Goal: Task Accomplishment & Management: Manage account settings

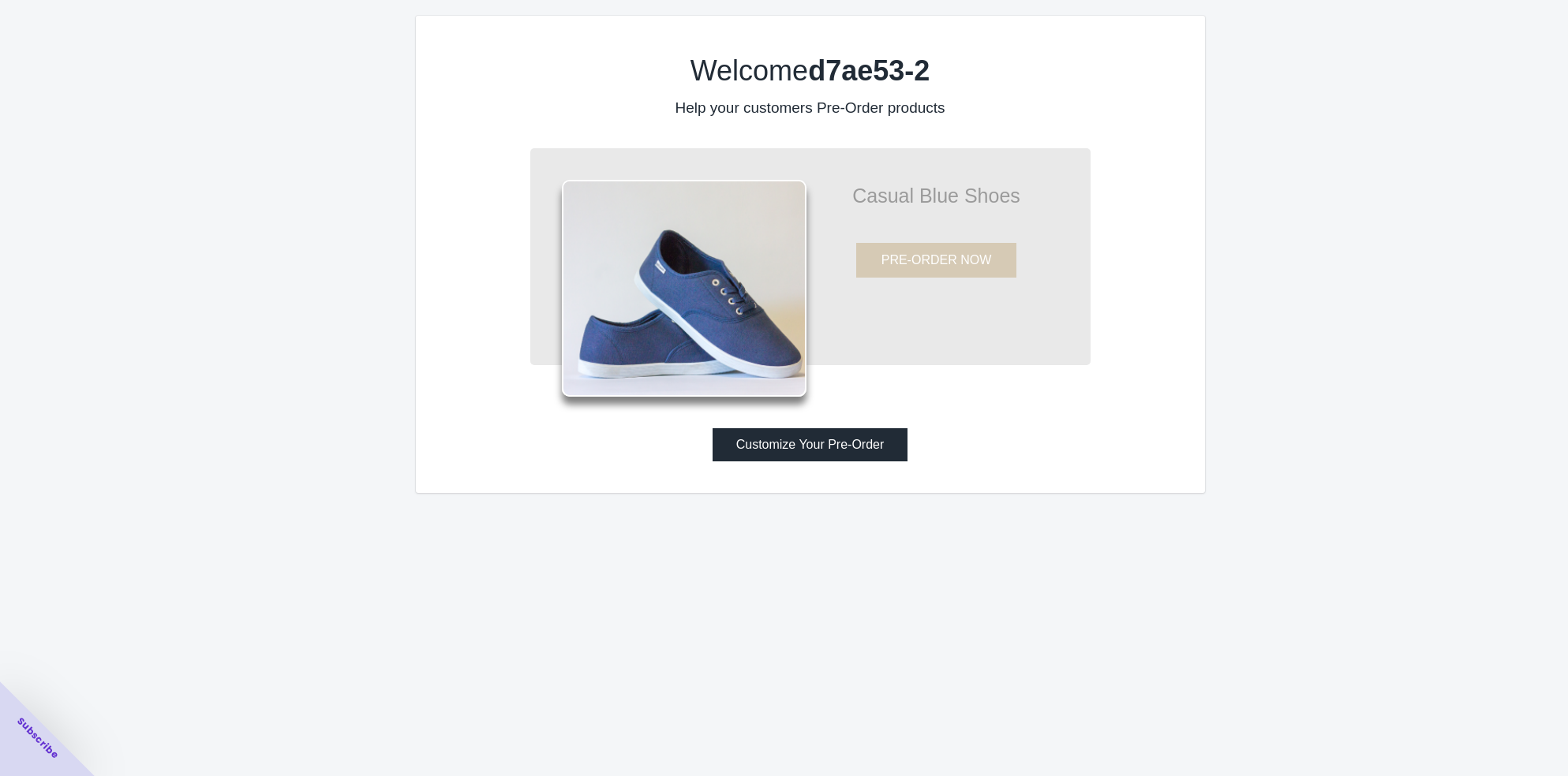
click at [837, 440] on button "Customize Your Pre-Order" at bounding box center [810, 444] width 195 height 33
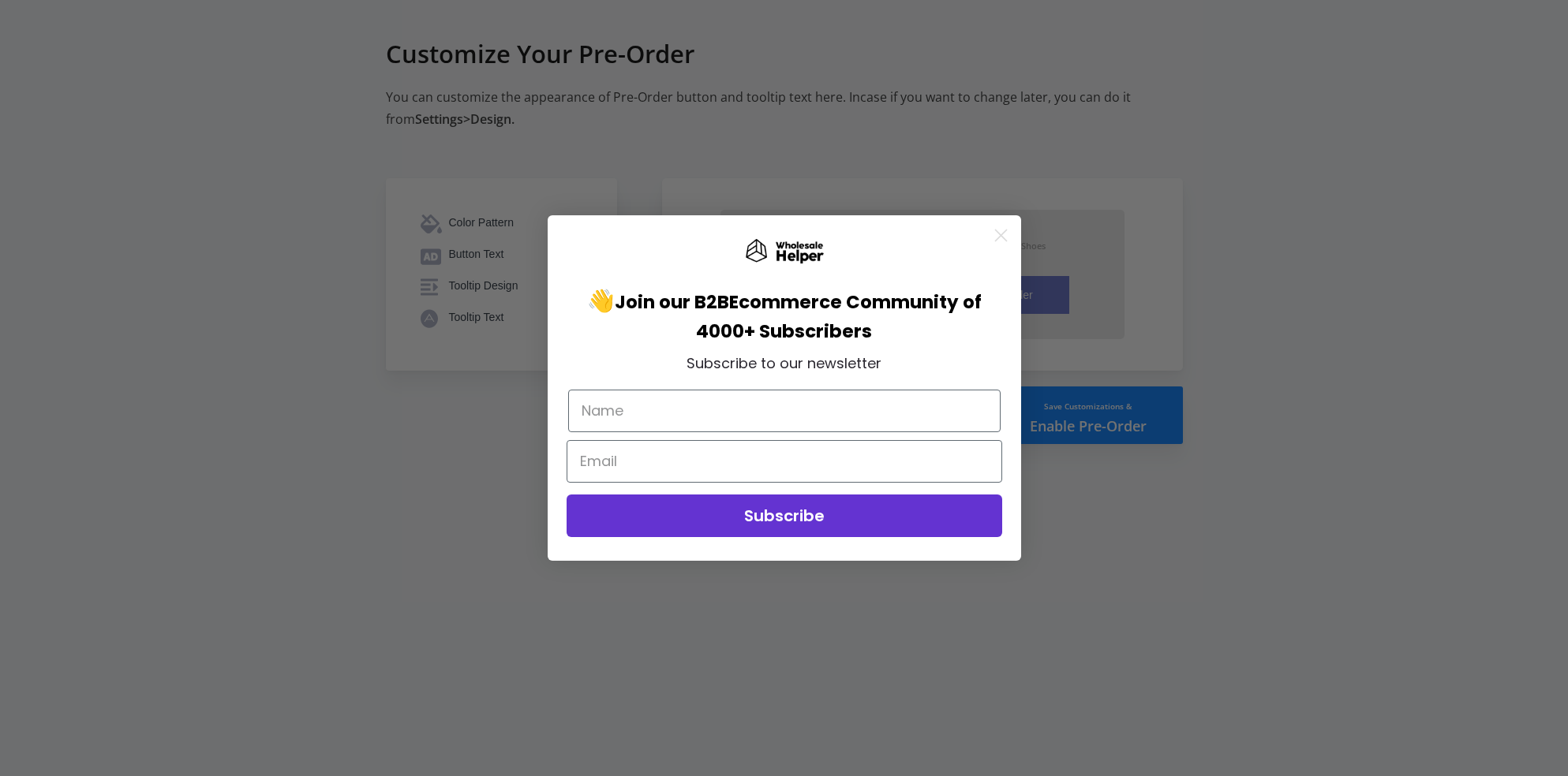
click at [1002, 234] on icon "Close dialog" at bounding box center [1000, 235] width 11 height 11
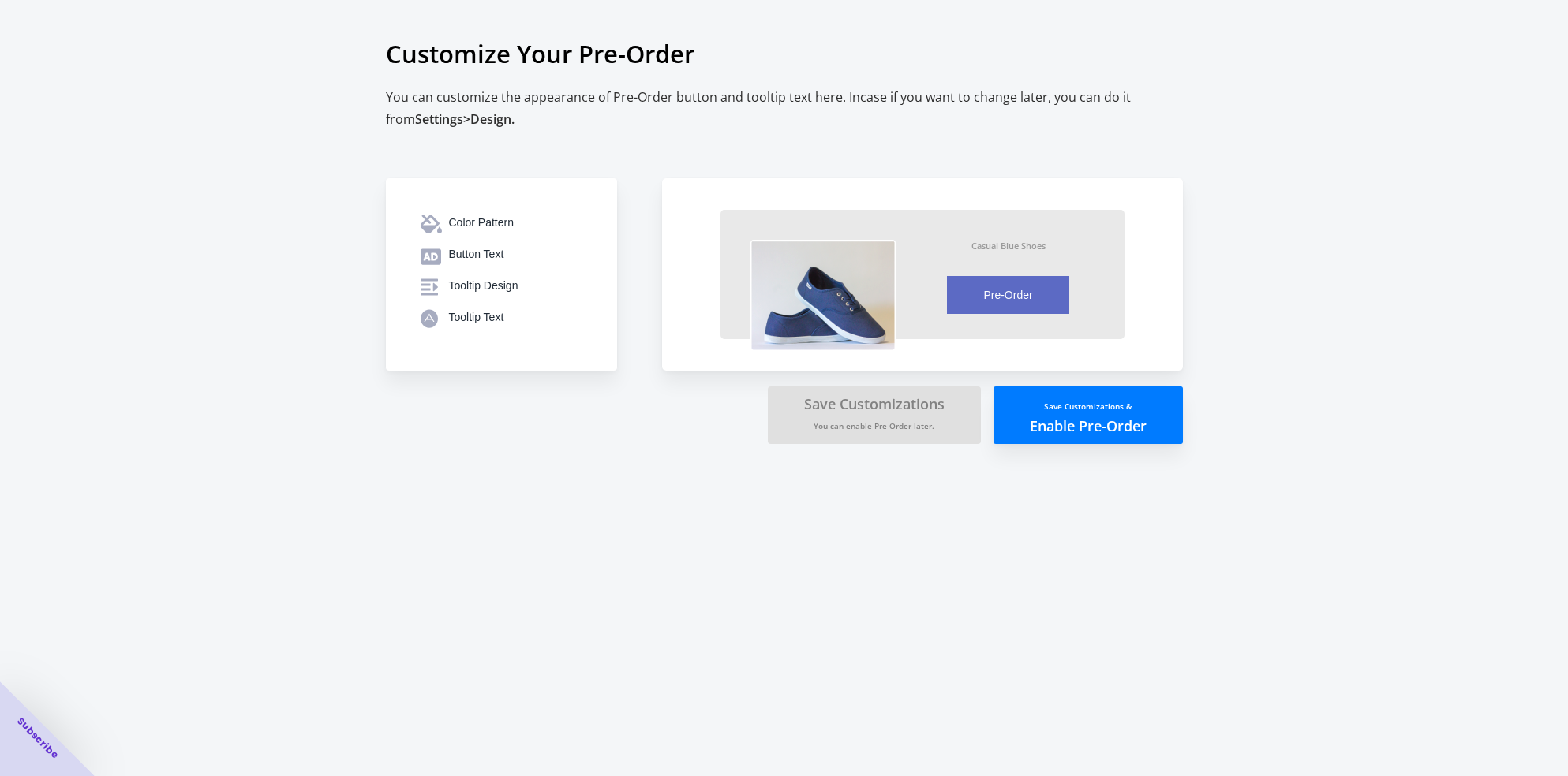
click at [1073, 417] on button "Save Customizations & Enable Pre-Order" at bounding box center [1087, 415] width 189 height 57
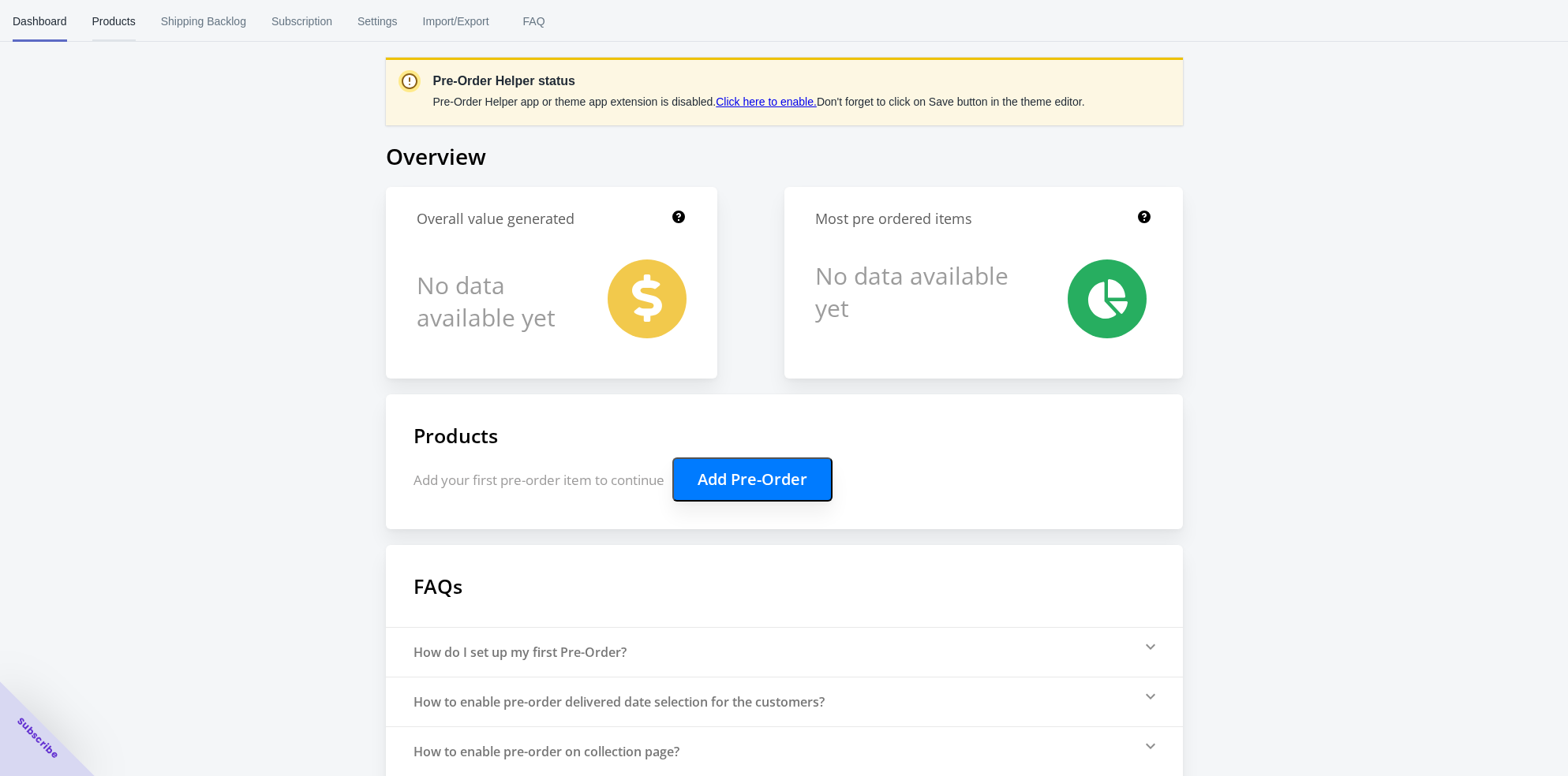
click at [110, 31] on span "Products" at bounding box center [114, 21] width 44 height 41
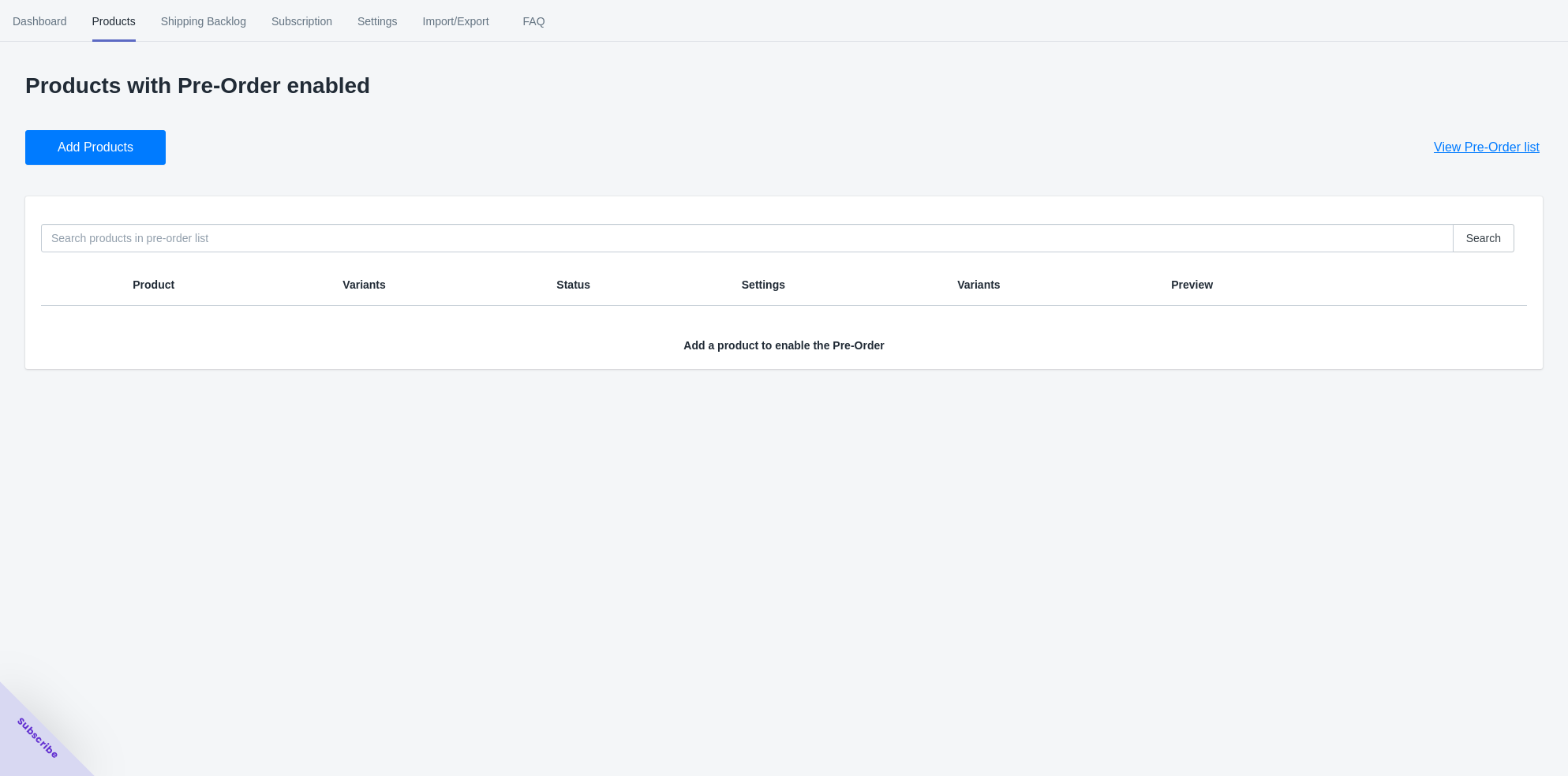
click at [104, 149] on span "Add Products" at bounding box center [95, 148] width 75 height 16
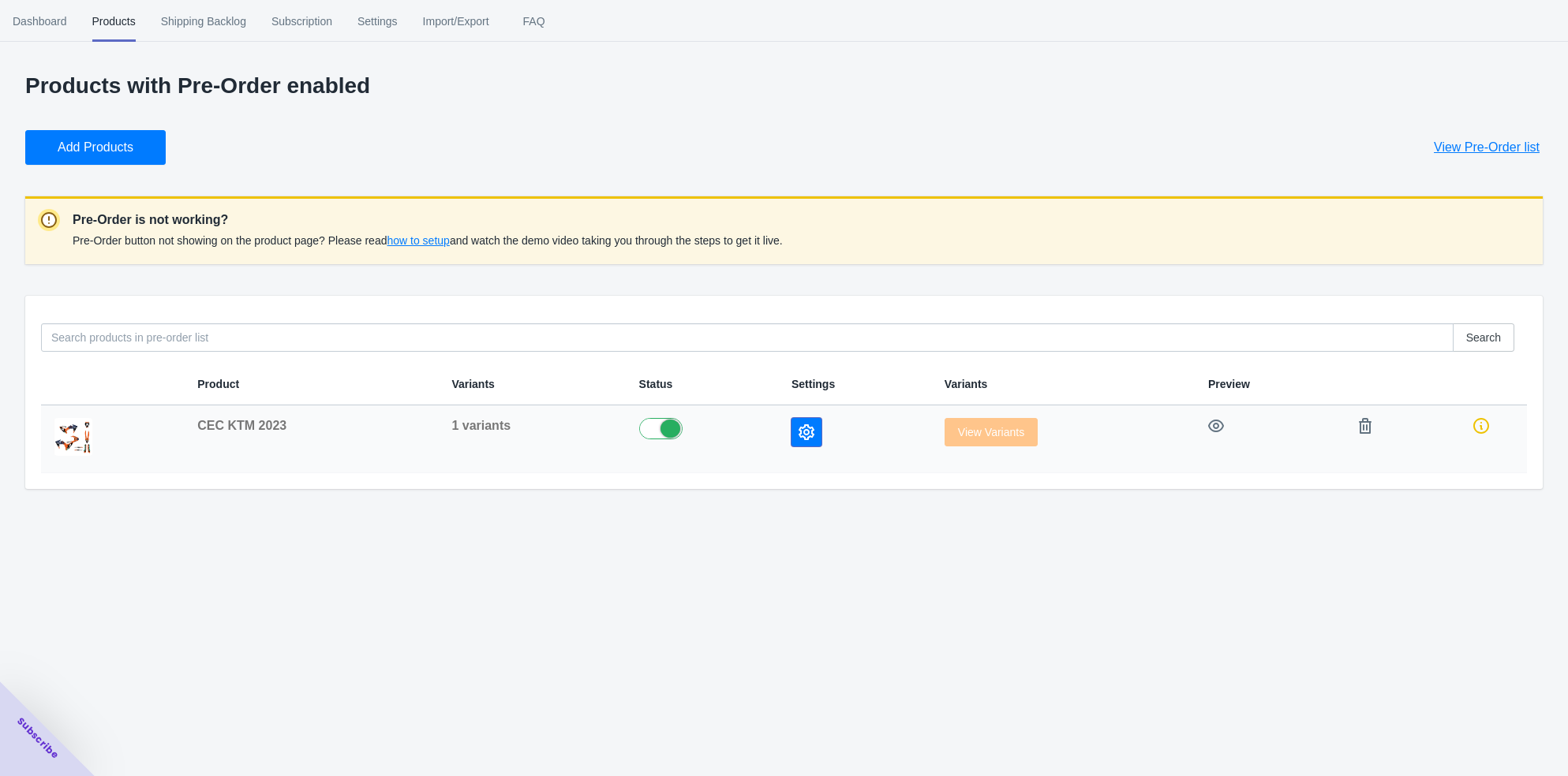
click at [799, 432] on icon "button" at bounding box center [807, 432] width 16 height 16
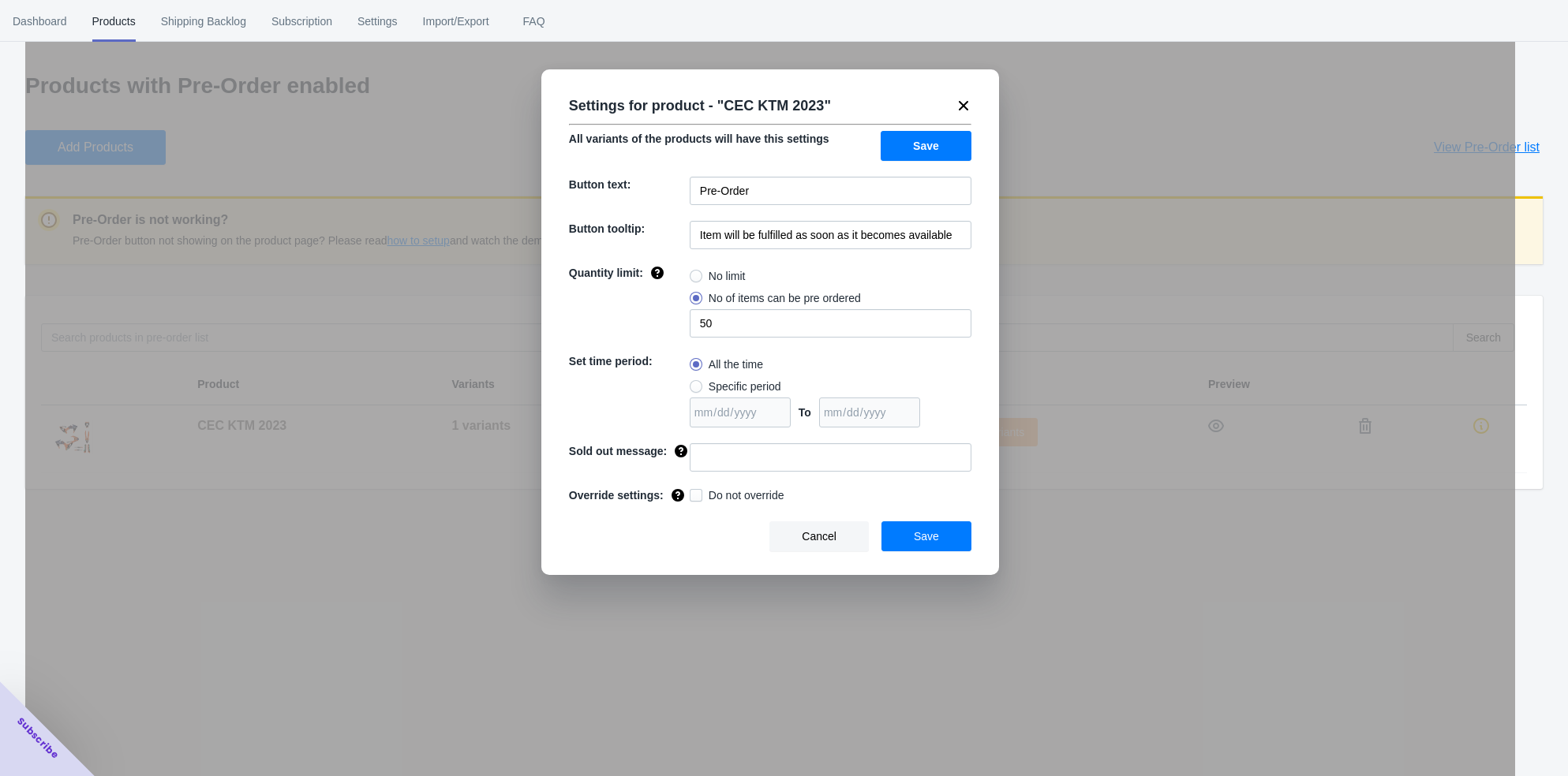
click at [694, 273] on span at bounding box center [696, 276] width 13 height 13
click at [694, 273] on input "No limit" at bounding box center [694, 273] width 1 height 1
radio input "true"
click at [946, 145] on button "Save" at bounding box center [926, 146] width 91 height 30
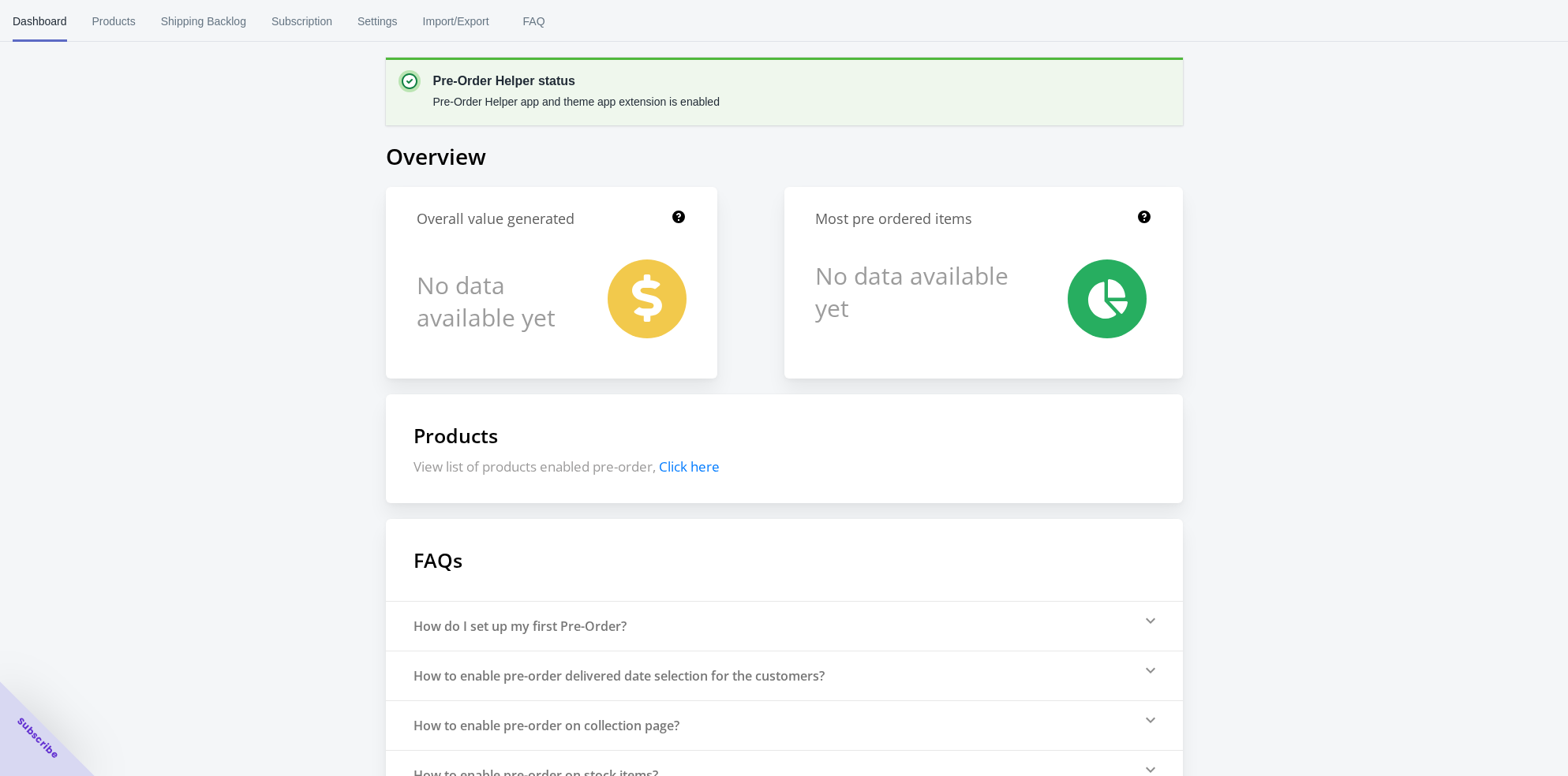
click at [1397, 200] on div "Pre-Order Helper status Pre-Order Helper app and theme app extension is enabled…" at bounding box center [784, 424] width 1568 height 849
click at [110, 29] on span "Products" at bounding box center [114, 21] width 44 height 41
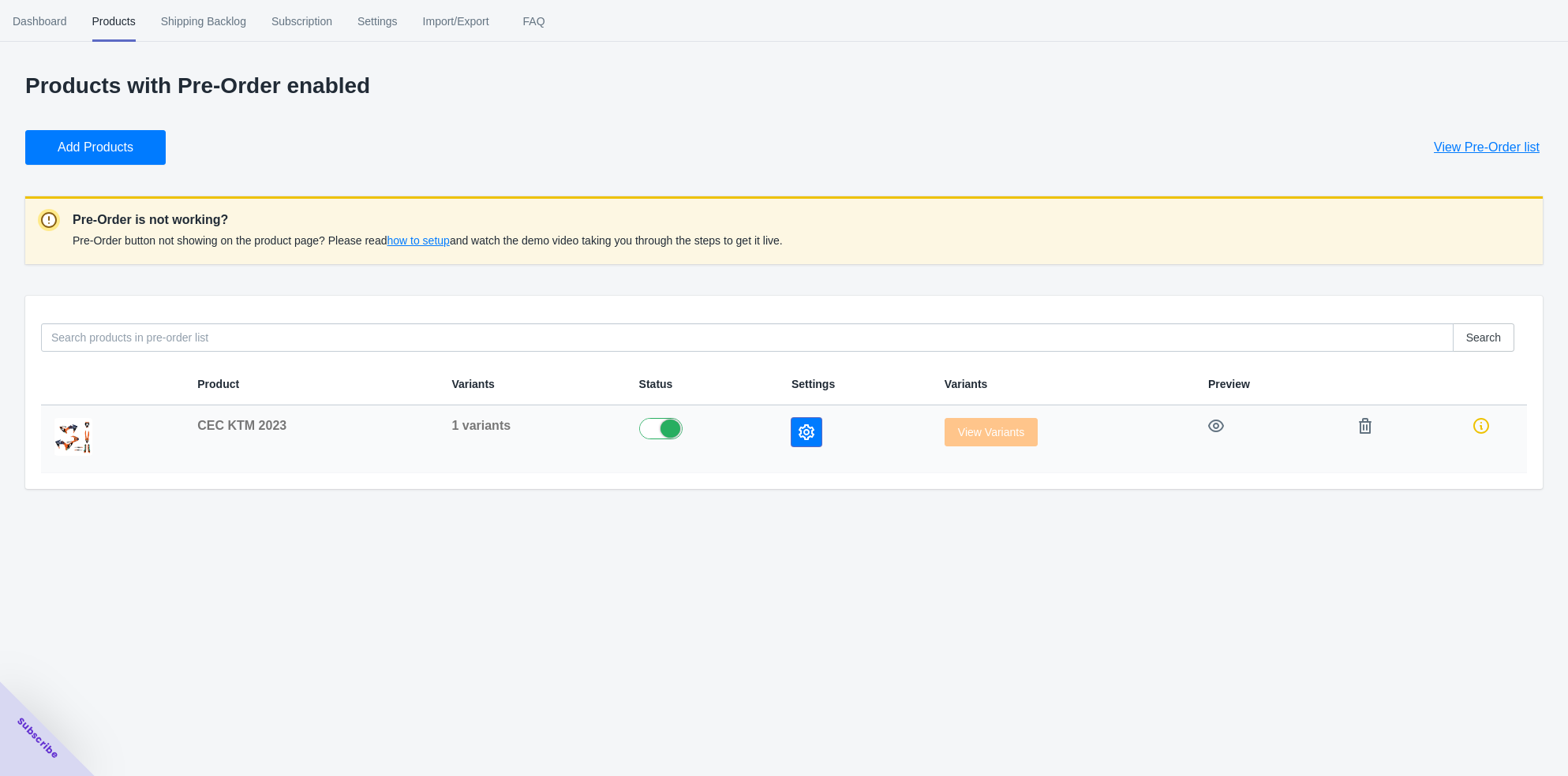
click at [807, 428] on icon "button" at bounding box center [807, 432] width 16 height 16
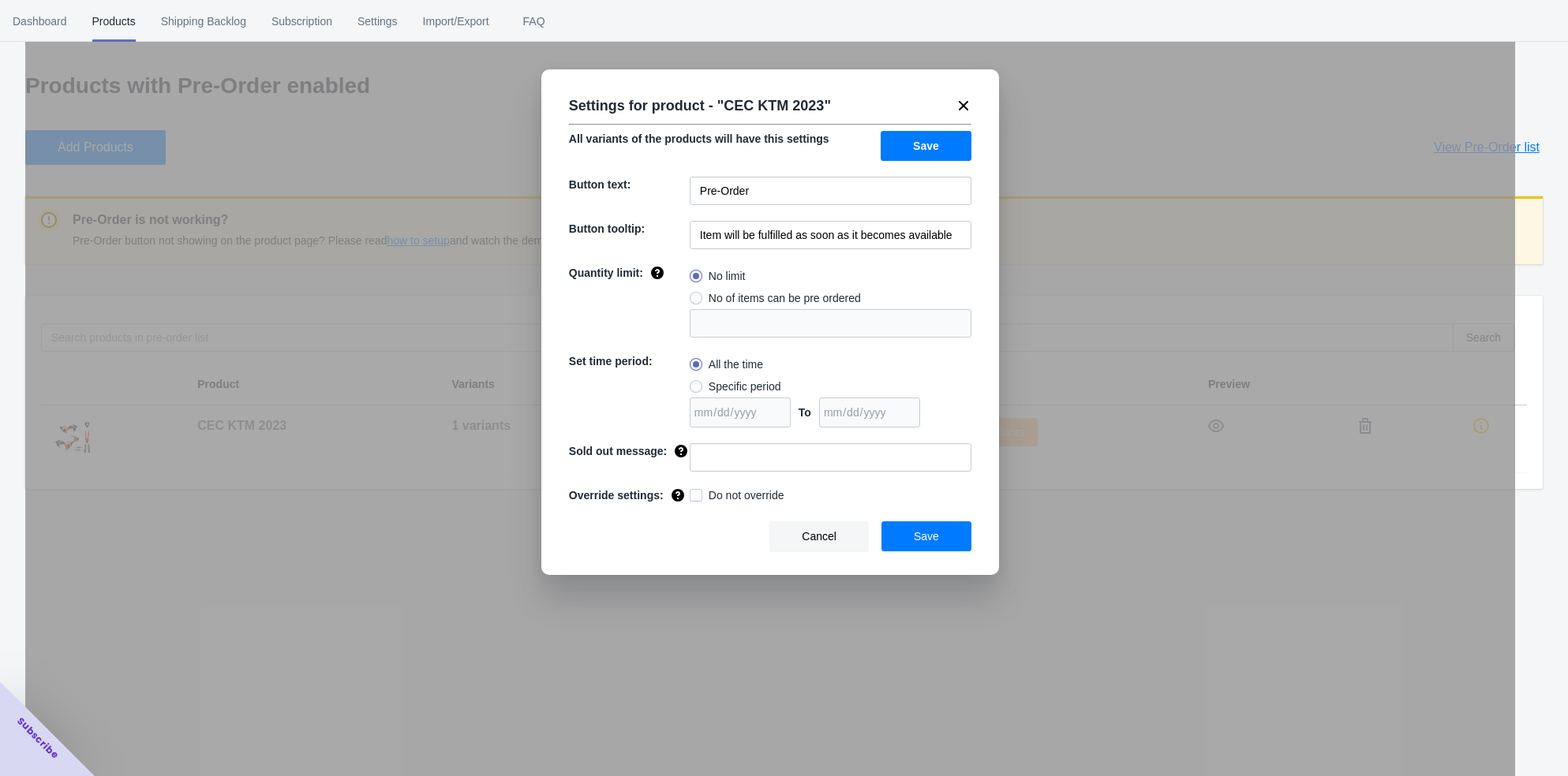
click at [917, 542] on span "Save" at bounding box center [926, 536] width 25 height 13
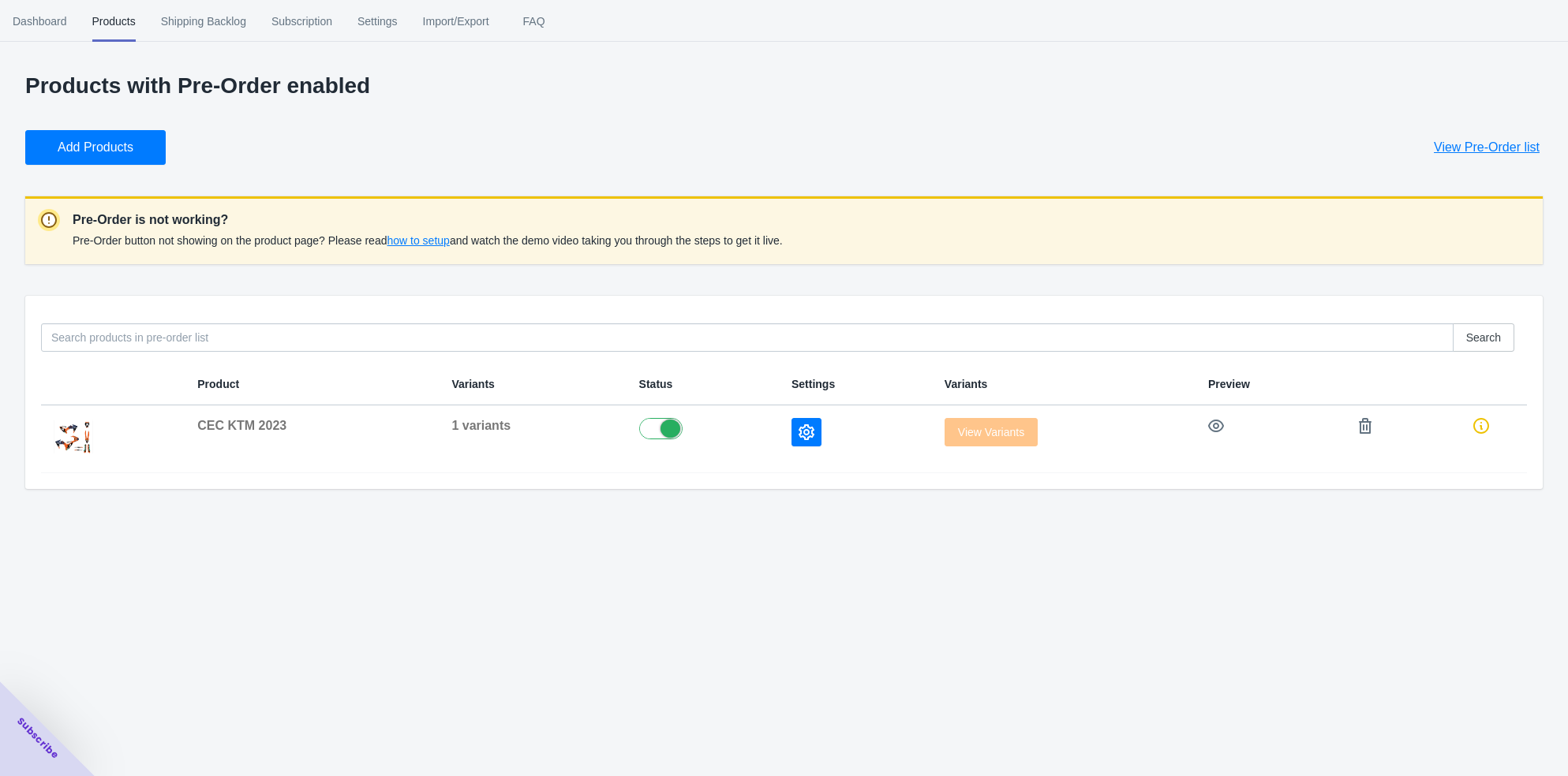
click at [428, 239] on span "how to setup" at bounding box center [417, 240] width 62 height 13
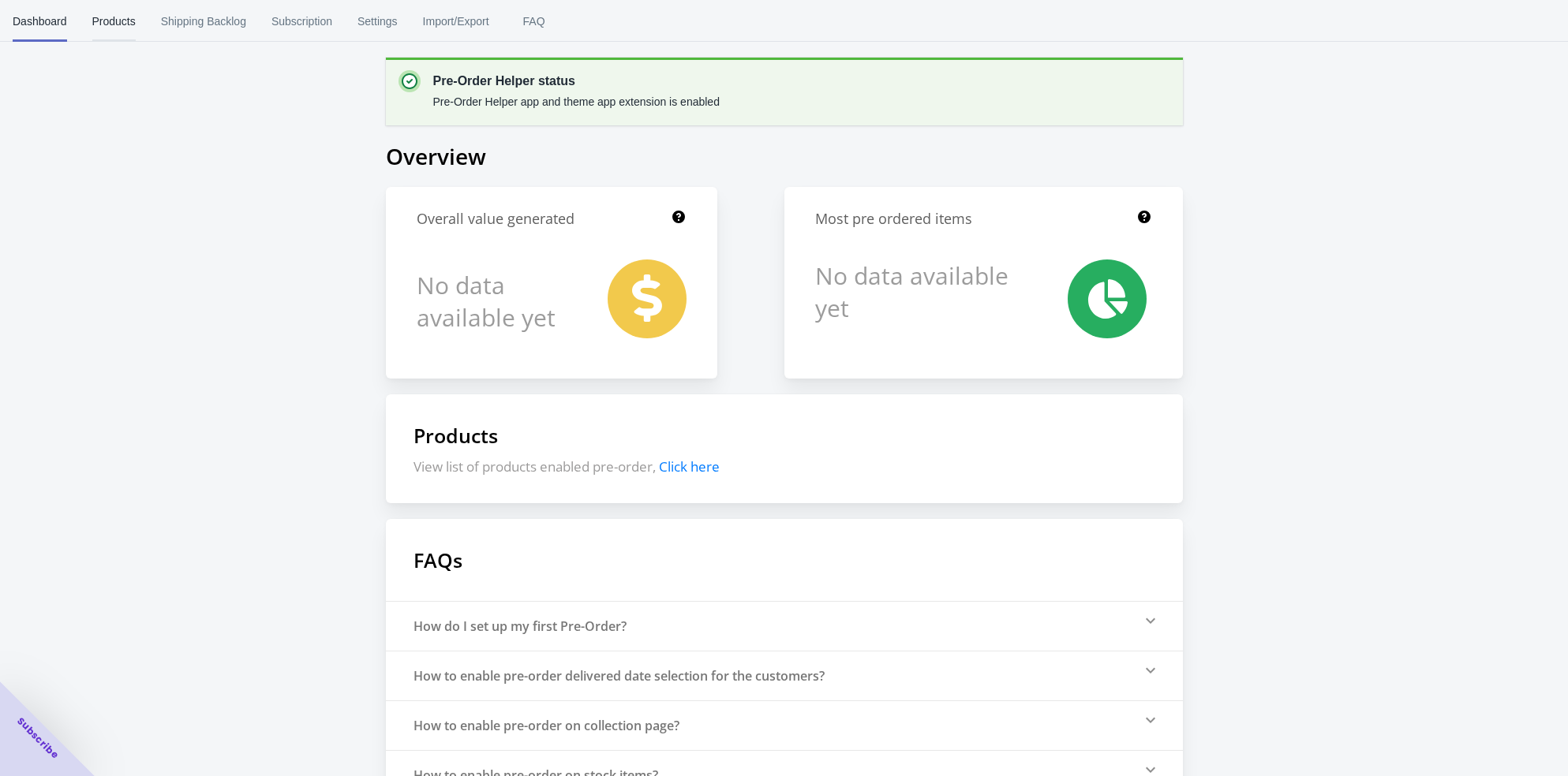
click at [113, 15] on span "Products" at bounding box center [114, 21] width 44 height 41
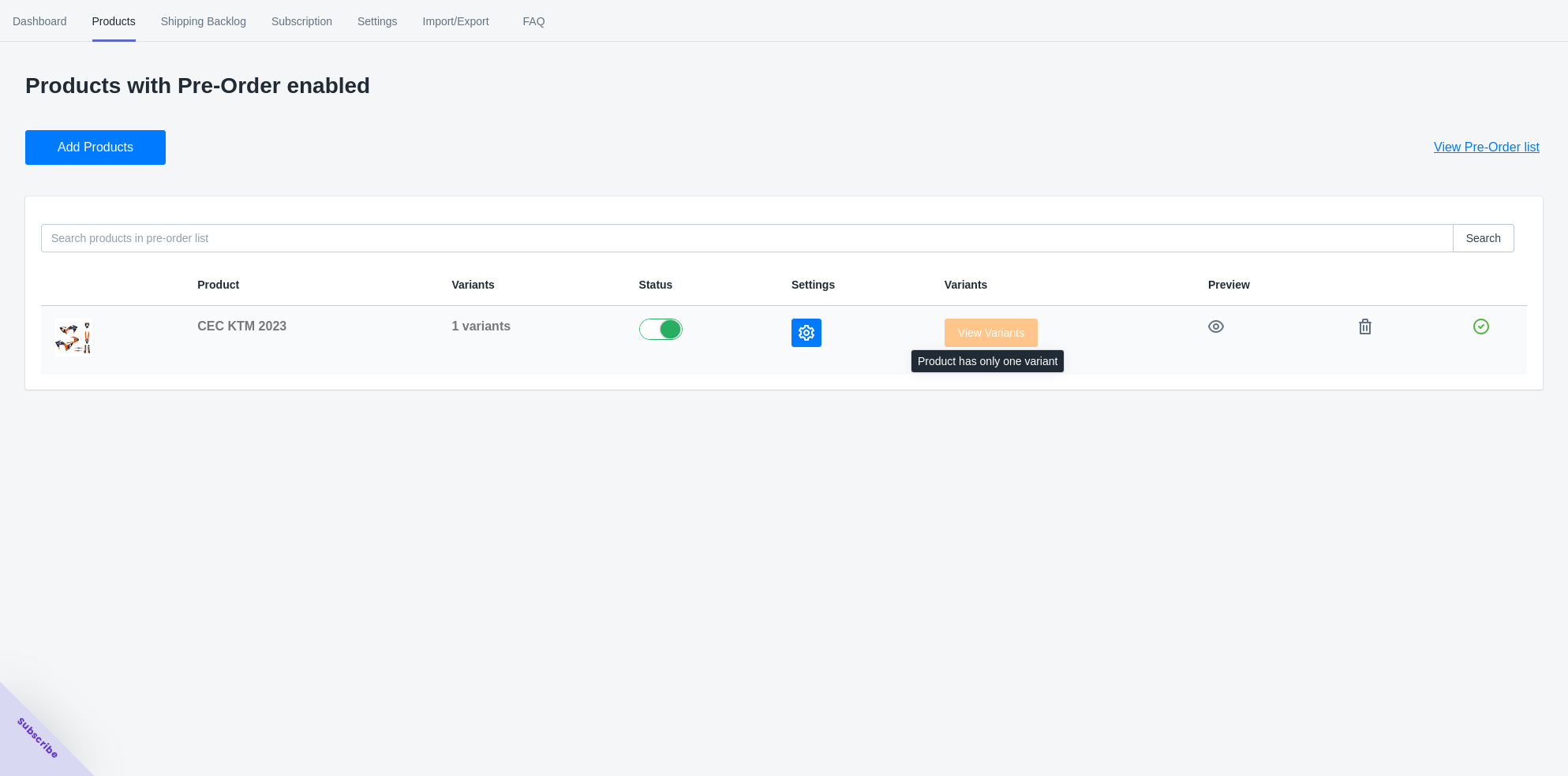
click at [988, 337] on span "View Variants" at bounding box center [991, 333] width 93 height 13
click at [800, 332] on icon "button" at bounding box center [807, 333] width 16 height 16
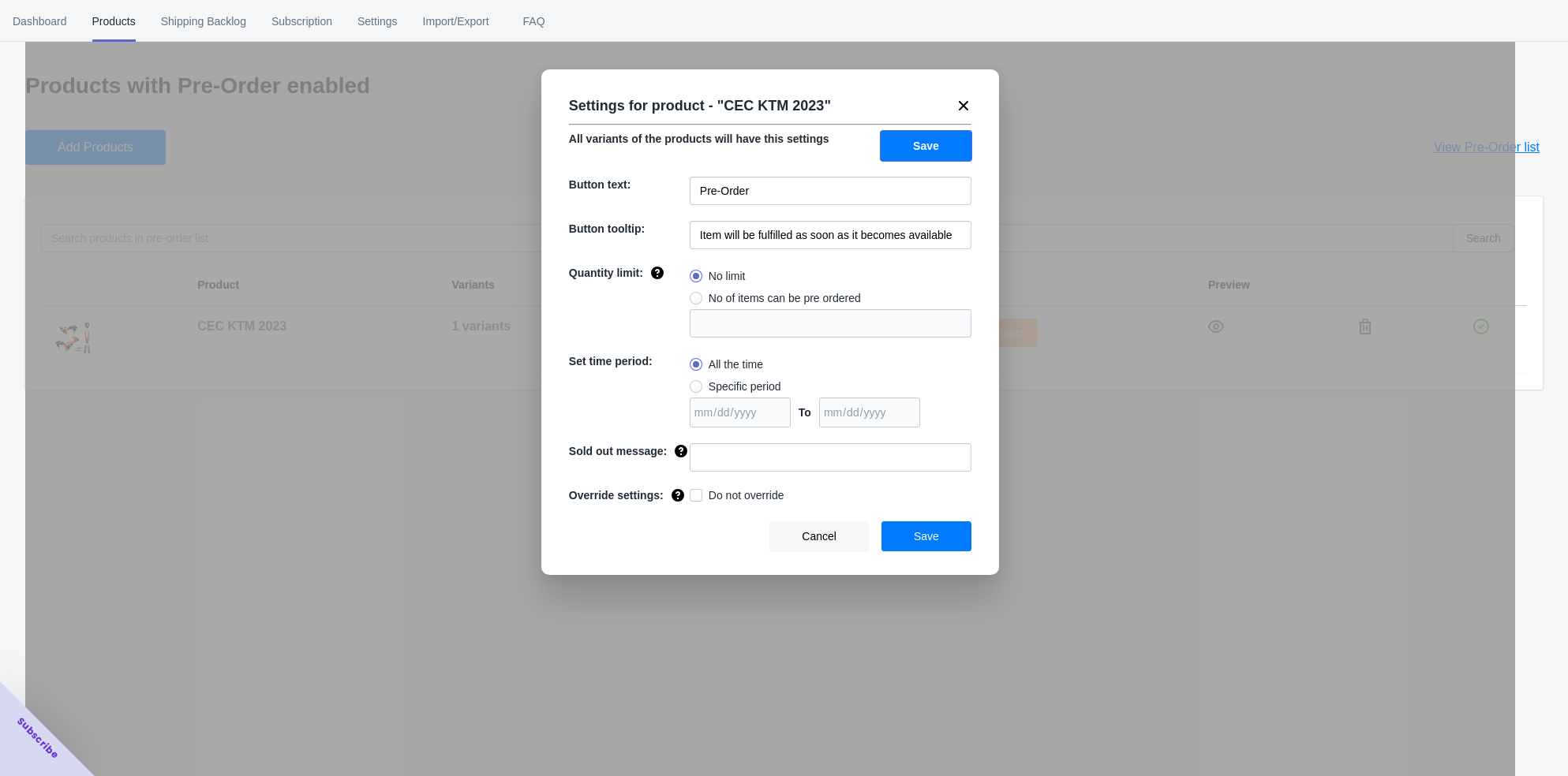
click at [932, 137] on button "Save" at bounding box center [926, 146] width 91 height 30
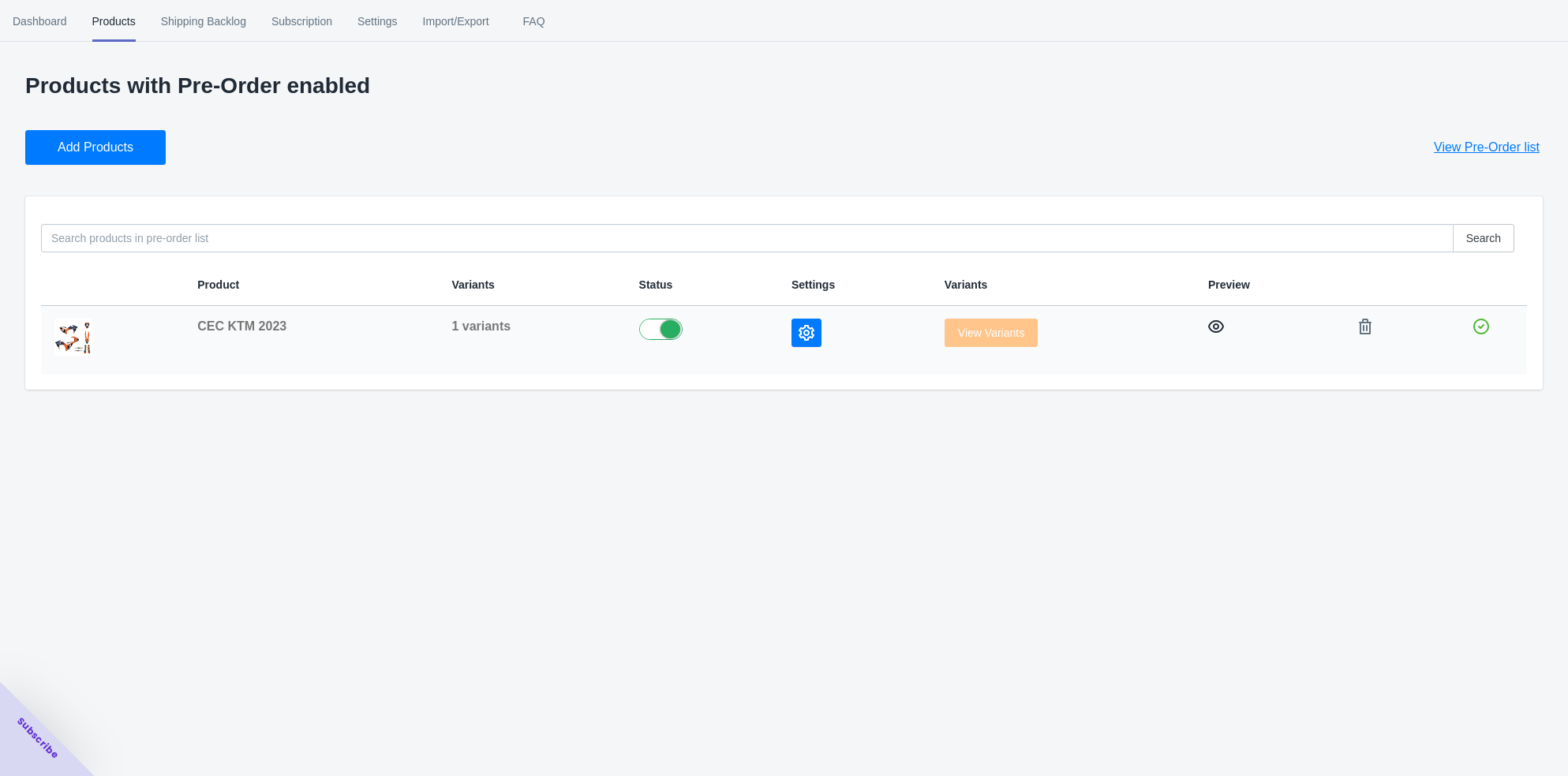
click at [1216, 321] on icon "button" at bounding box center [1216, 326] width 16 height 13
click at [189, 22] on span "Shipping Backlog" at bounding box center [203, 21] width 85 height 41
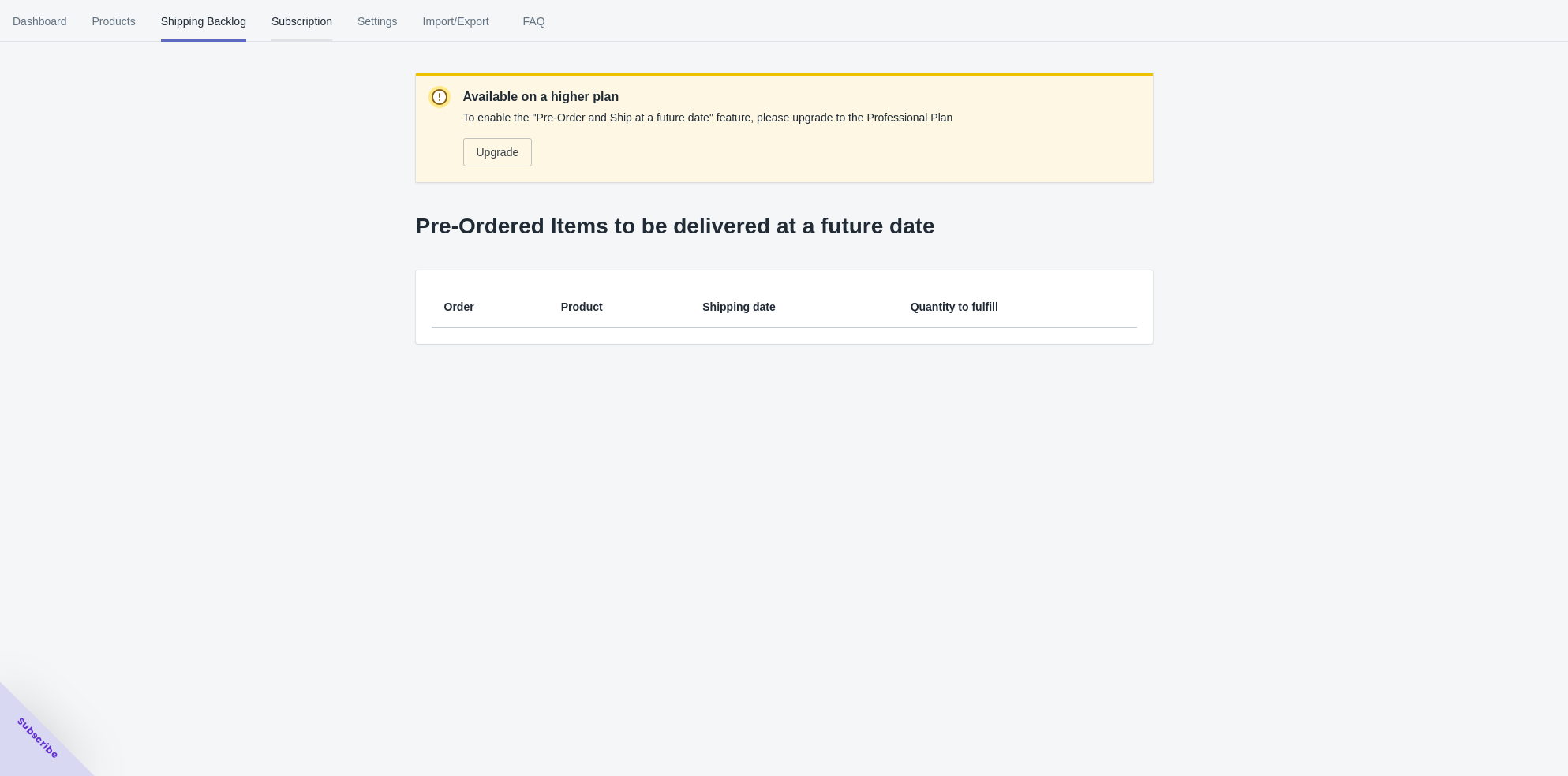
click at [301, 24] on span "Subscription" at bounding box center [301, 21] width 60 height 41
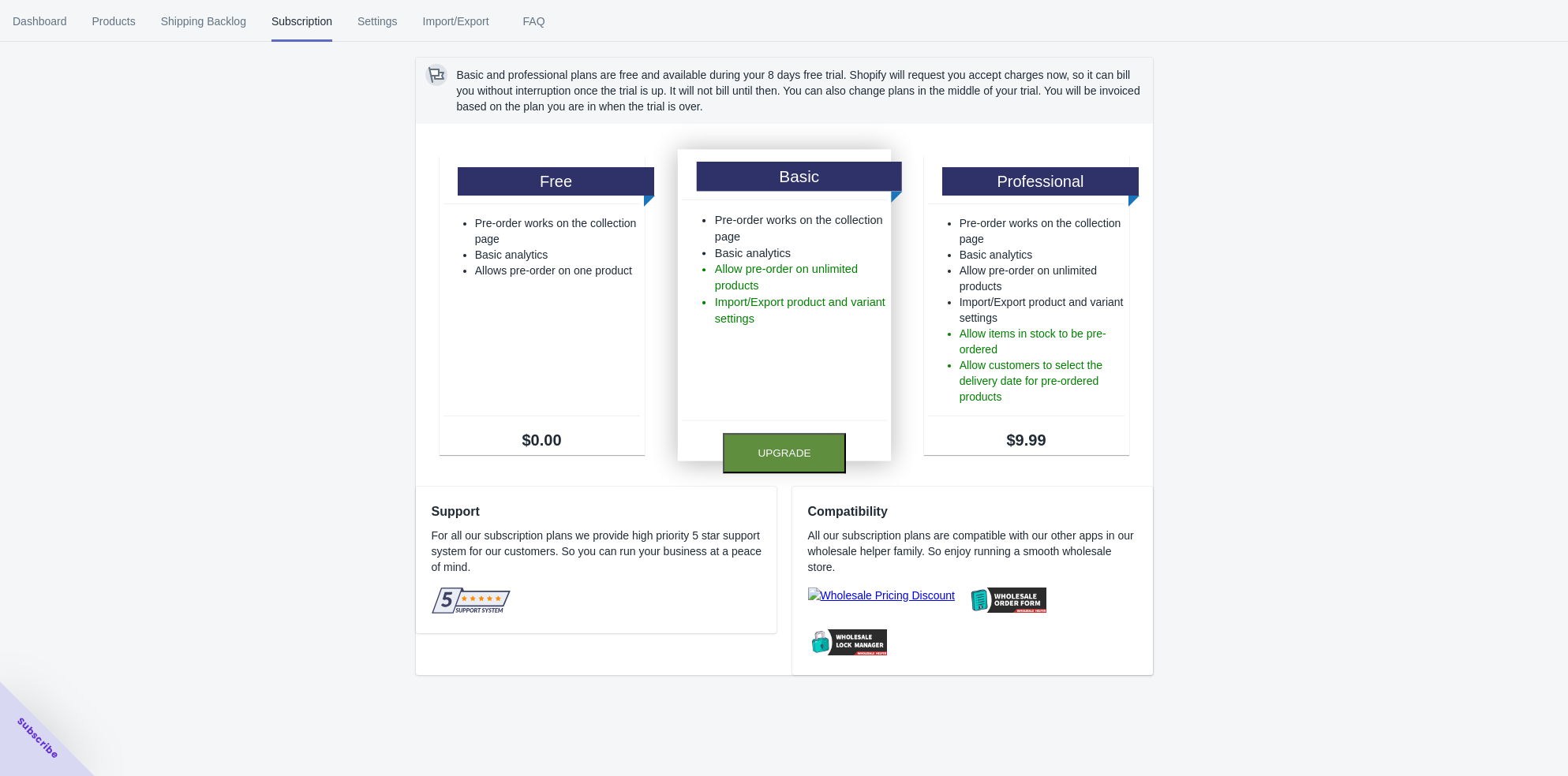
click at [787, 446] on button "Upgrade" at bounding box center [784, 453] width 123 height 41
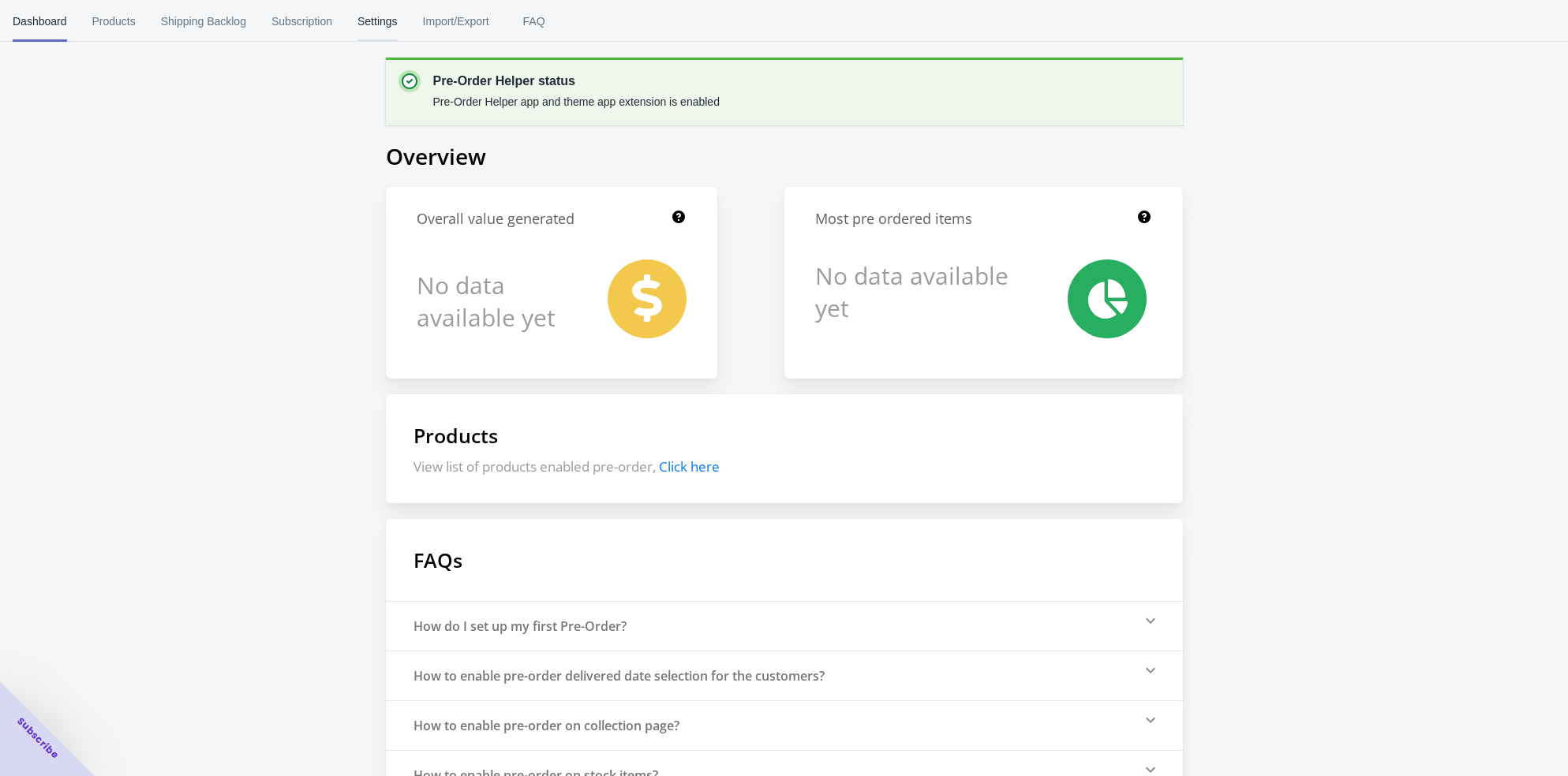
click at [382, 26] on span "Settings" at bounding box center [378, 21] width 41 height 41
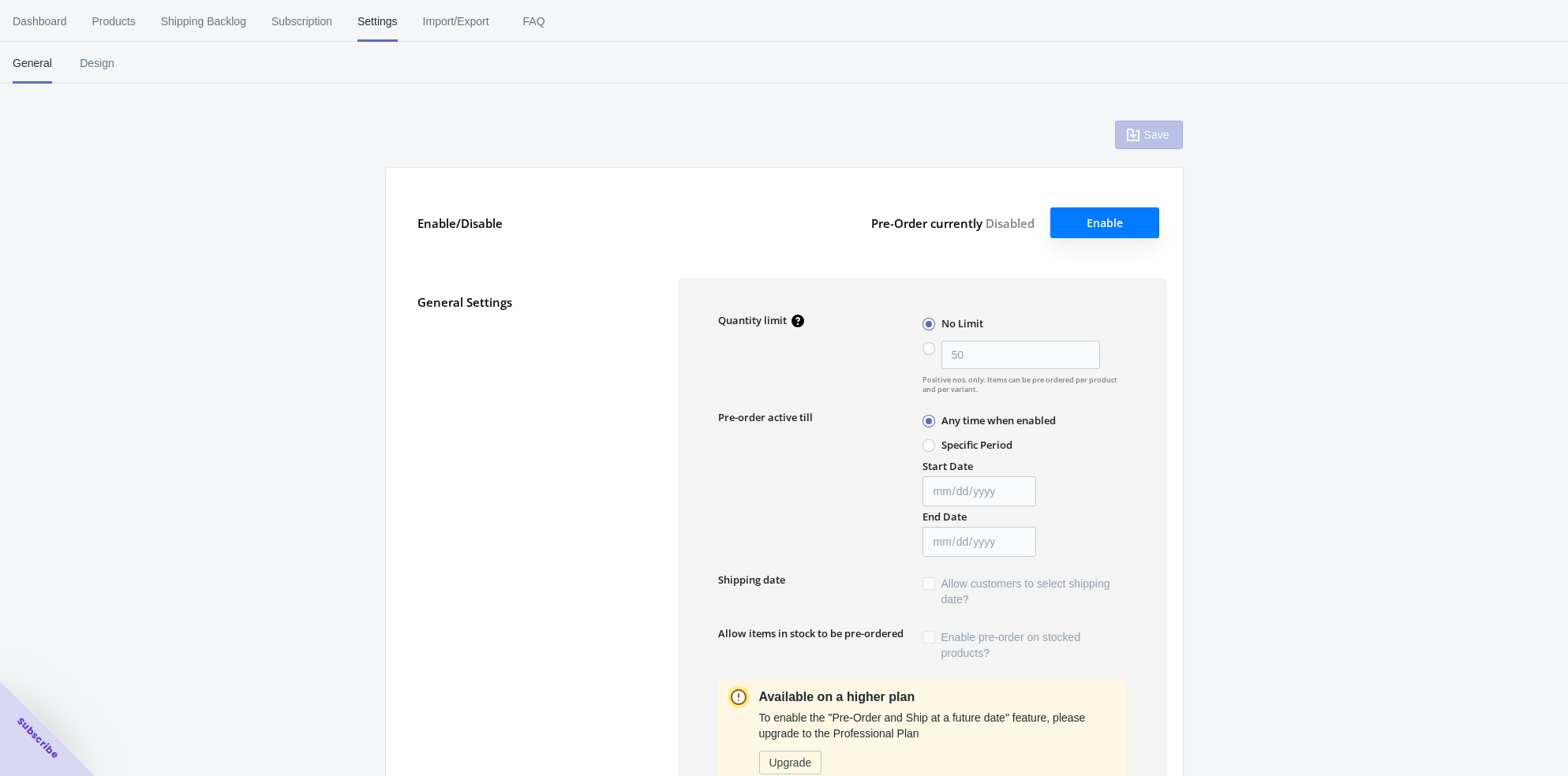
type input "50"
type textarea "Inventory level is <qty>. Some of the items will be pre-ordered."
type textarea "Only <qty> items left in stock."
type textarea "A maximum of <qty> products can be pre ordered."
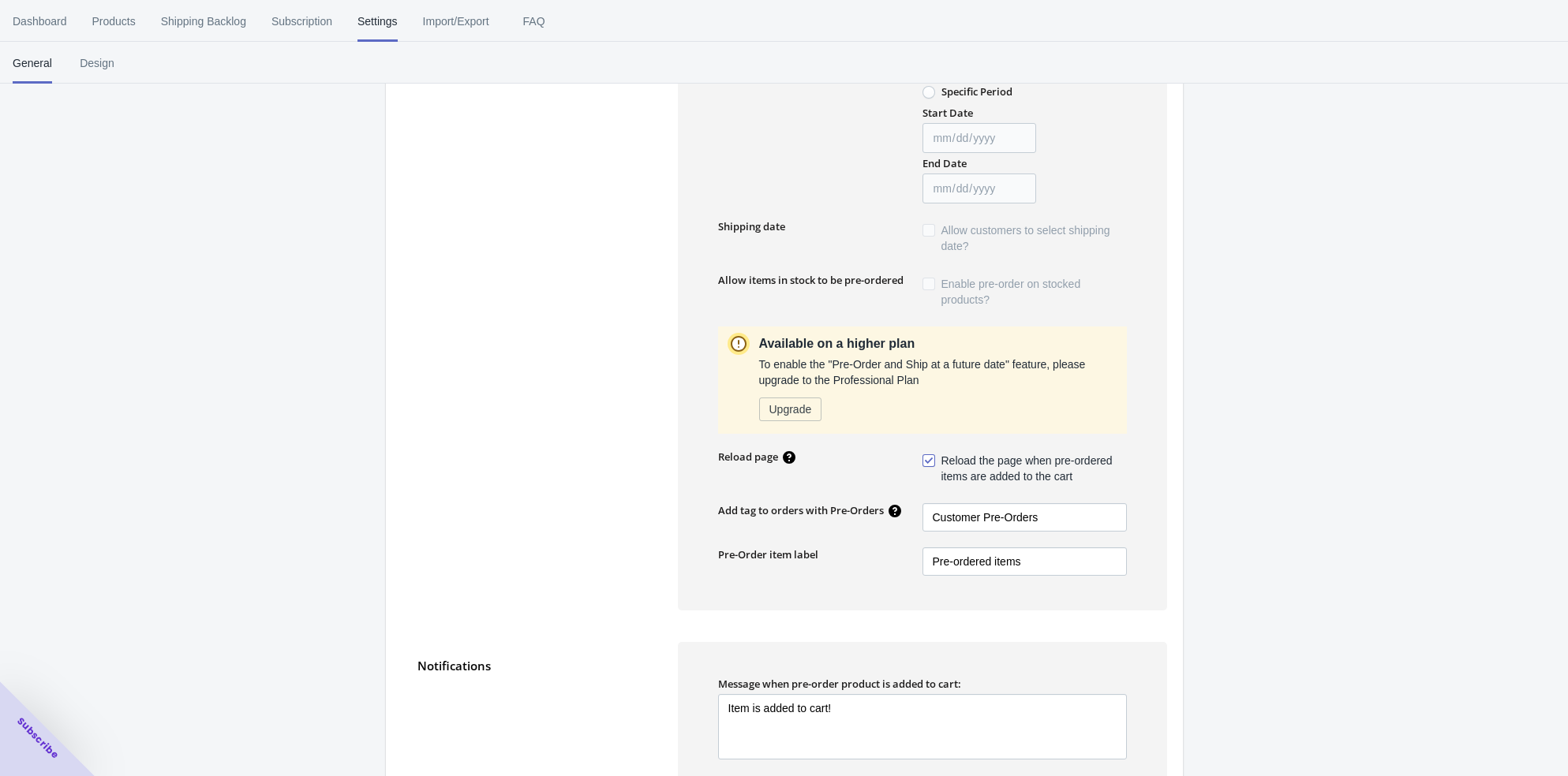
scroll to position [370, 0]
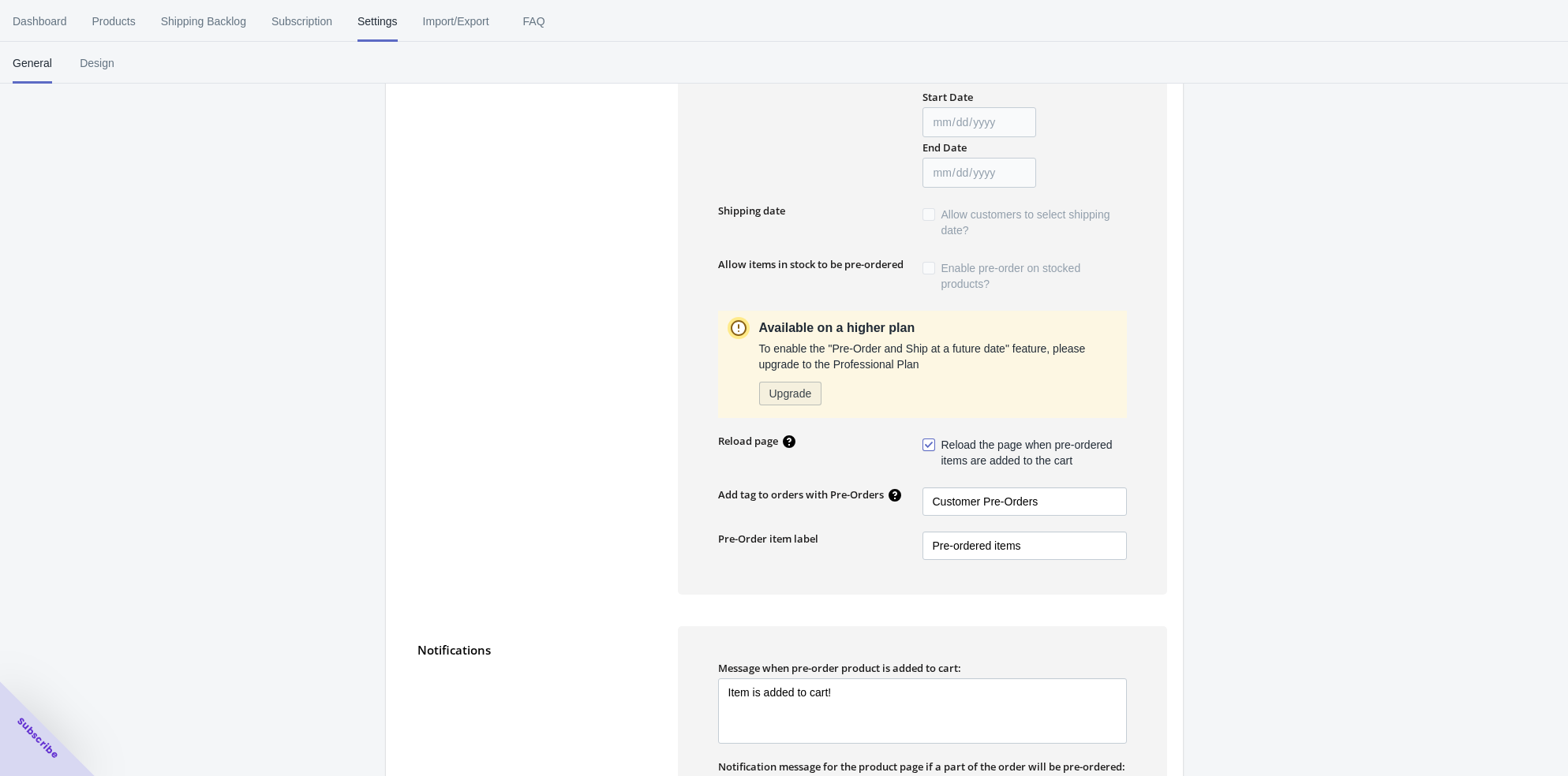
click at [794, 388] on span "Upgrade" at bounding box center [790, 393] width 43 height 13
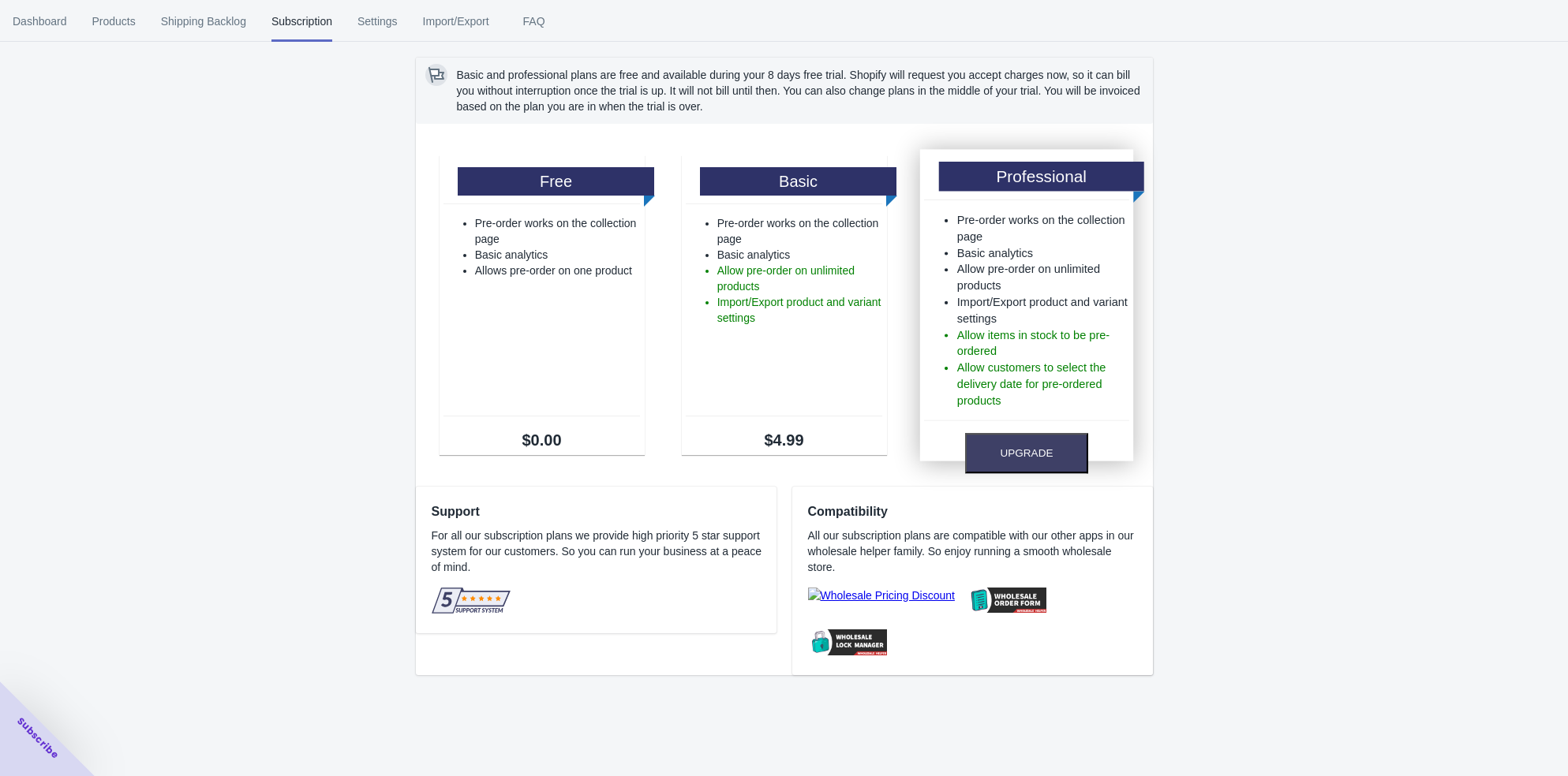
click at [1047, 335] on li "Allow items in stock to be pre-ordered" at bounding box center [1043, 343] width 172 height 33
click at [1035, 457] on button "Upgrade" at bounding box center [1027, 453] width 123 height 41
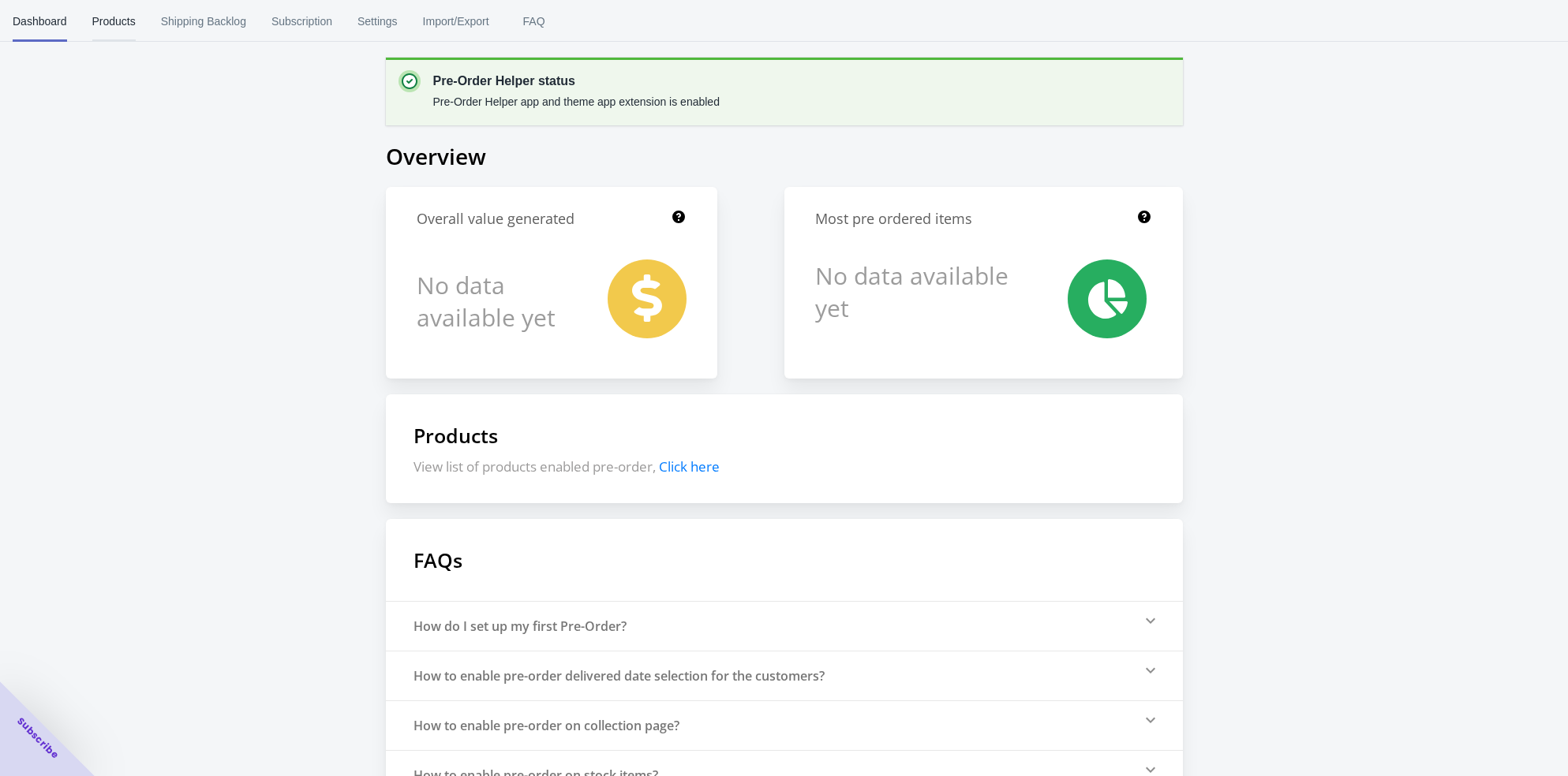
click at [110, 12] on span "Products" at bounding box center [114, 21] width 44 height 41
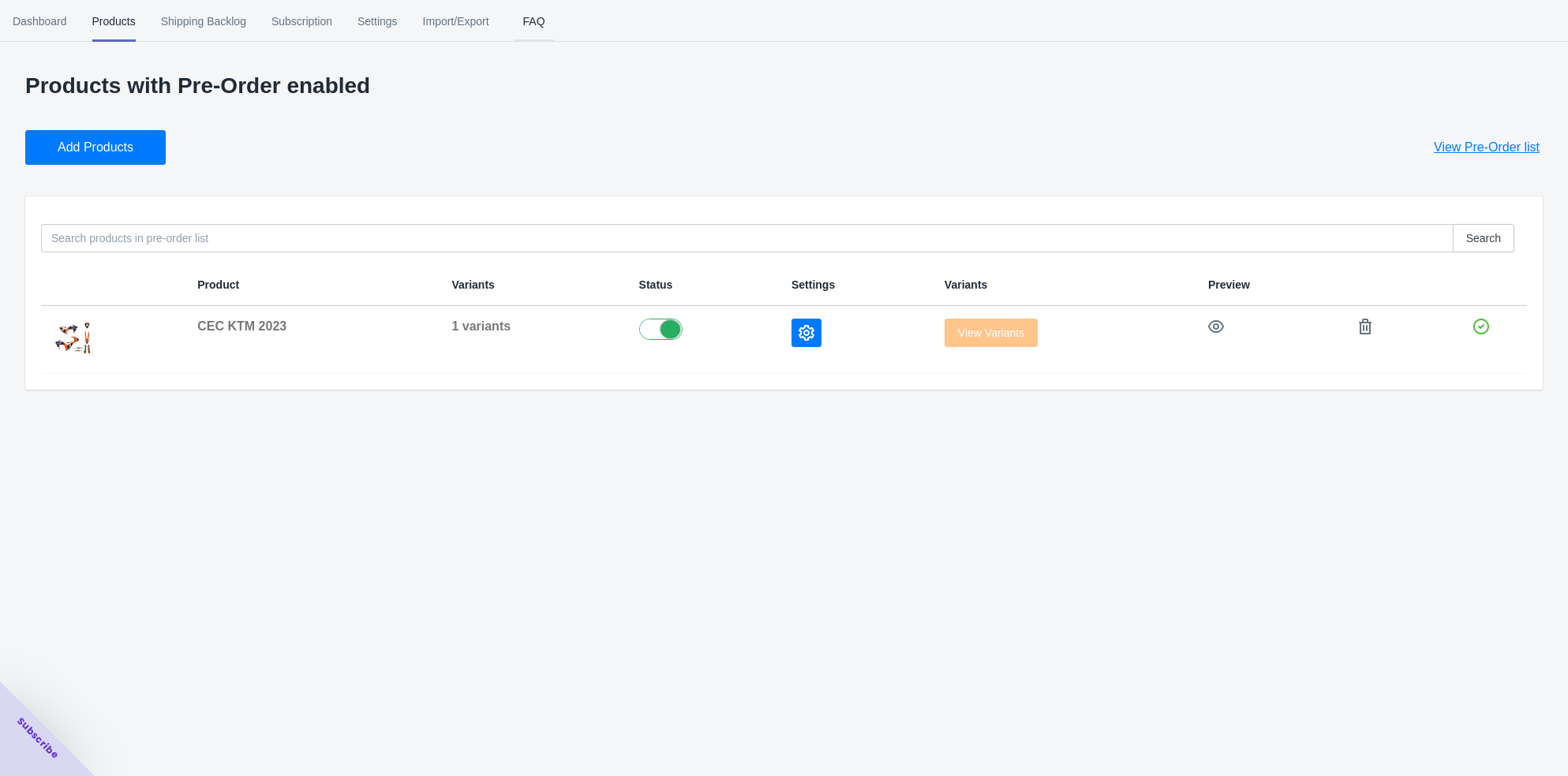
click at [554, 23] on span "FAQ" at bounding box center [534, 21] width 40 height 41
click at [1008, 328] on span "View Variants" at bounding box center [991, 333] width 93 height 13
click at [1220, 325] on icon "button" at bounding box center [1216, 327] width 16 height 16
click at [803, 332] on icon "button" at bounding box center [807, 333] width 16 height 16
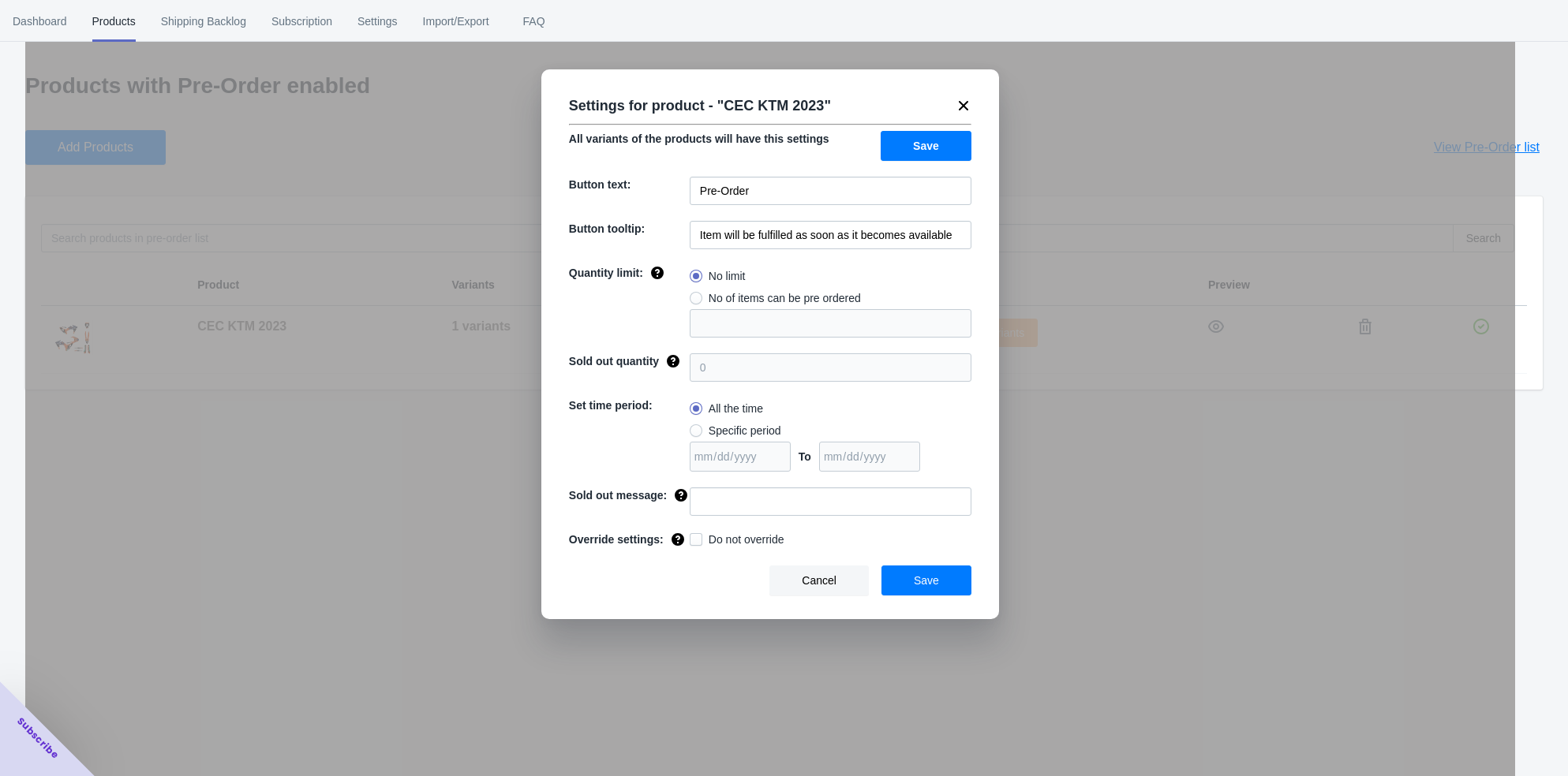
click at [698, 546] on span at bounding box center [696, 539] width 13 height 13
click at [694, 536] on input "Do not override" at bounding box center [693, 535] width 1 height 1
click at [698, 546] on span at bounding box center [696, 539] width 13 height 13
click at [694, 536] on input "Do not override" at bounding box center [693, 535] width 1 height 1
checkbox input "false"
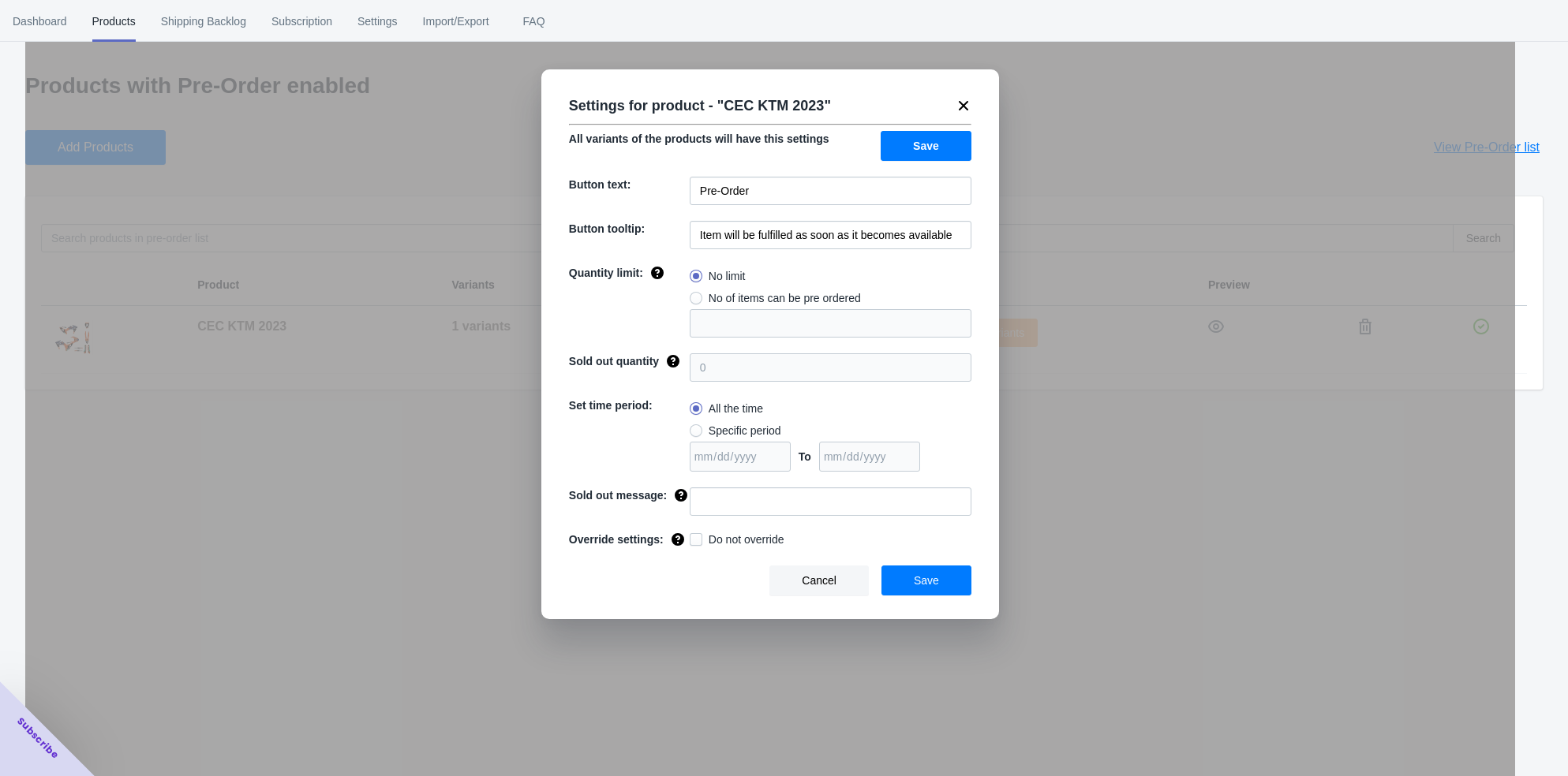
click at [940, 151] on button "Save" at bounding box center [926, 146] width 91 height 30
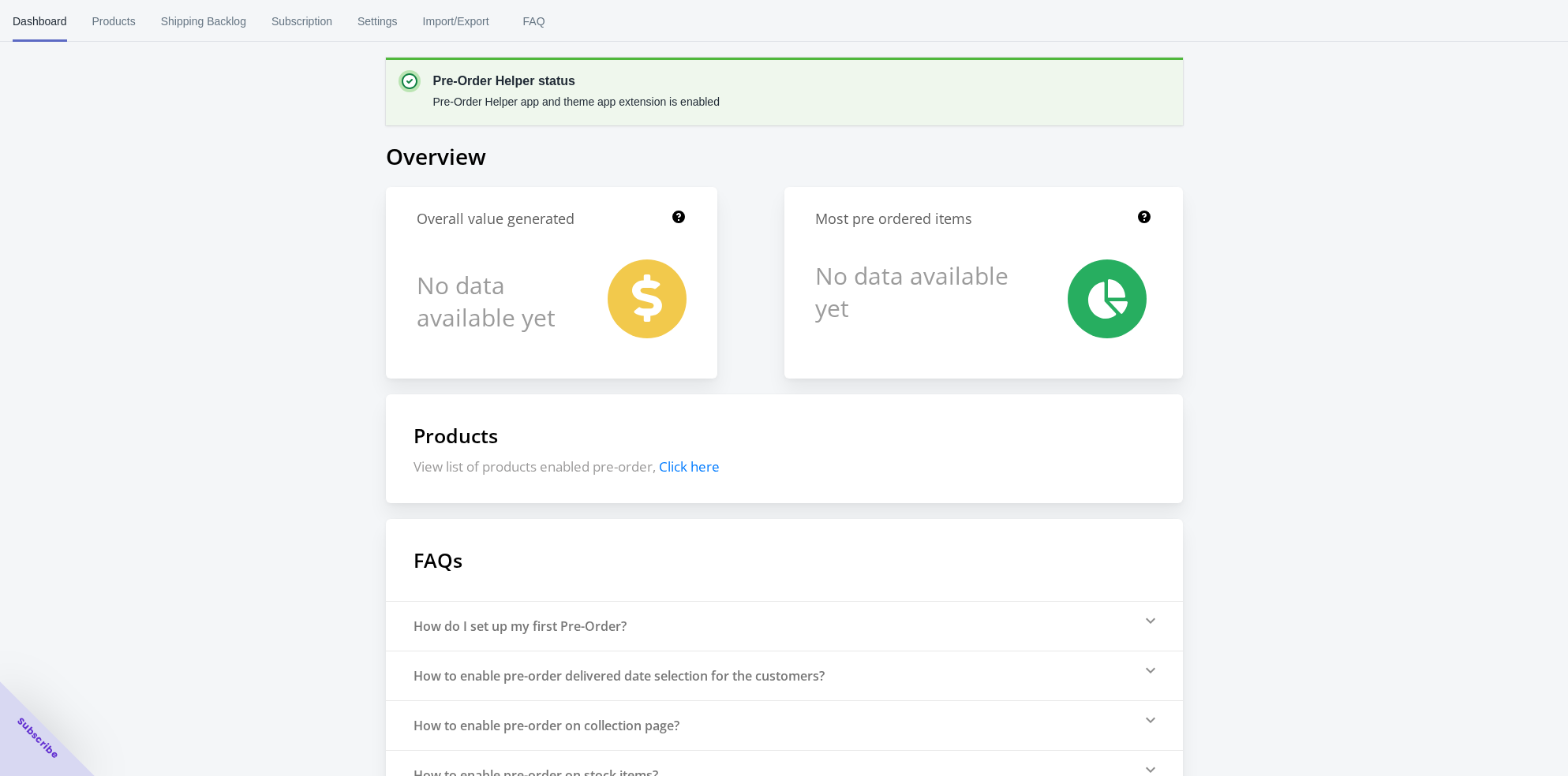
scroll to position [90, 0]
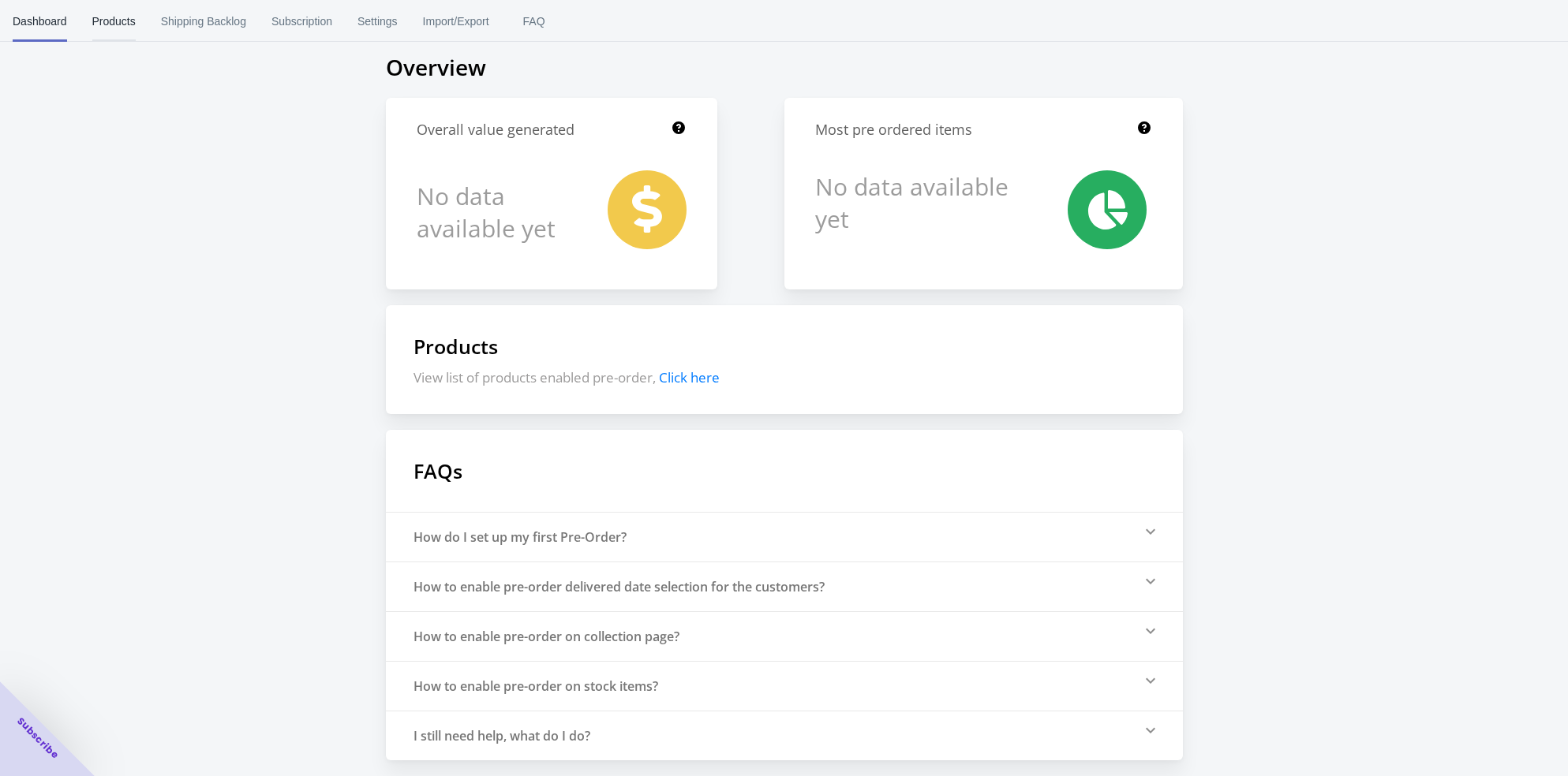
click at [106, 21] on span "Products" at bounding box center [114, 21] width 44 height 41
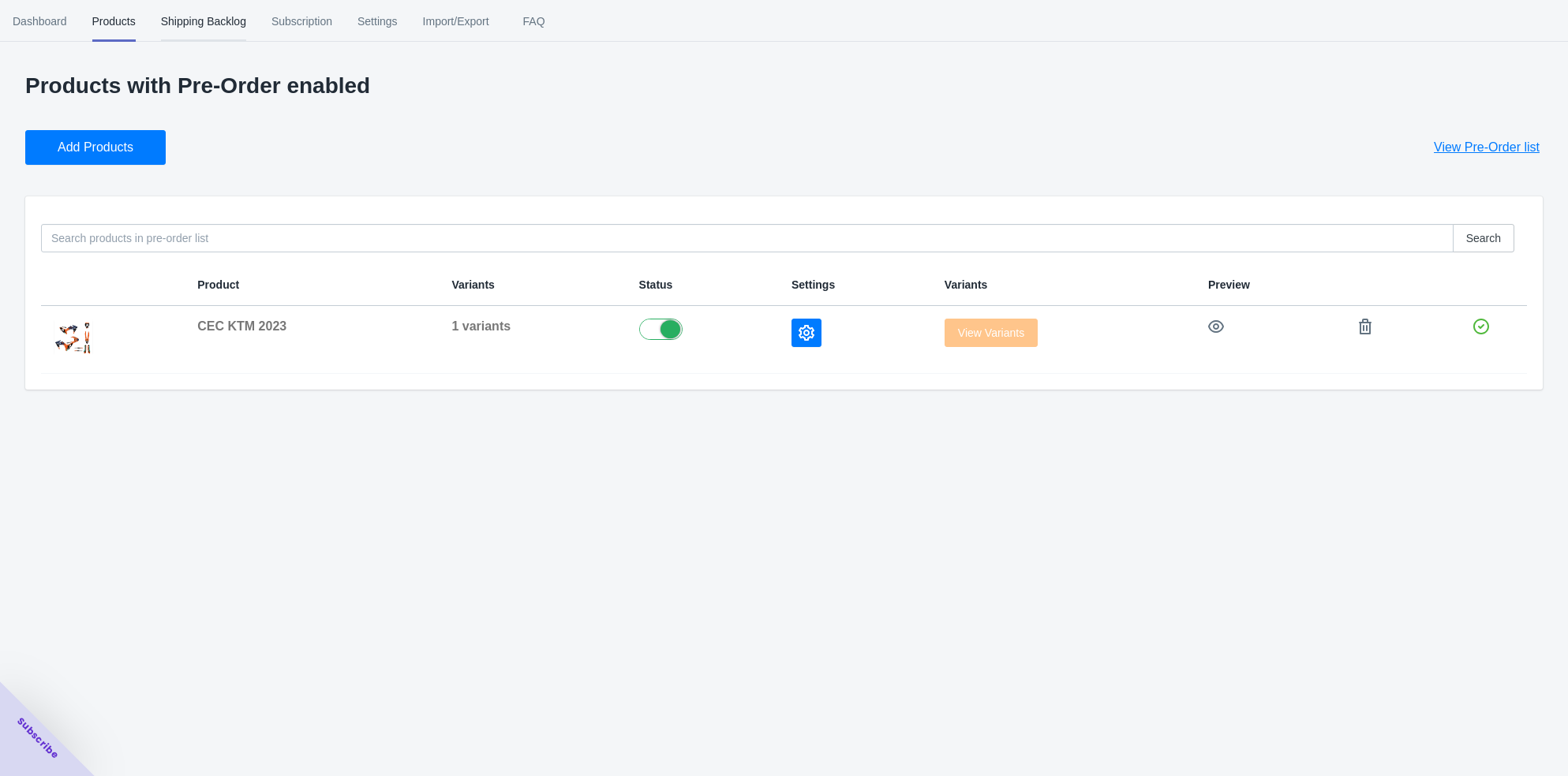
click at [198, 19] on span "Shipping Backlog" at bounding box center [203, 21] width 85 height 41
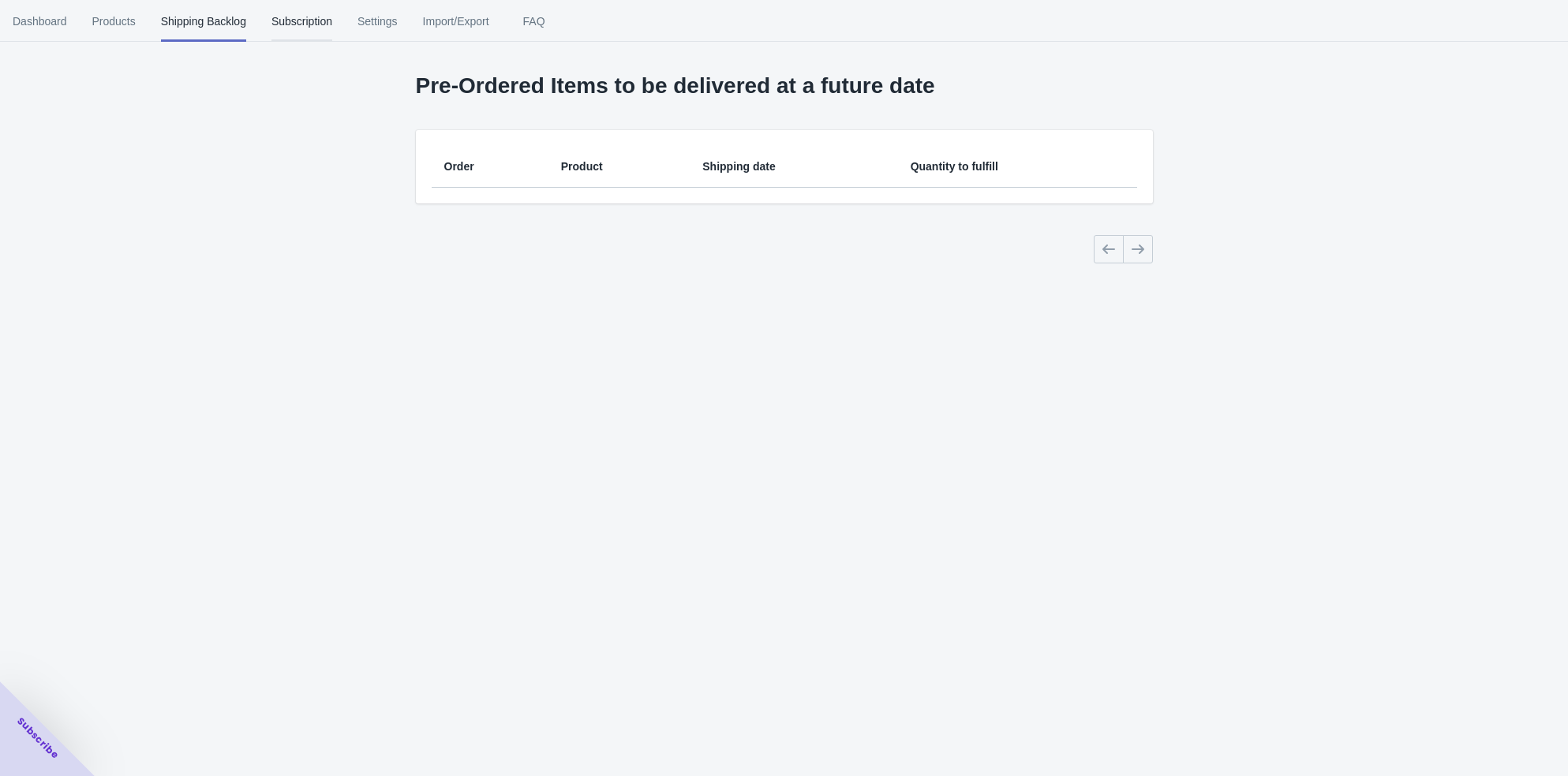
click at [296, 20] on span "Subscription" at bounding box center [301, 21] width 60 height 41
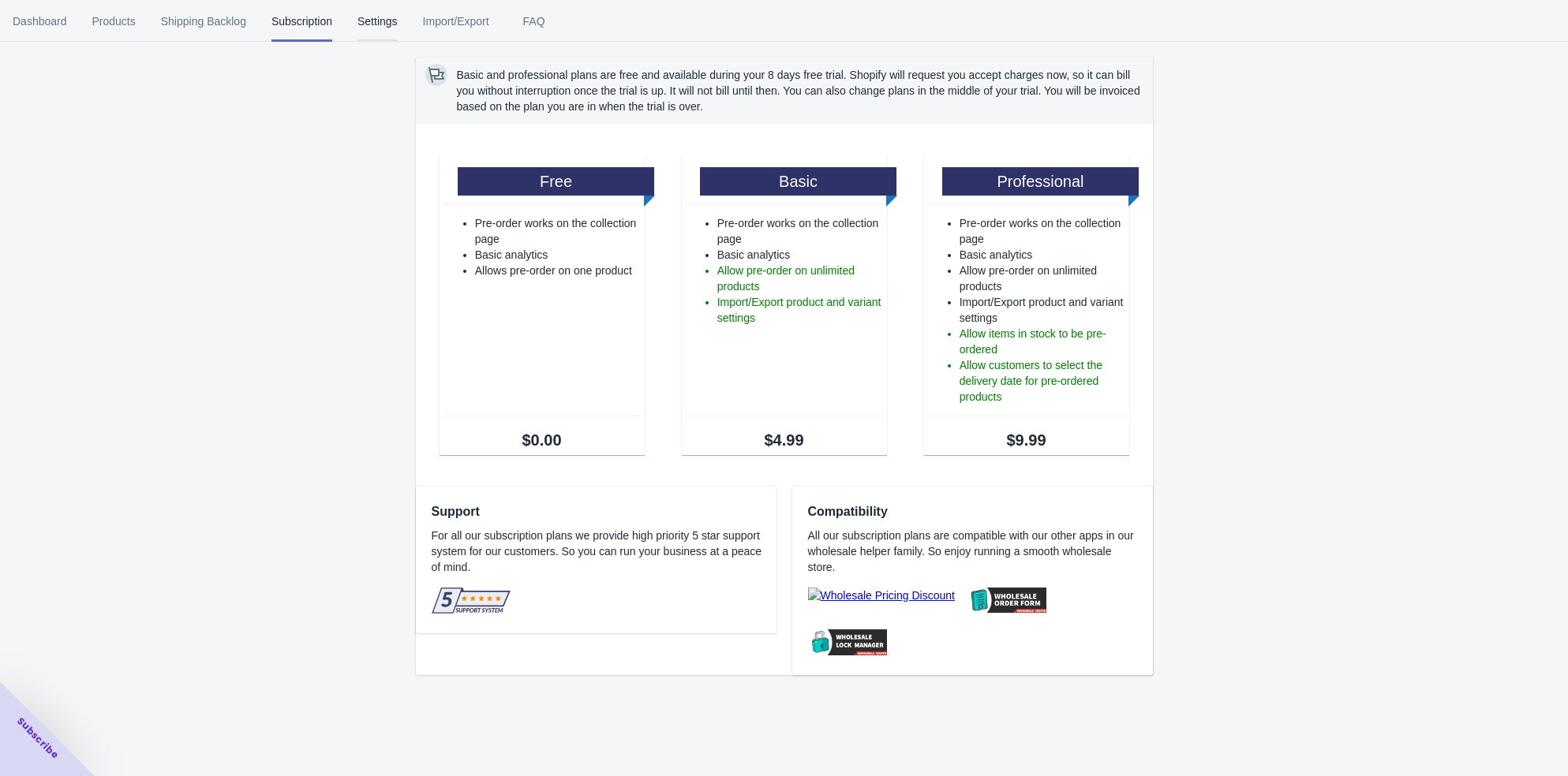
click at [394, 19] on span "Settings" at bounding box center [378, 21] width 41 height 41
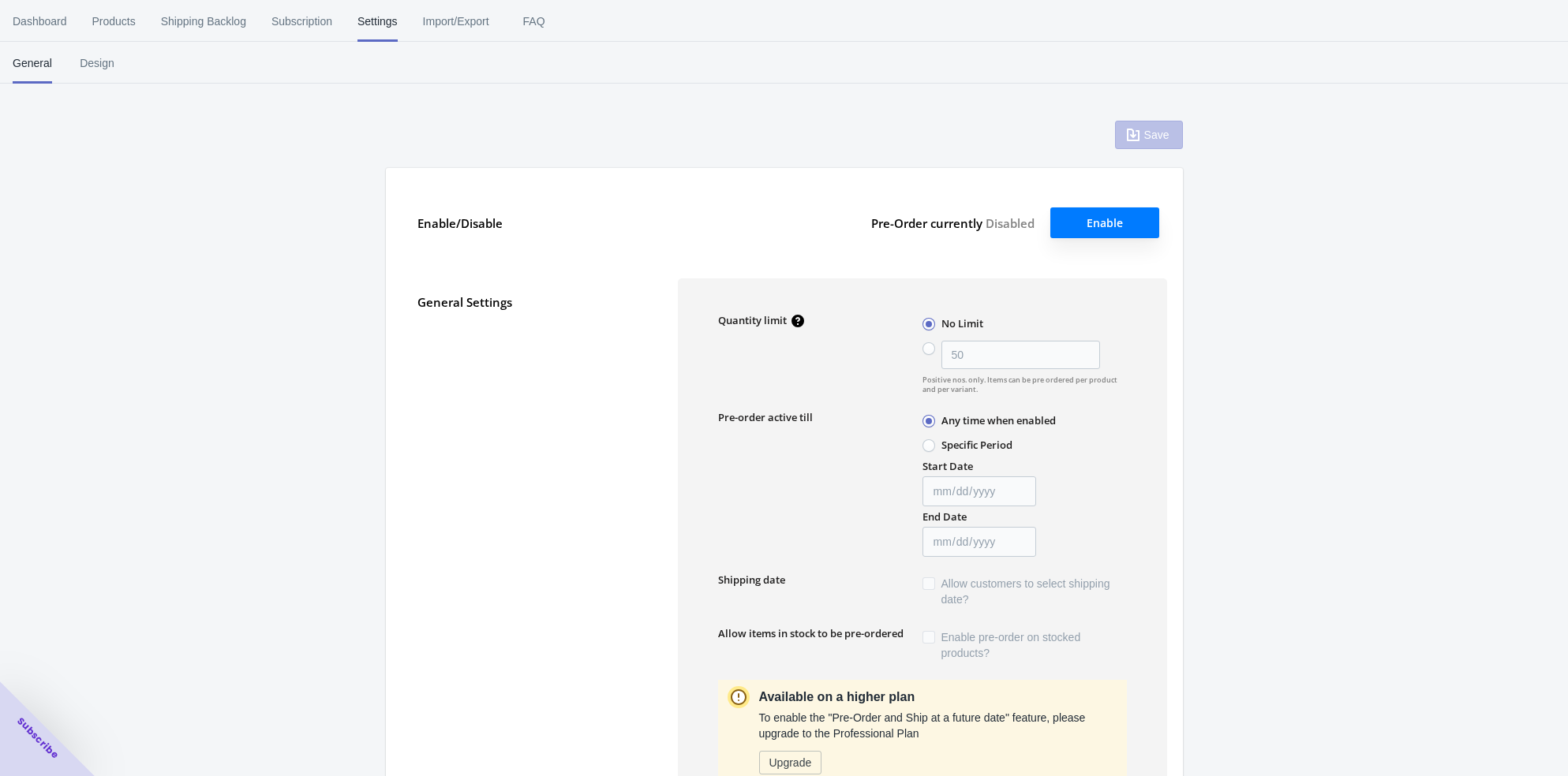
type input "50"
type textarea "Inventory level is <qty>. Some of the items will be pre-ordered."
type textarea "Only <qty> items left in stock."
type textarea "A maximum of <qty> products can be pre ordered."
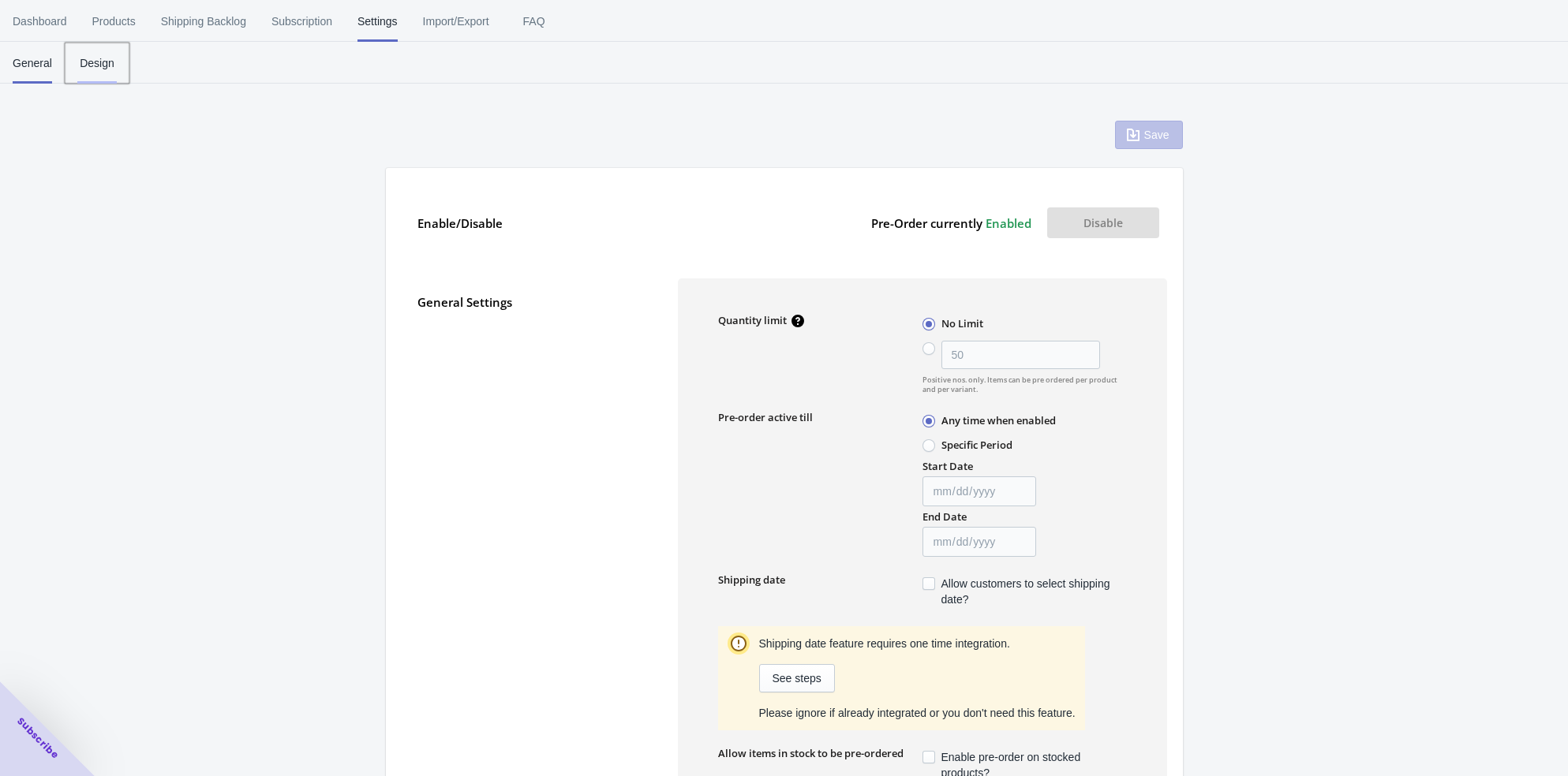
click at [106, 61] on span "Design" at bounding box center [97, 62] width 40 height 41
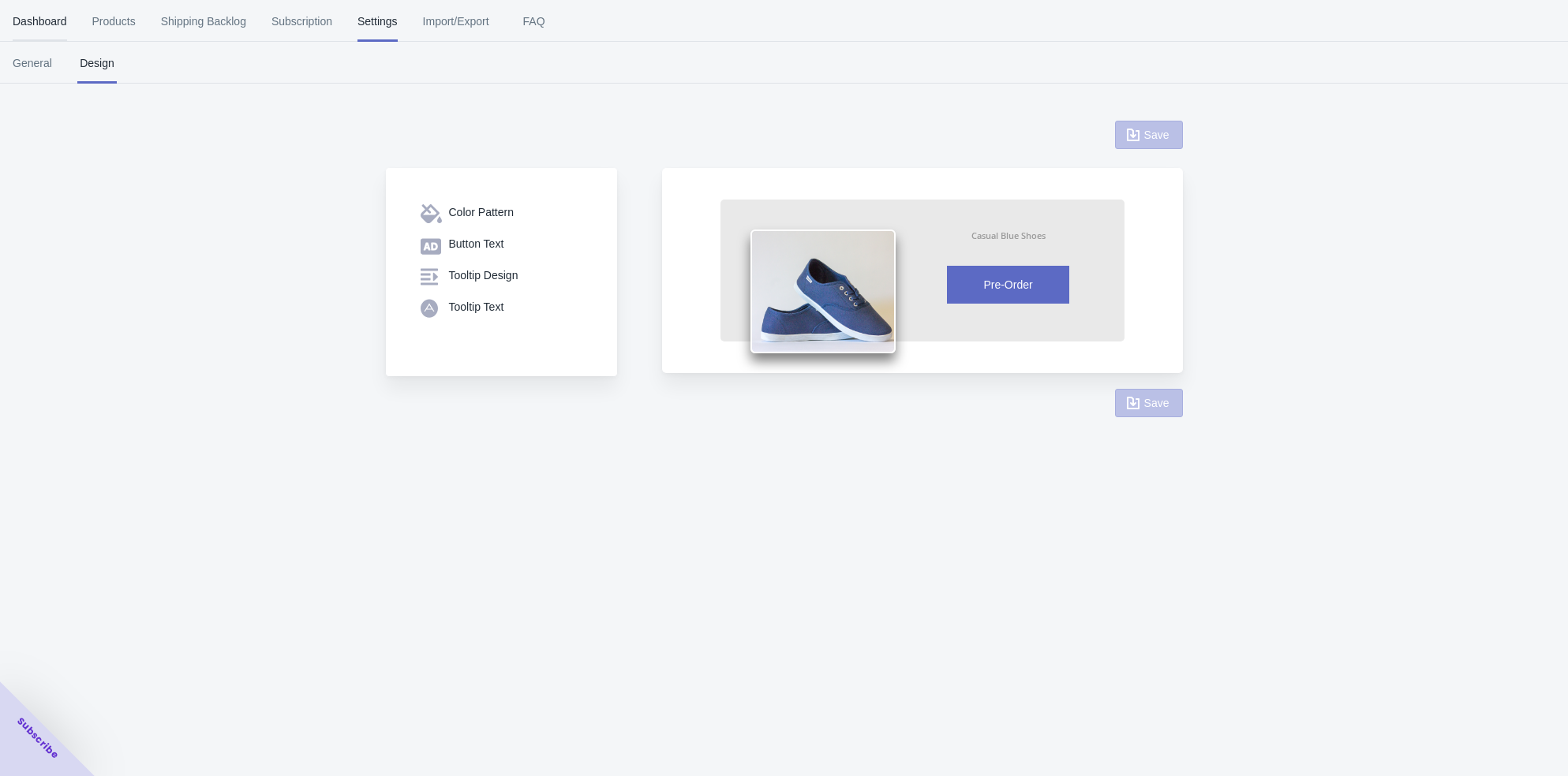
click at [49, 17] on span "Dashboard" at bounding box center [40, 21] width 55 height 41
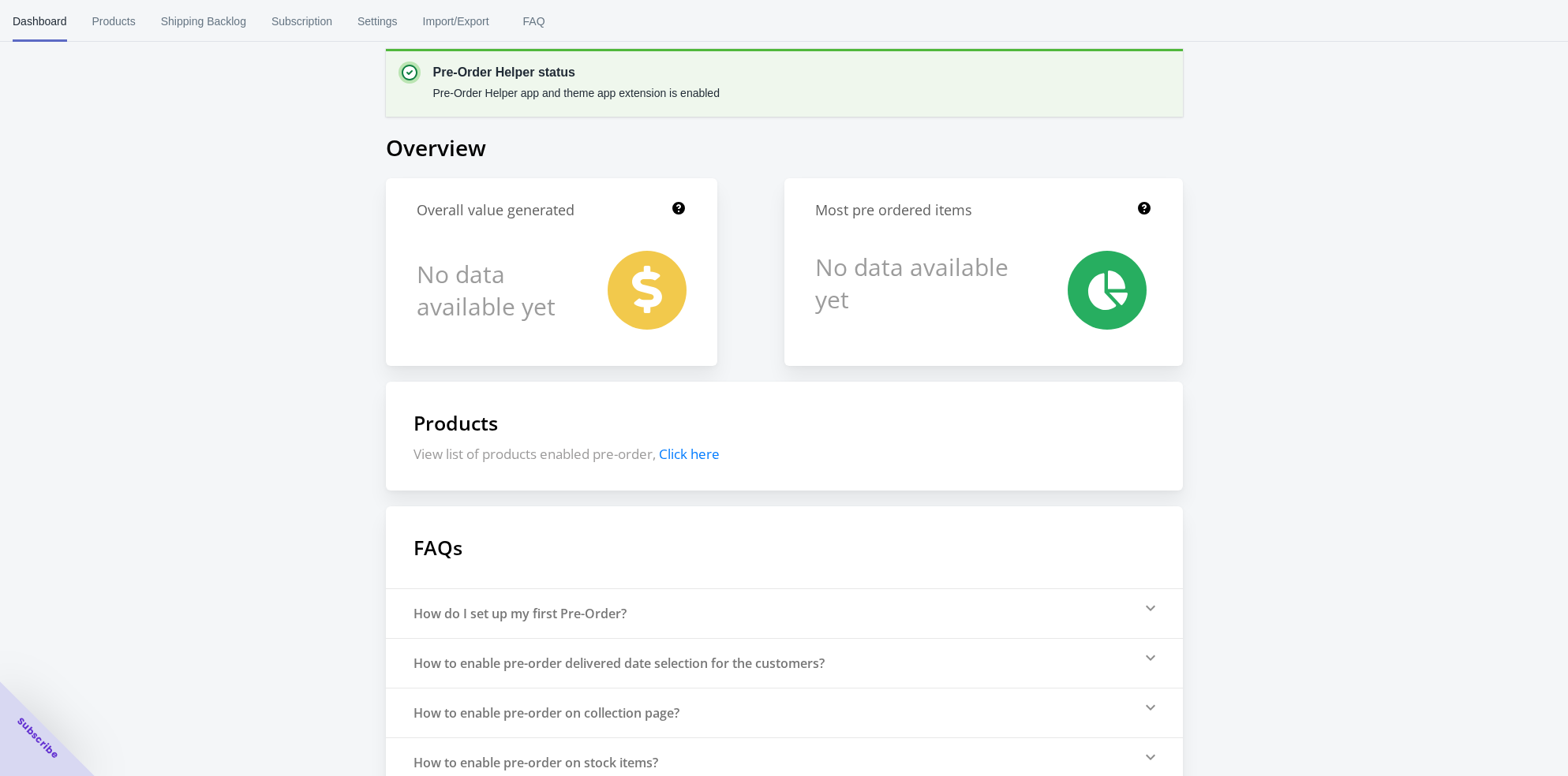
scroll to position [86, 0]
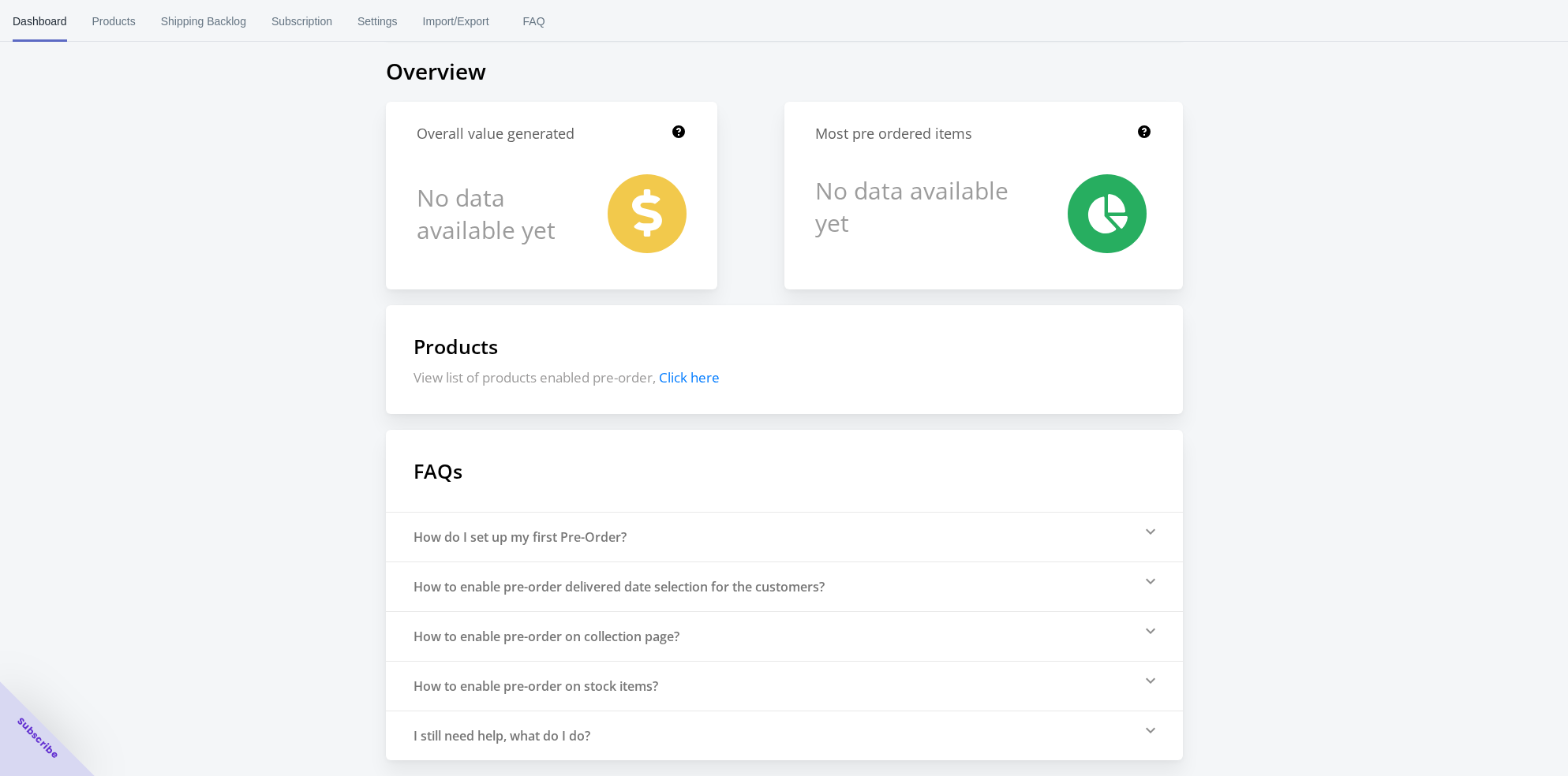
click at [1146, 530] on icon at bounding box center [1151, 531] width 10 height 6
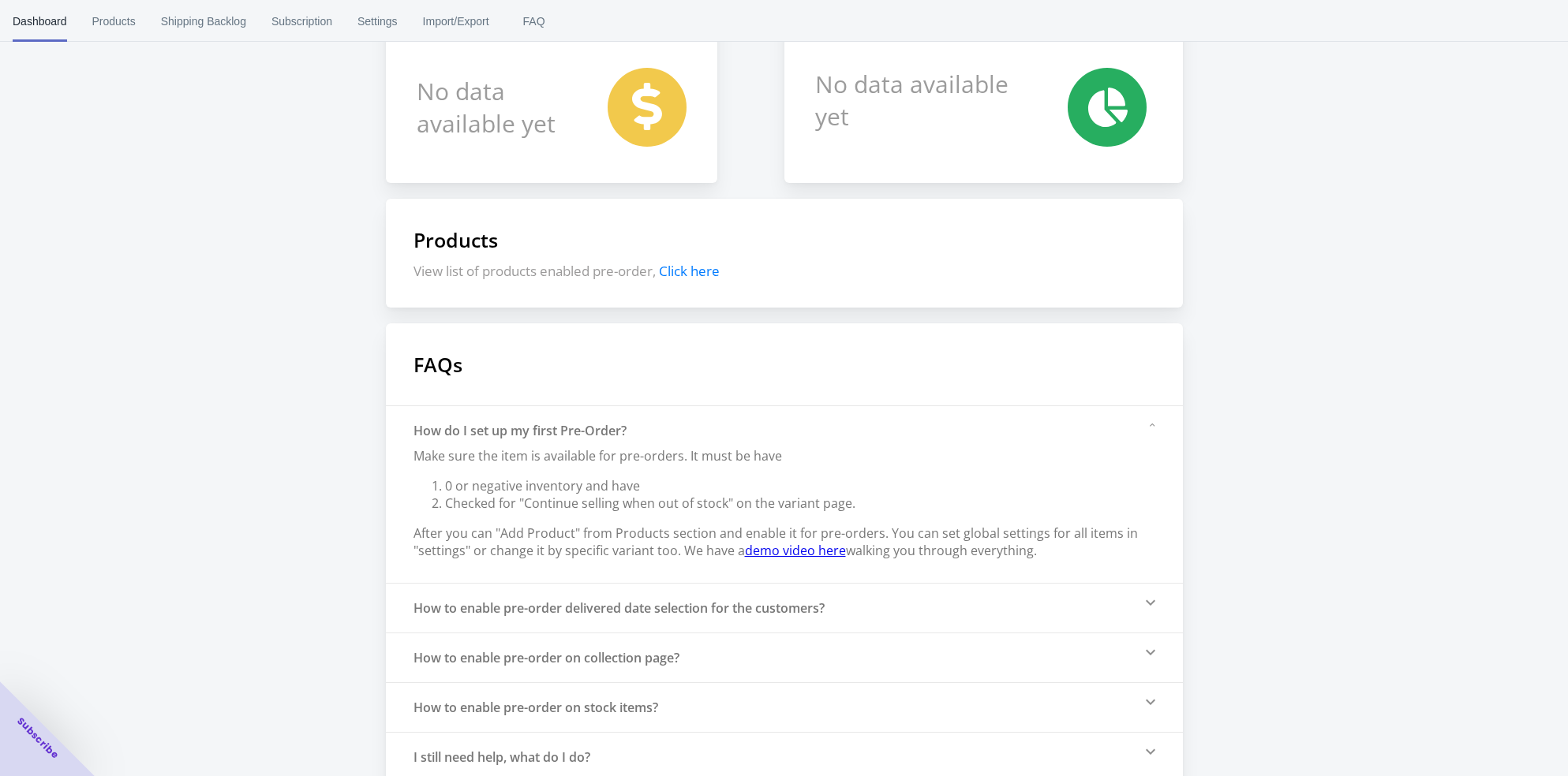
scroll to position [214, 0]
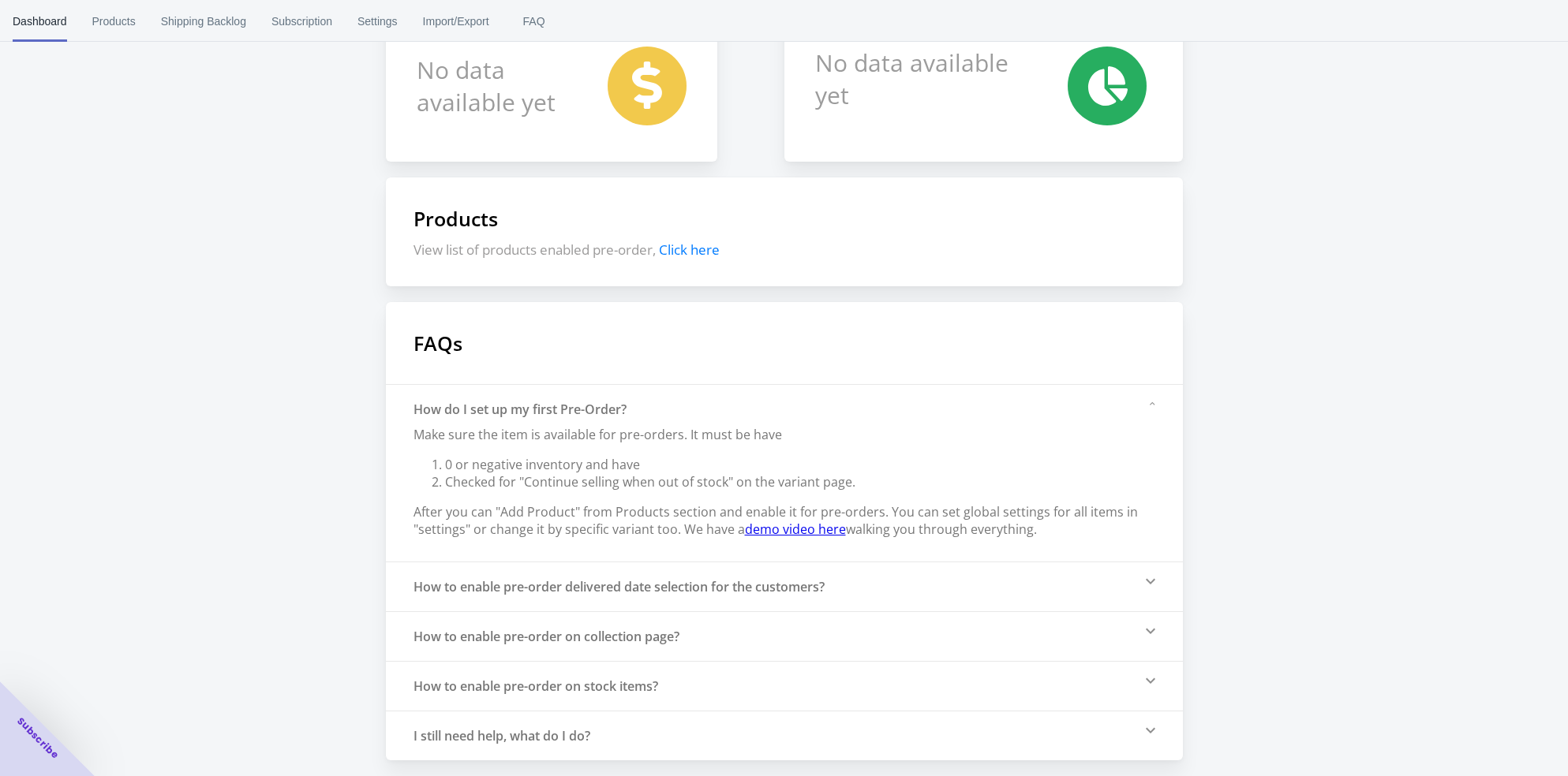
click at [1155, 586] on div "How to enable pre-order delivered date selection for the customers?" at bounding box center [784, 587] width 797 height 50
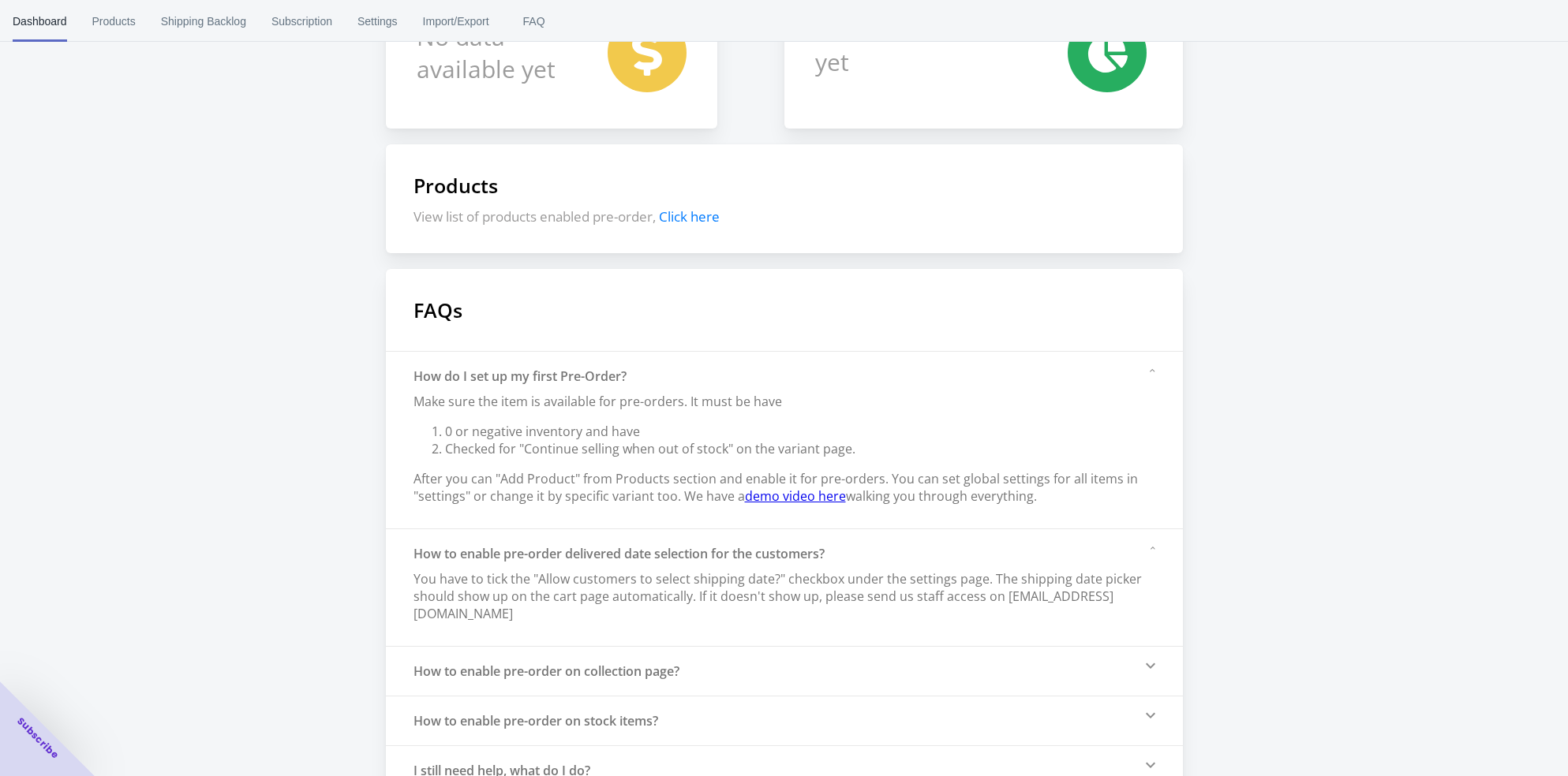
scroll to position [281, 0]
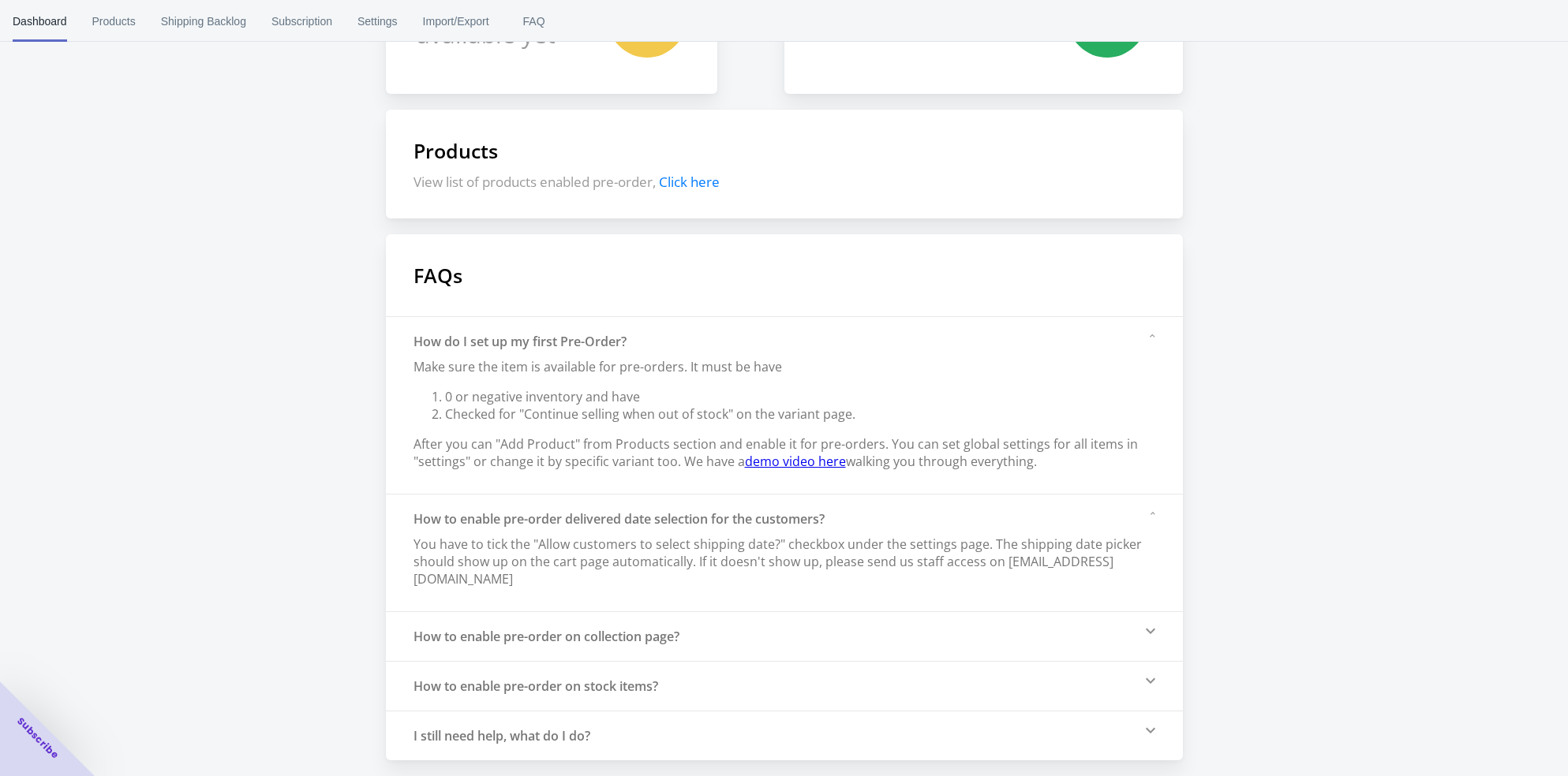
click at [1151, 640] on div "How to enable pre-order on collection page?" at bounding box center [784, 636] width 797 height 50
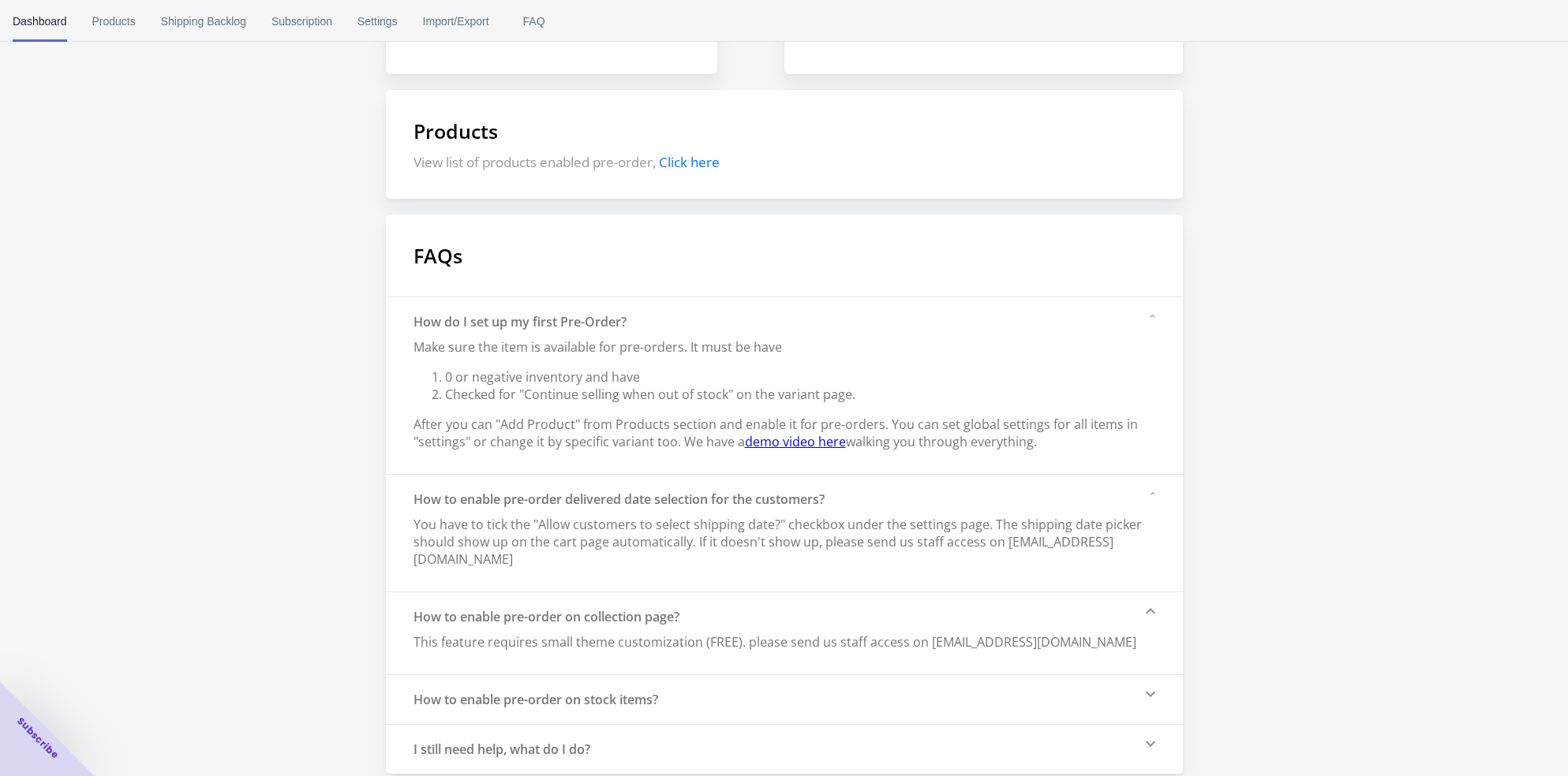
scroll to position [315, 0]
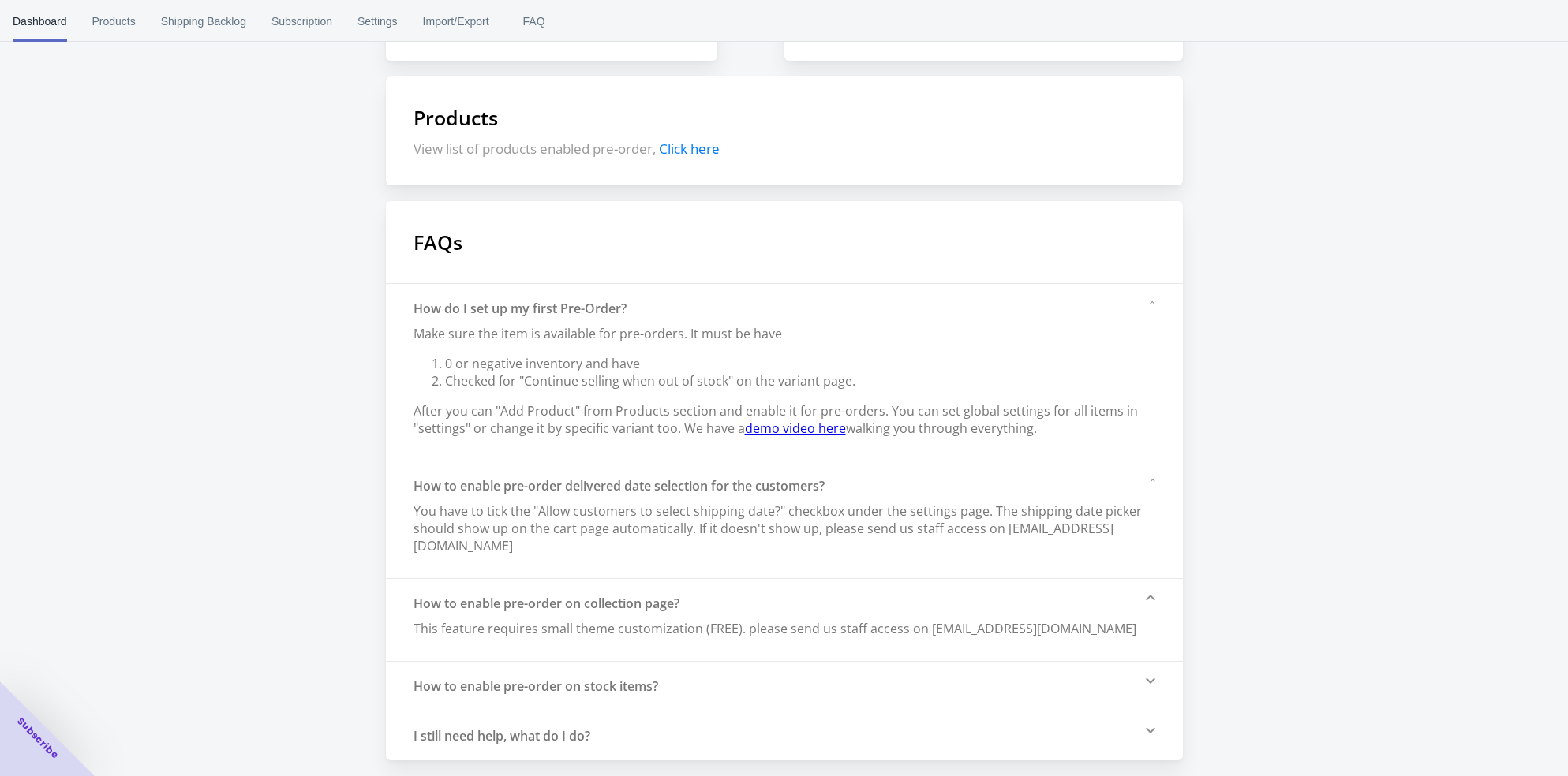
click at [1150, 678] on icon at bounding box center [1151, 681] width 10 height 6
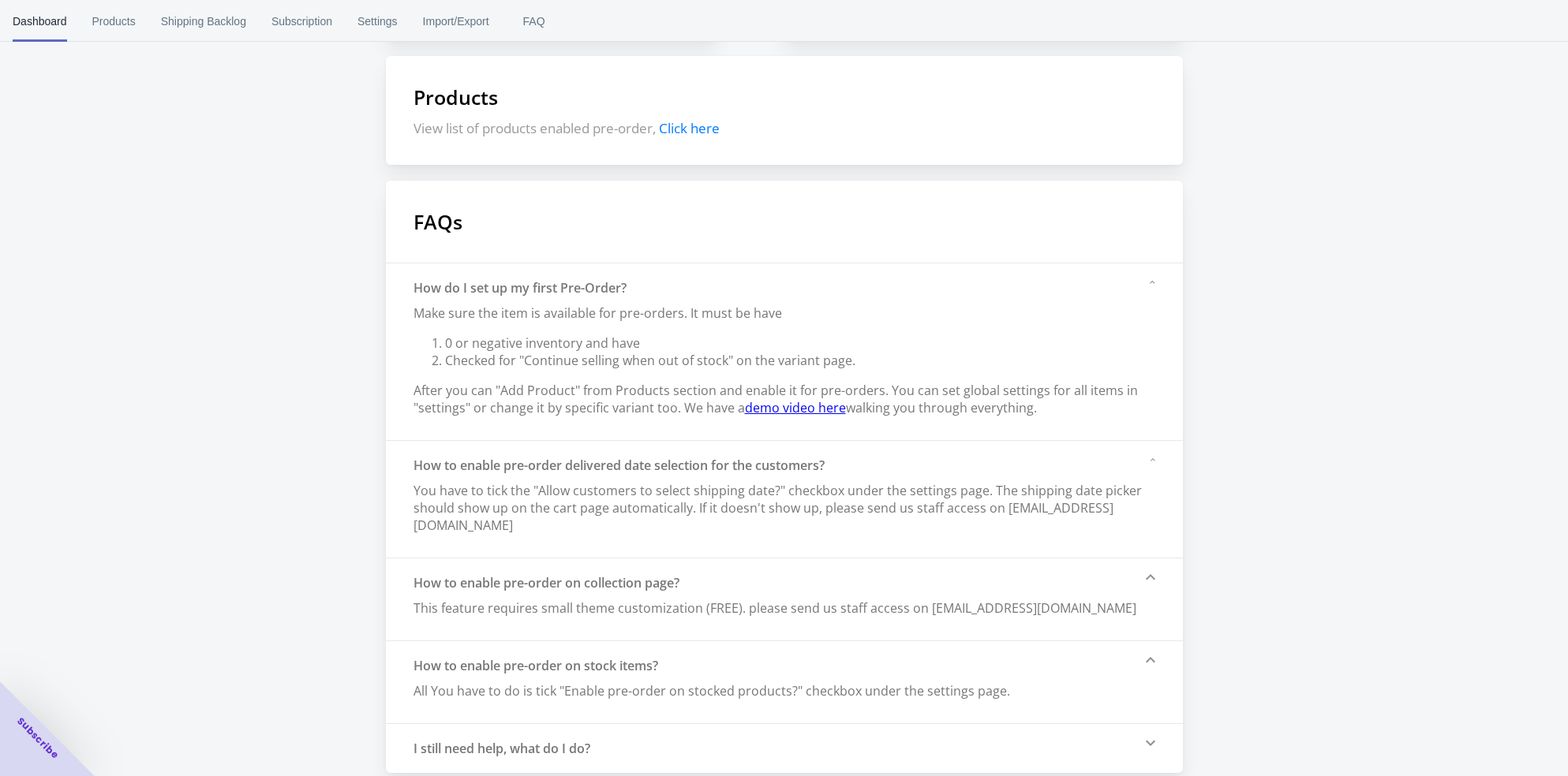
scroll to position [348, 0]
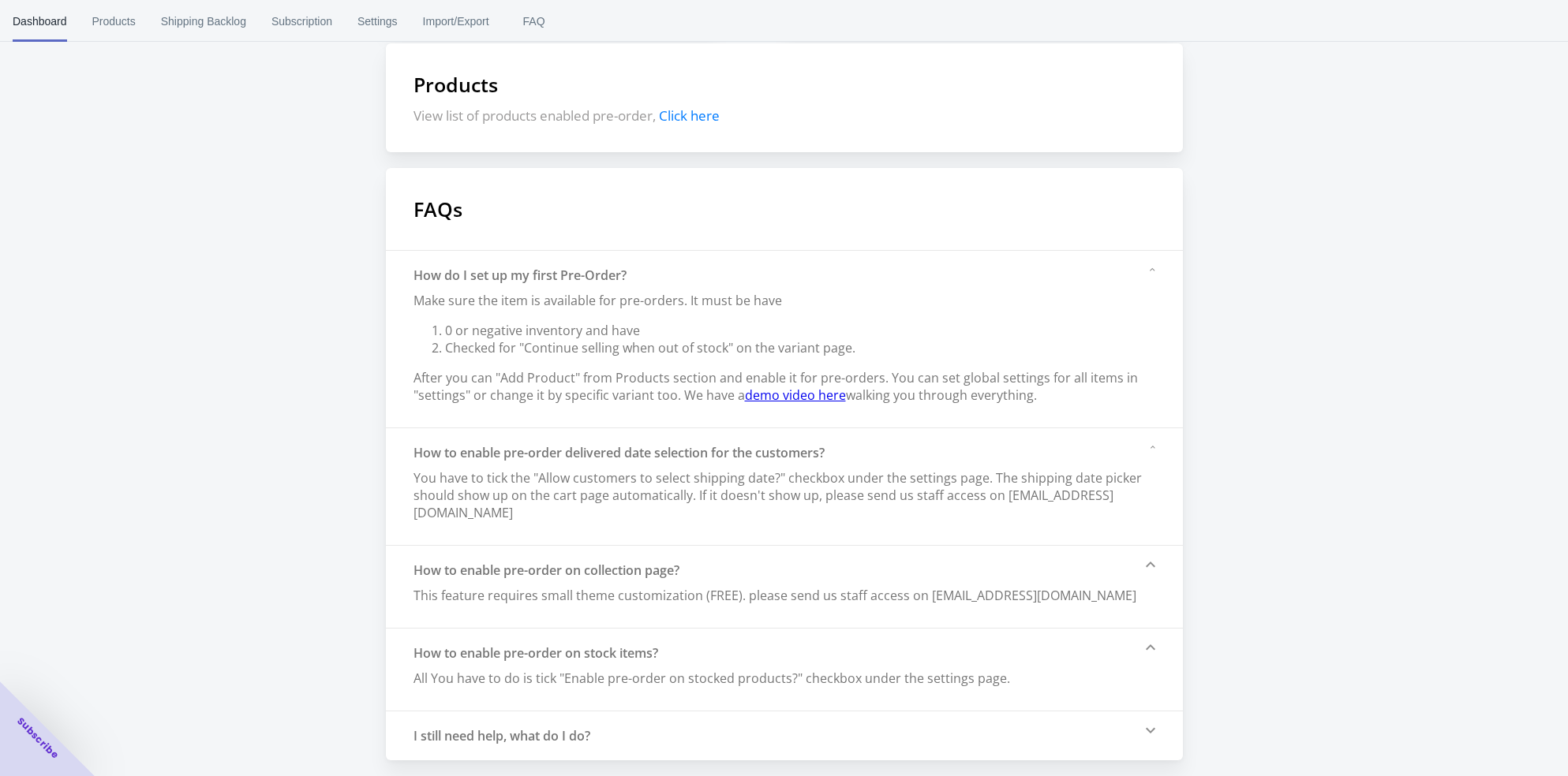
click at [1148, 738] on div "I still need help, what do I do?" at bounding box center [784, 735] width 797 height 50
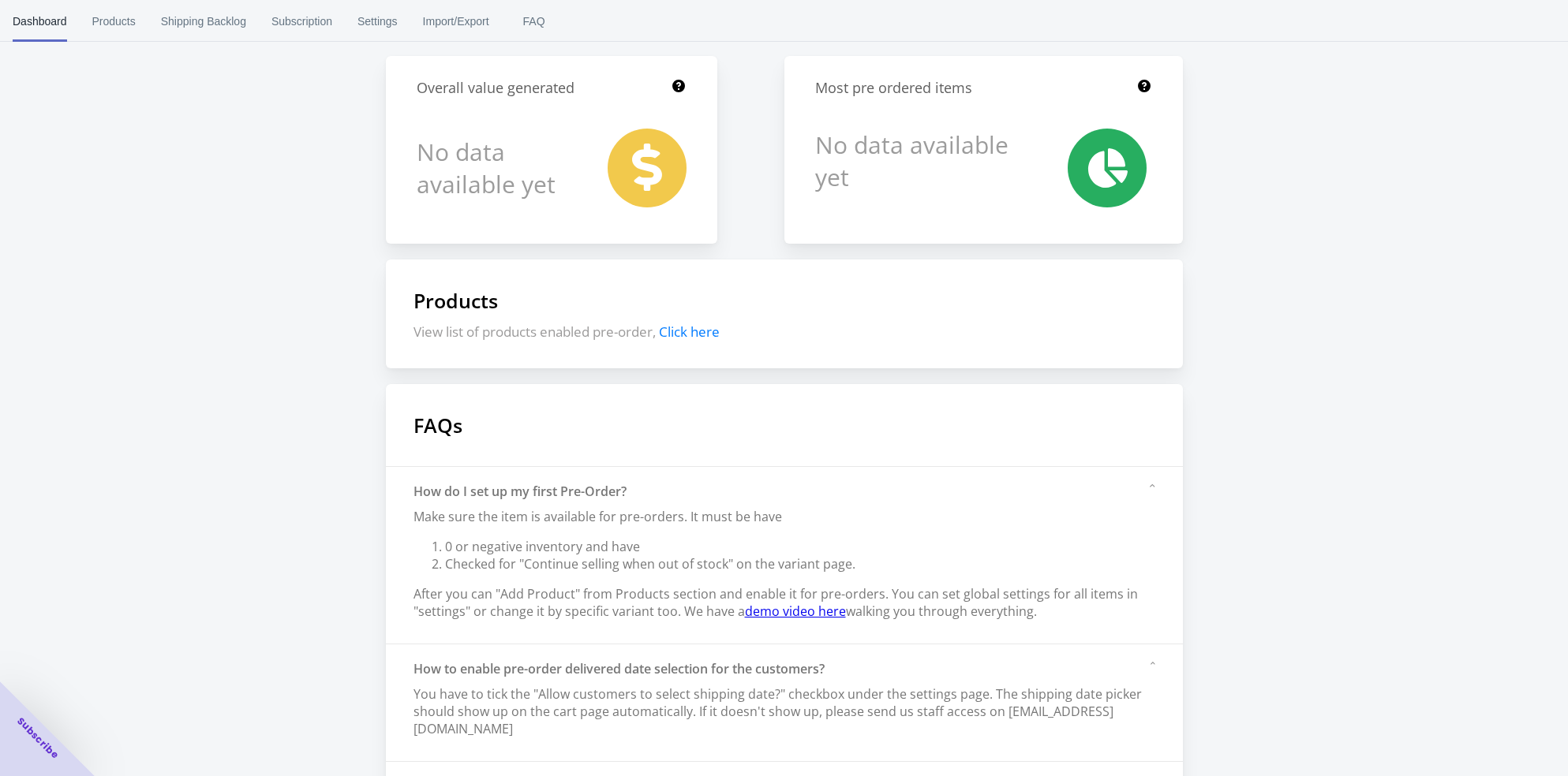
scroll to position [0, 0]
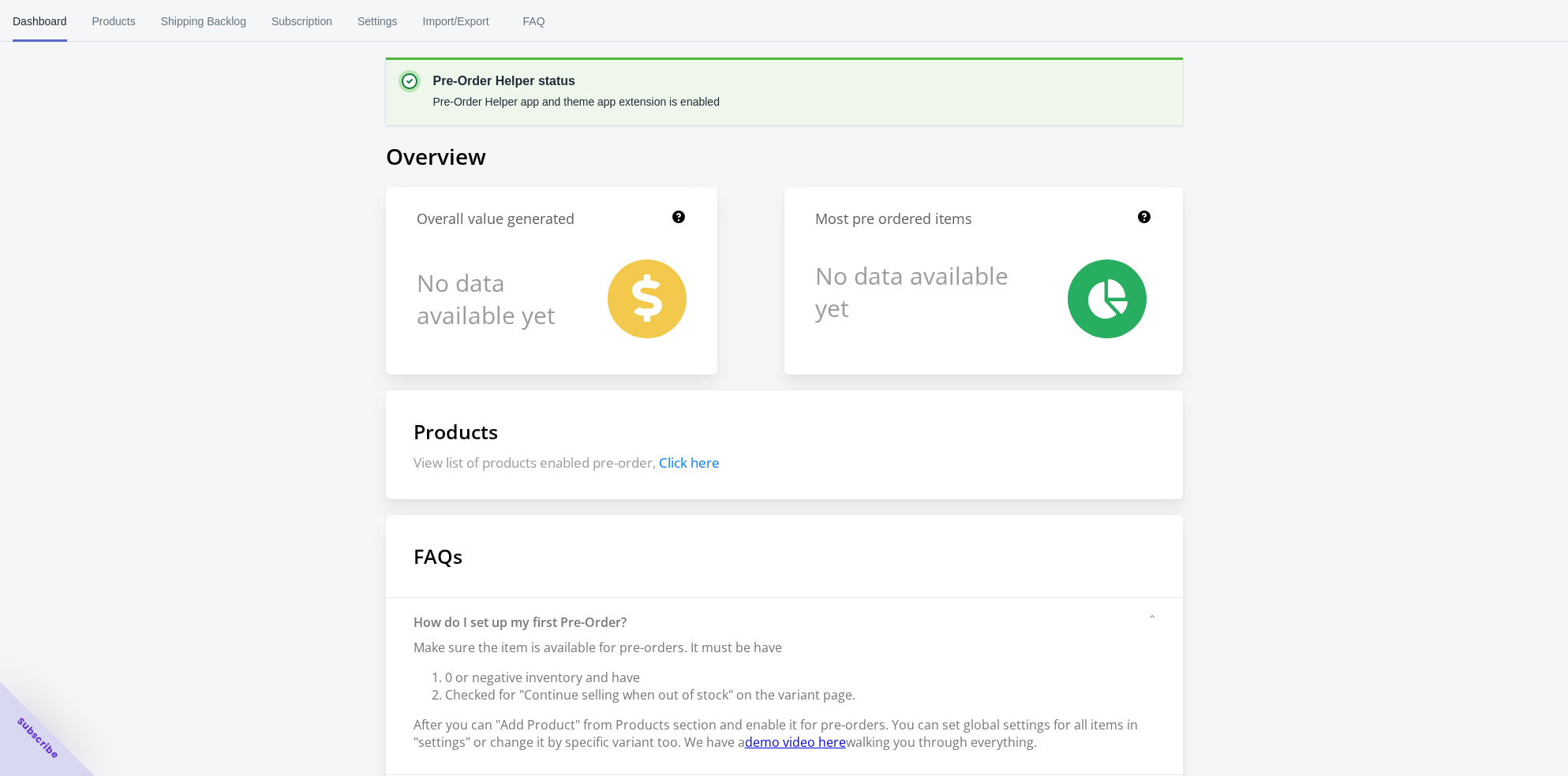
click at [703, 462] on span "Click here" at bounding box center [689, 463] width 60 height 18
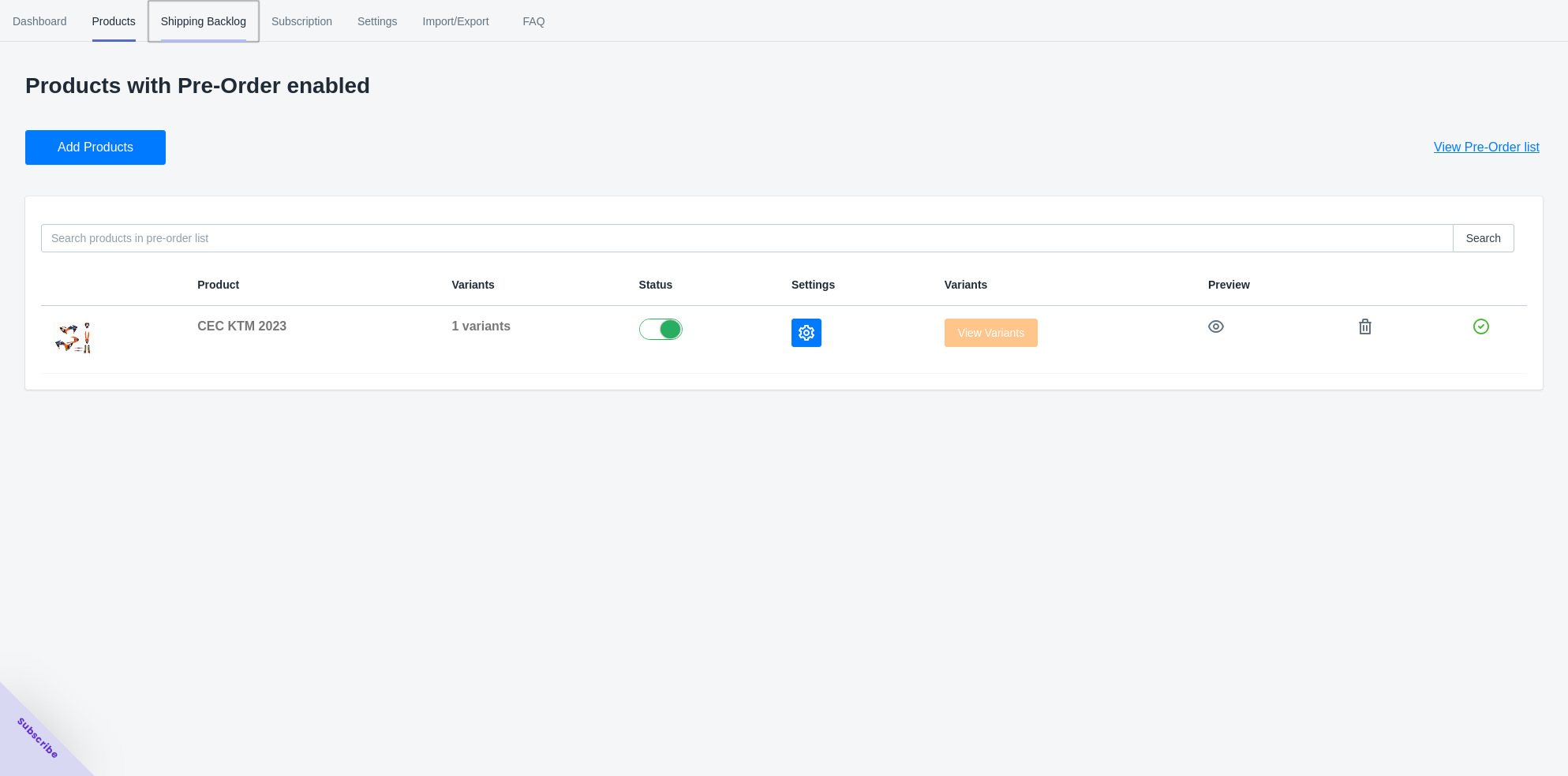
click at [228, 15] on span "Shipping Backlog" at bounding box center [203, 21] width 85 height 41
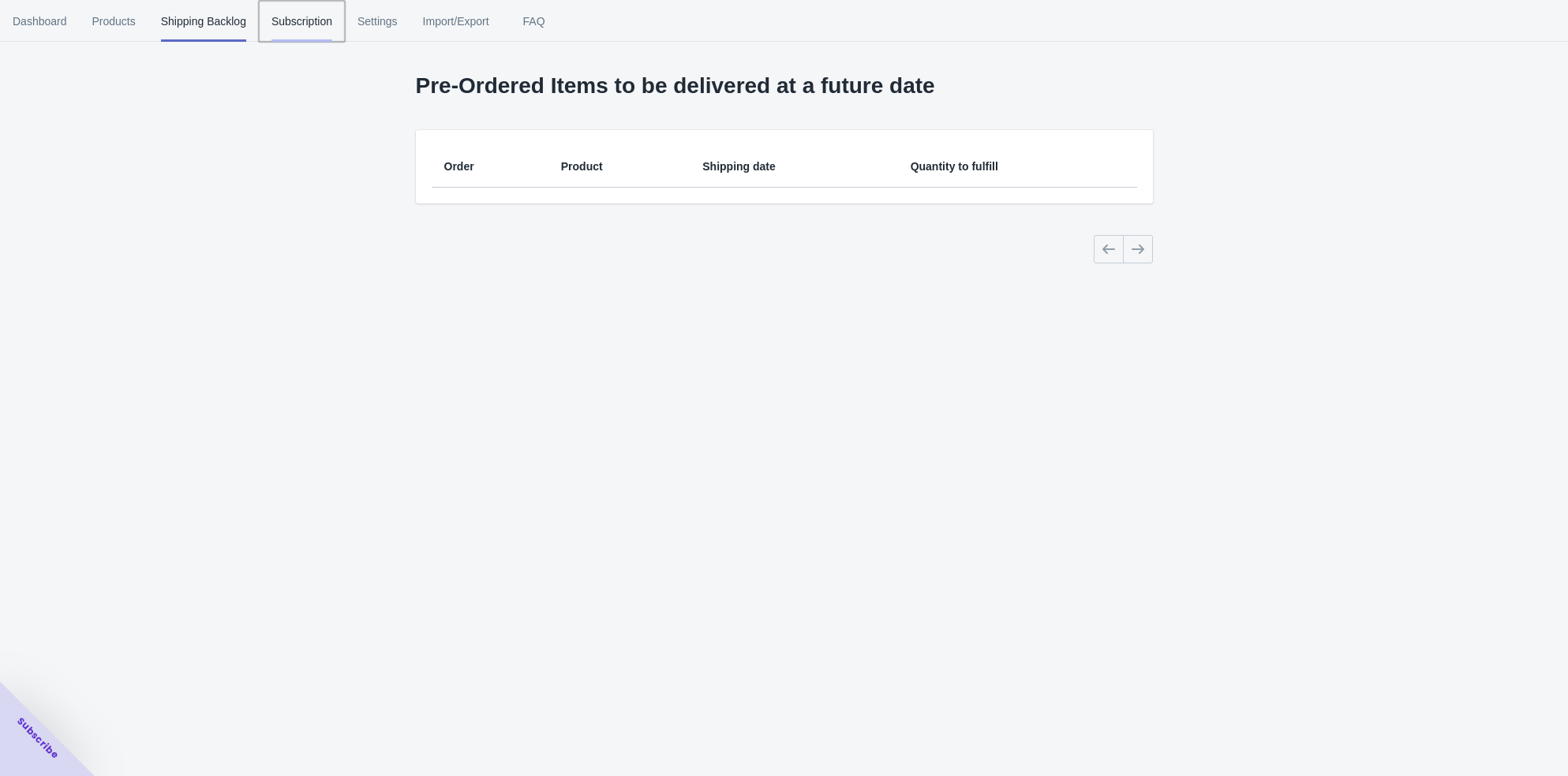
click at [305, 24] on span "Subscription" at bounding box center [301, 21] width 60 height 41
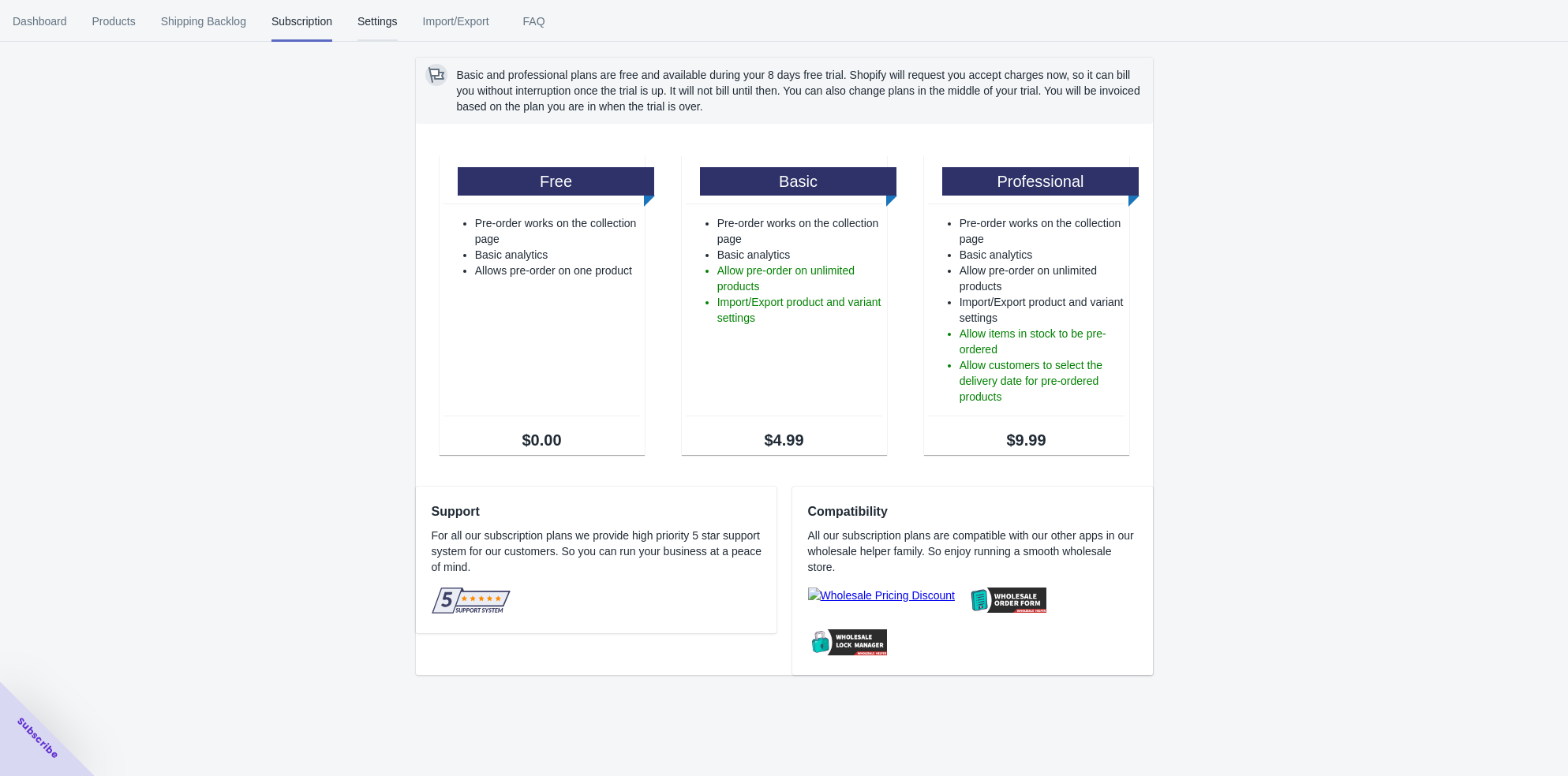
click at [379, 27] on span "Settings" at bounding box center [378, 21] width 41 height 41
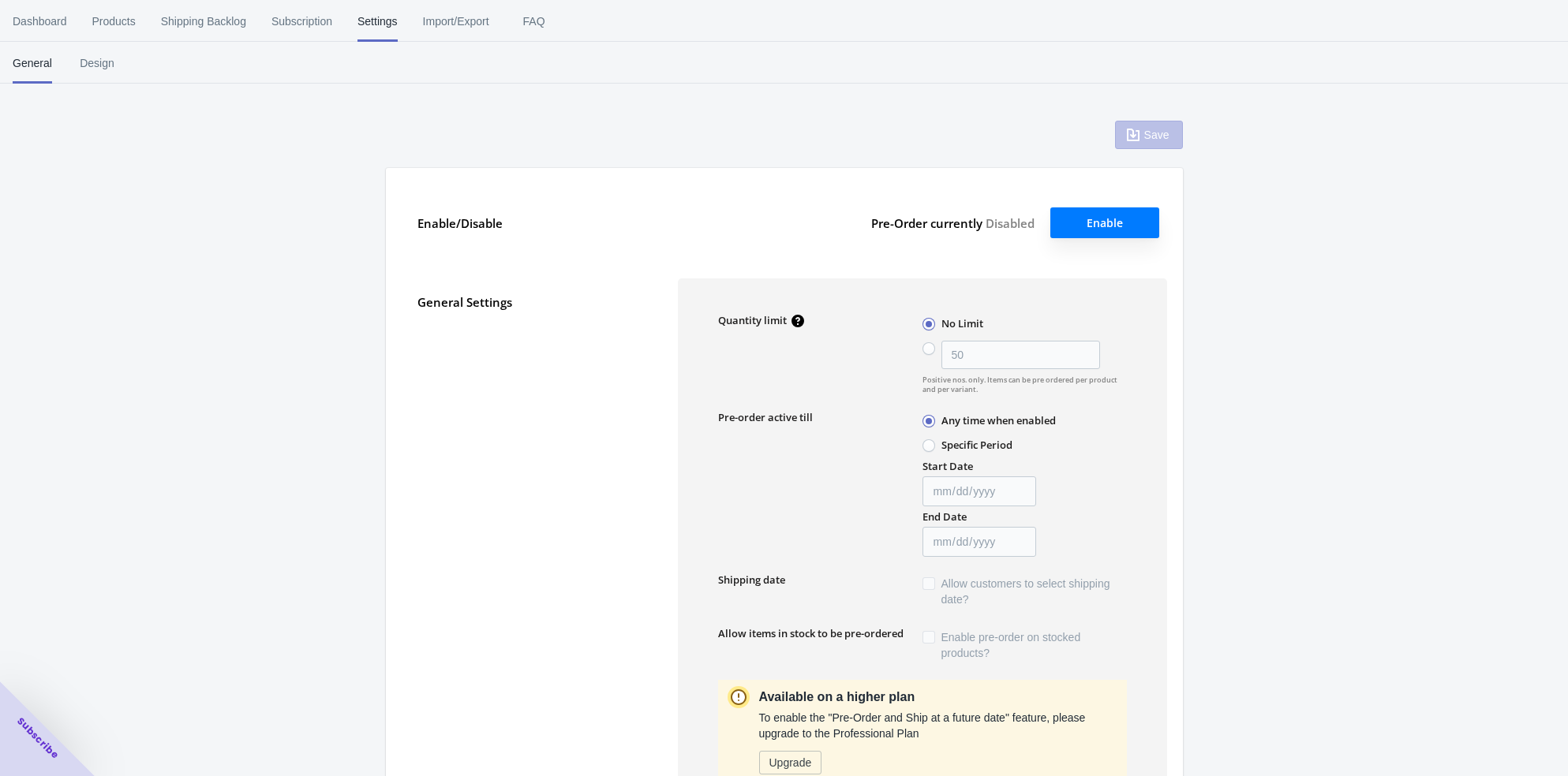
type input "50"
type textarea "Inventory level is <qty>. Some of the items will be pre-ordered."
type textarea "Only <qty> items left in stock."
type textarea "A maximum of <qty> products can be pre ordered."
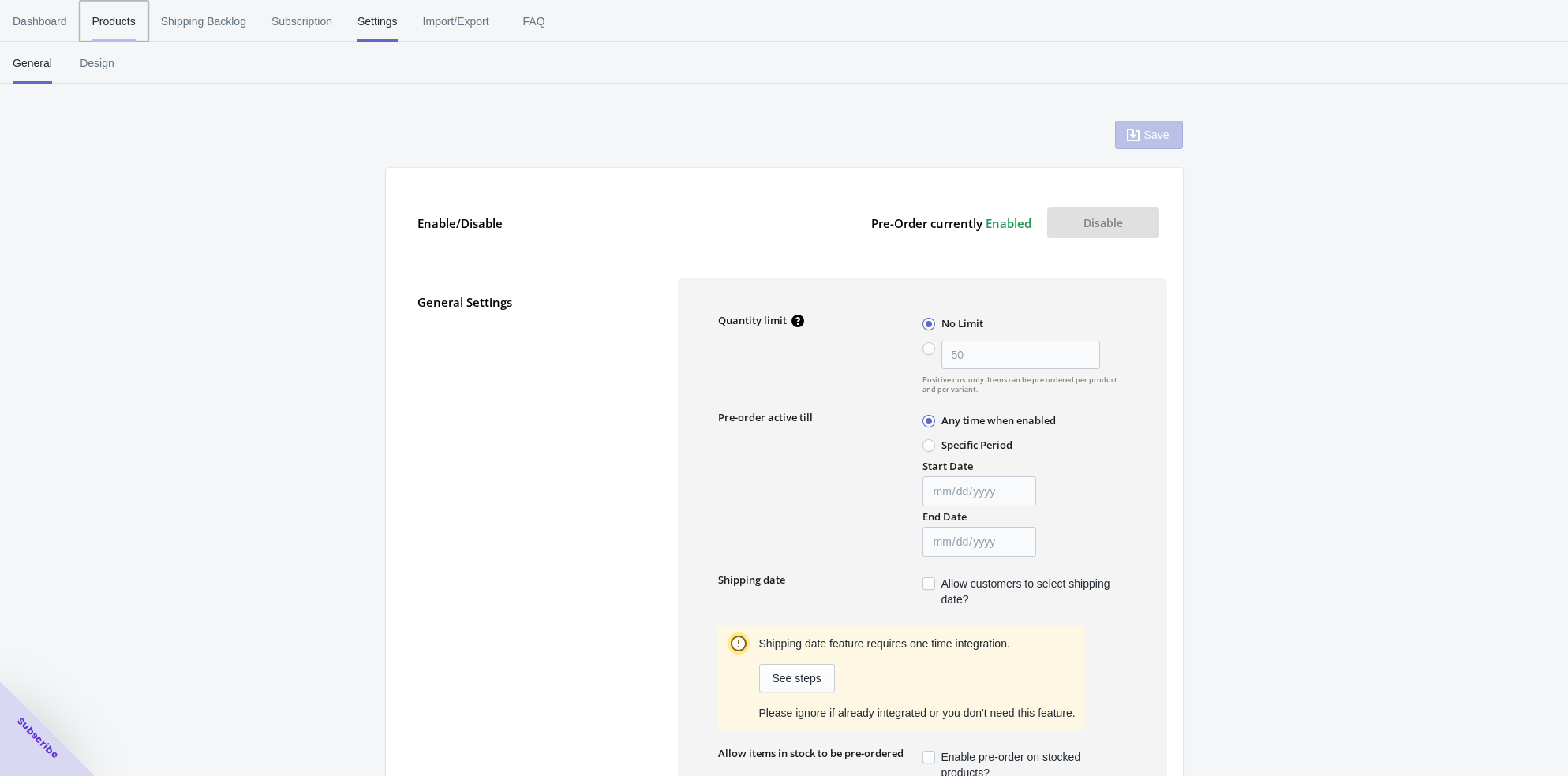
click at [118, 24] on span "Products" at bounding box center [114, 21] width 44 height 41
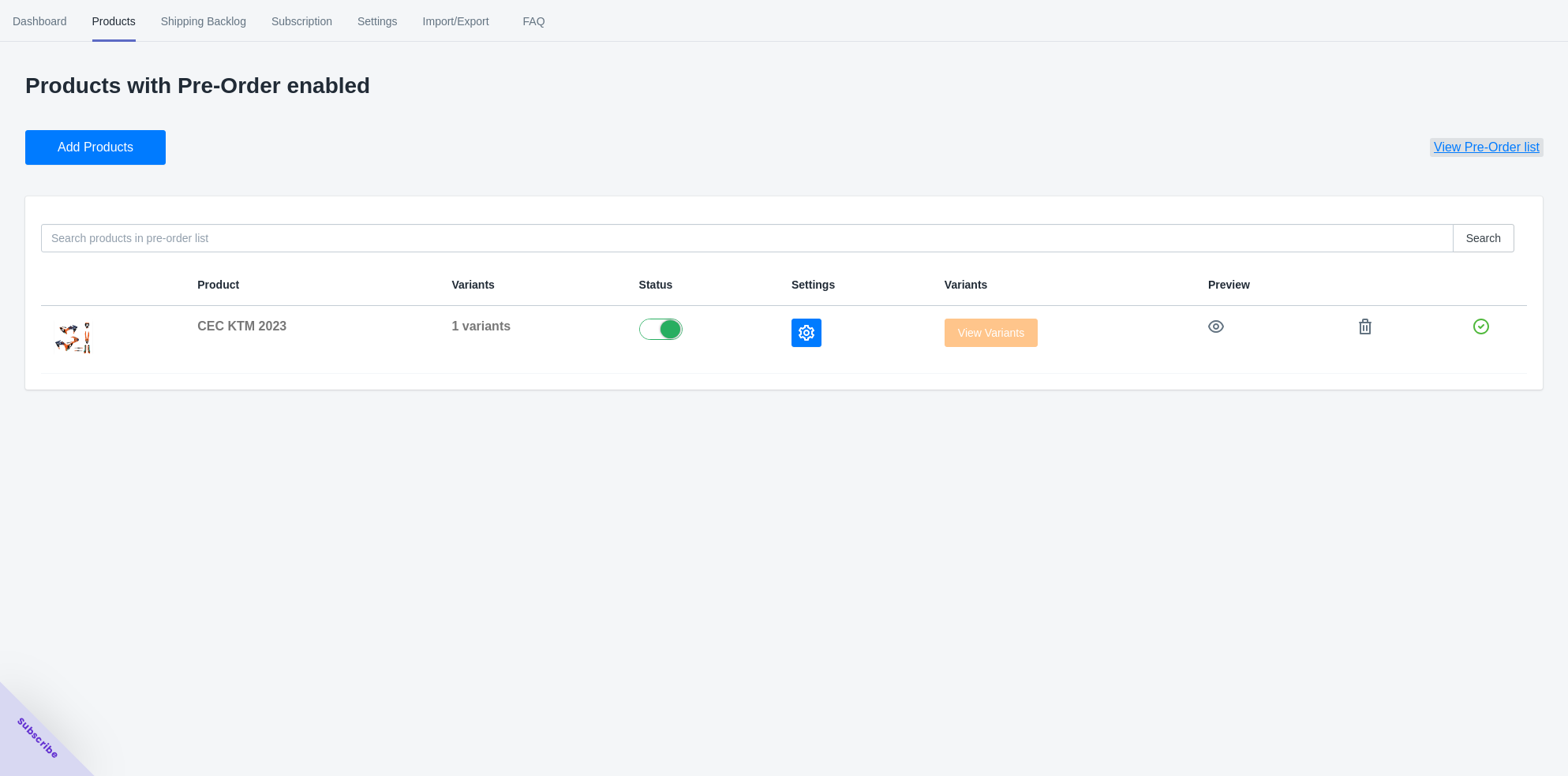
click at [1477, 156] on button "View Pre-Order list" at bounding box center [1486, 147] width 144 height 35
click at [83, 331] on img at bounding box center [73, 338] width 40 height 38
click at [132, 146] on span "Add Products" at bounding box center [95, 148] width 75 height 16
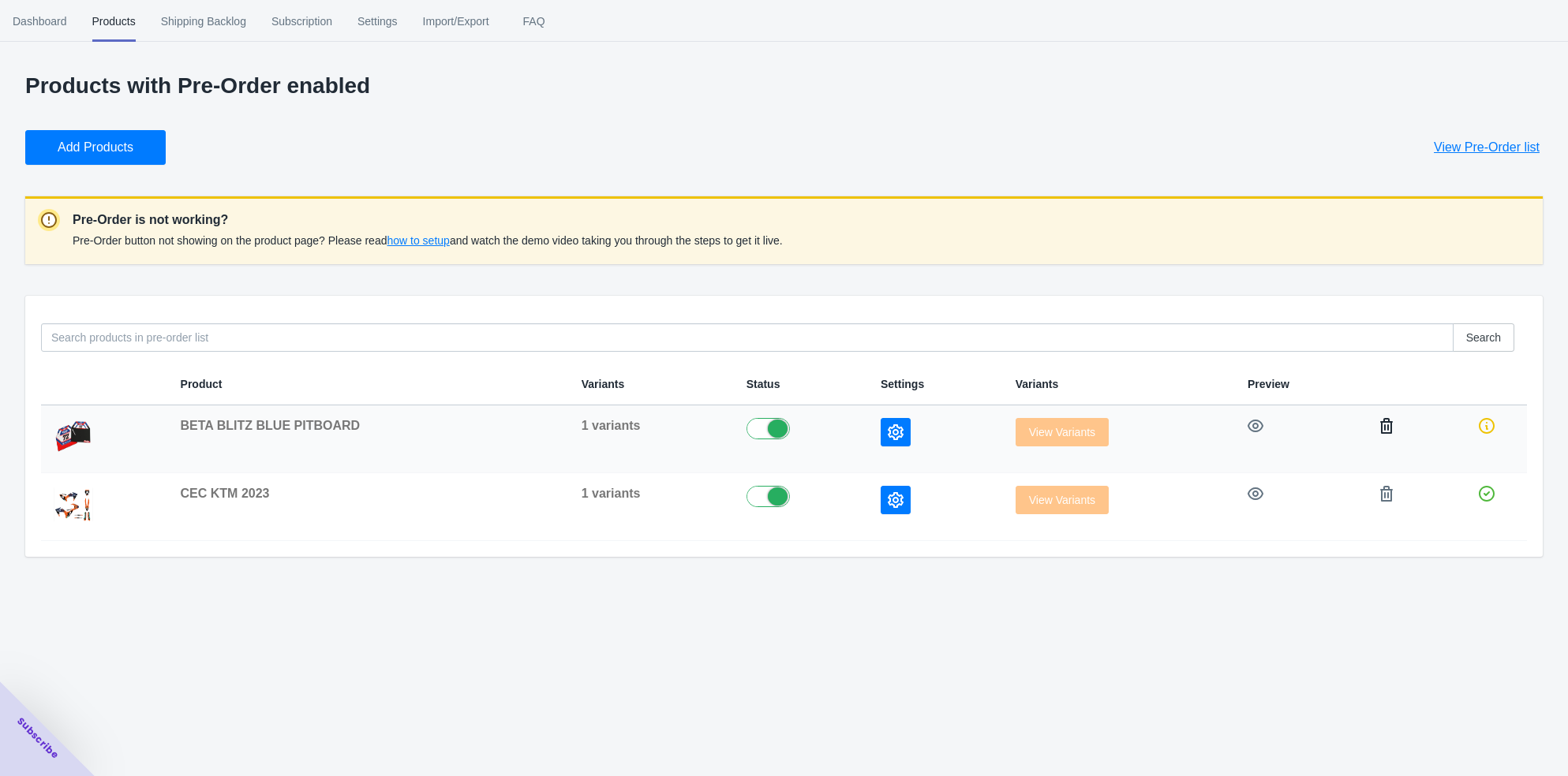
click at [1386, 431] on icon "button" at bounding box center [1387, 426] width 16 height 16
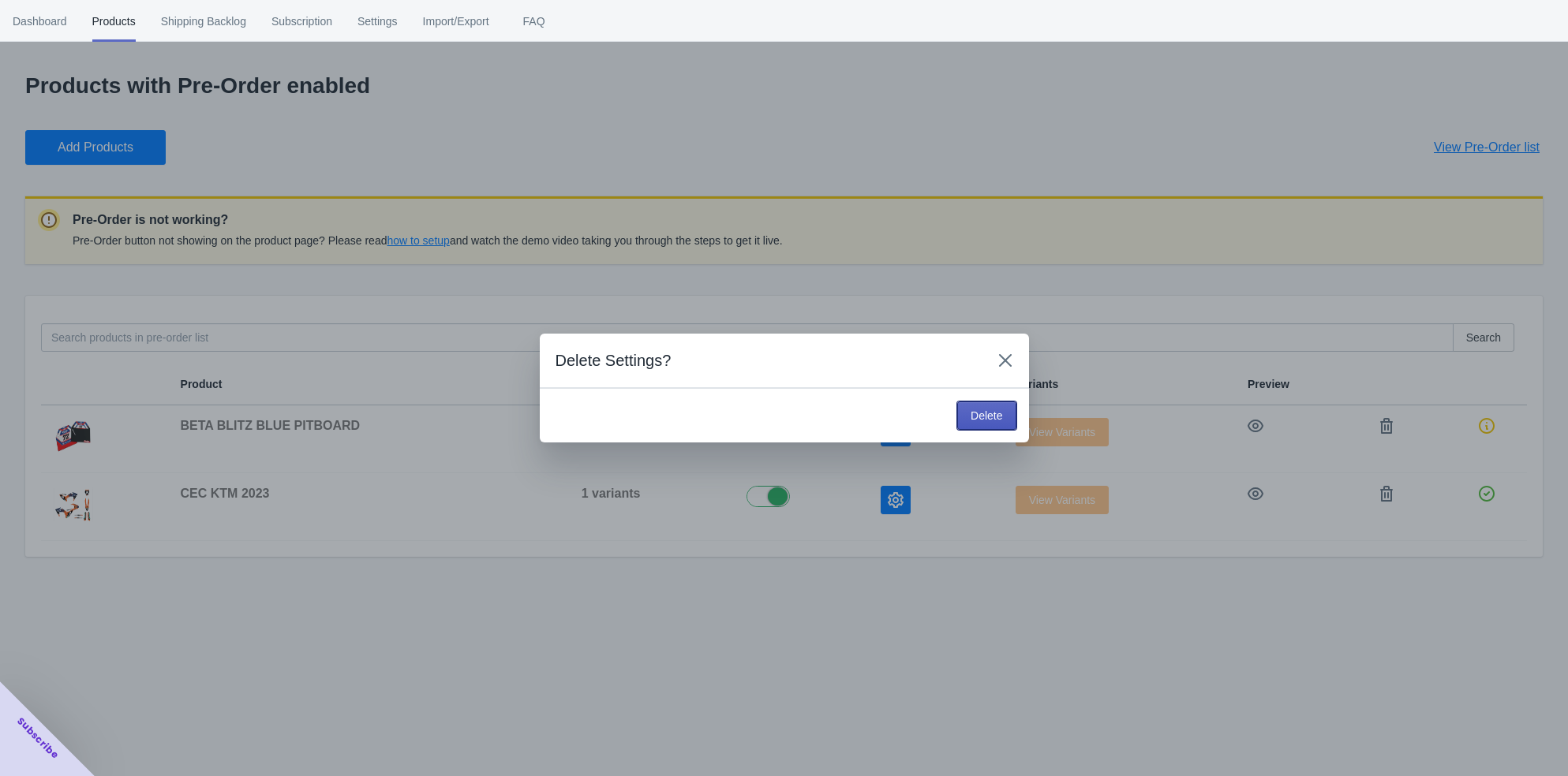
click at [979, 404] on button "Delete" at bounding box center [986, 415] width 58 height 29
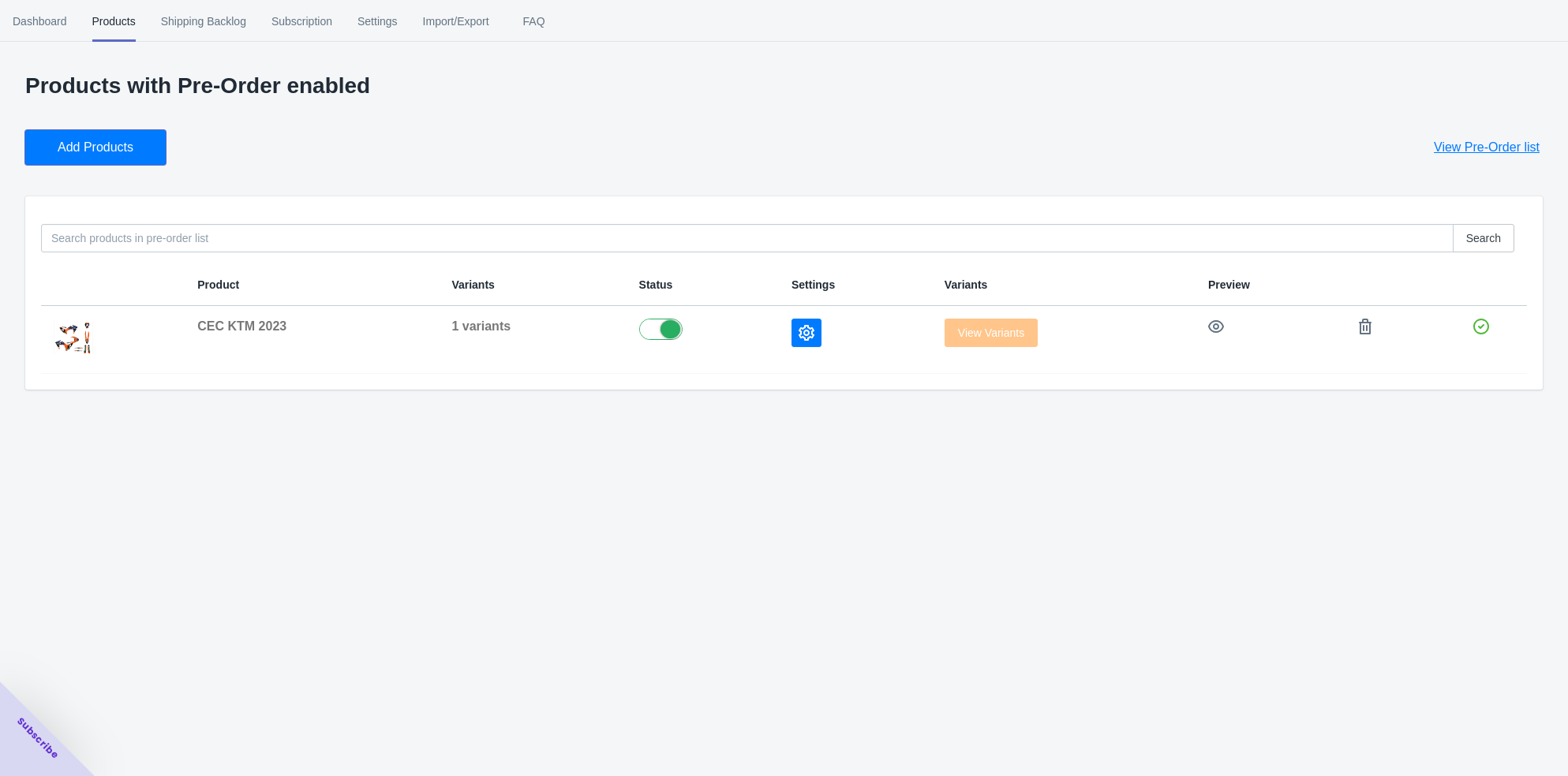
click at [78, 140] on span "Add Products" at bounding box center [95, 148] width 75 height 16
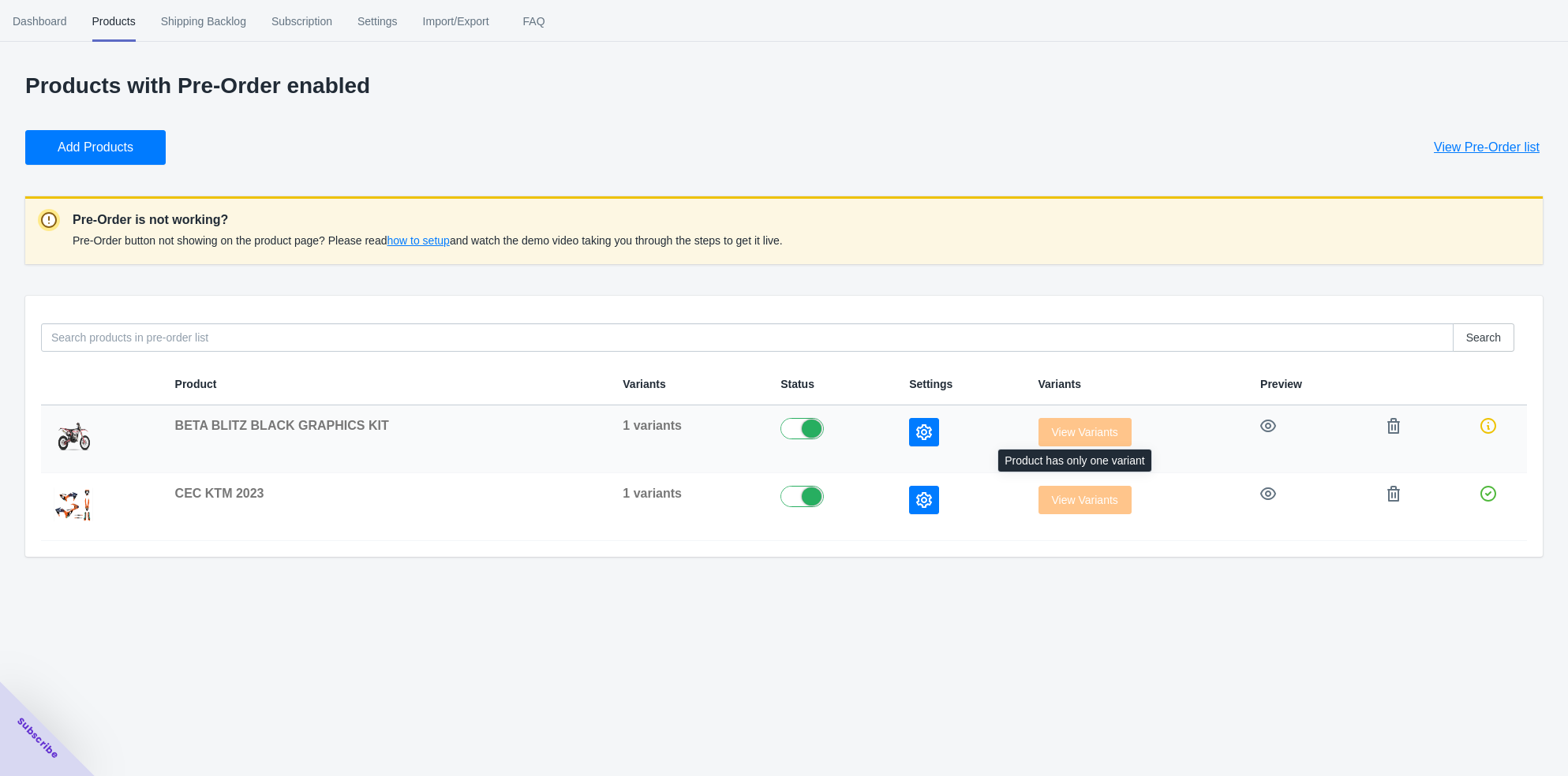
click at [1050, 429] on span "View Variants" at bounding box center [1085, 432] width 93 height 13
click at [441, 244] on span "how to setup" at bounding box center [417, 240] width 62 height 13
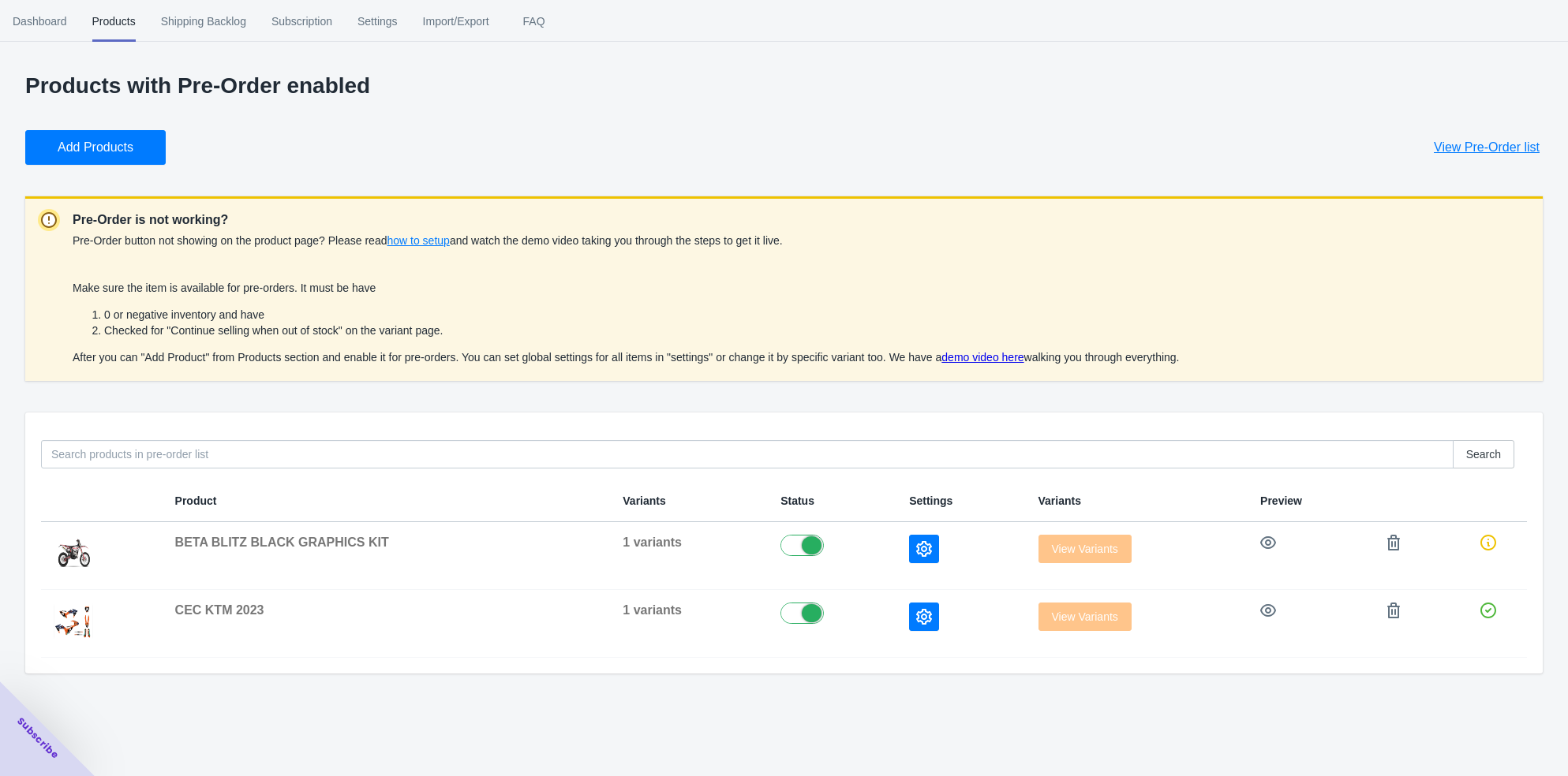
click at [1039, 349] on div "Make sure the item is available for pre-orders. It must be have 0 or negative i…" at bounding box center [625, 323] width 1107 height 85
click at [1023, 358] on link "demo video here" at bounding box center [982, 357] width 82 height 13
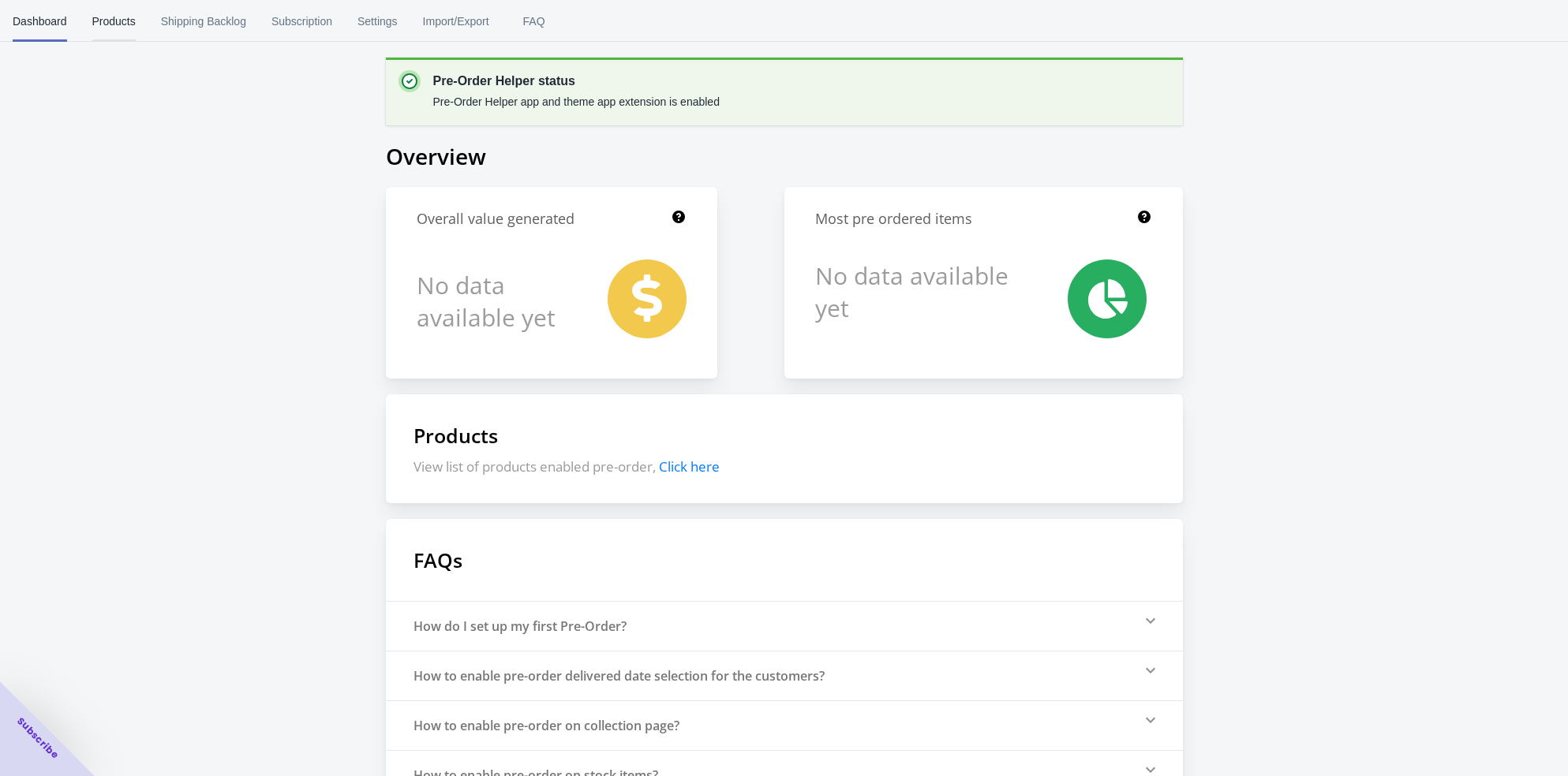
click at [110, 21] on span "Products" at bounding box center [114, 21] width 44 height 41
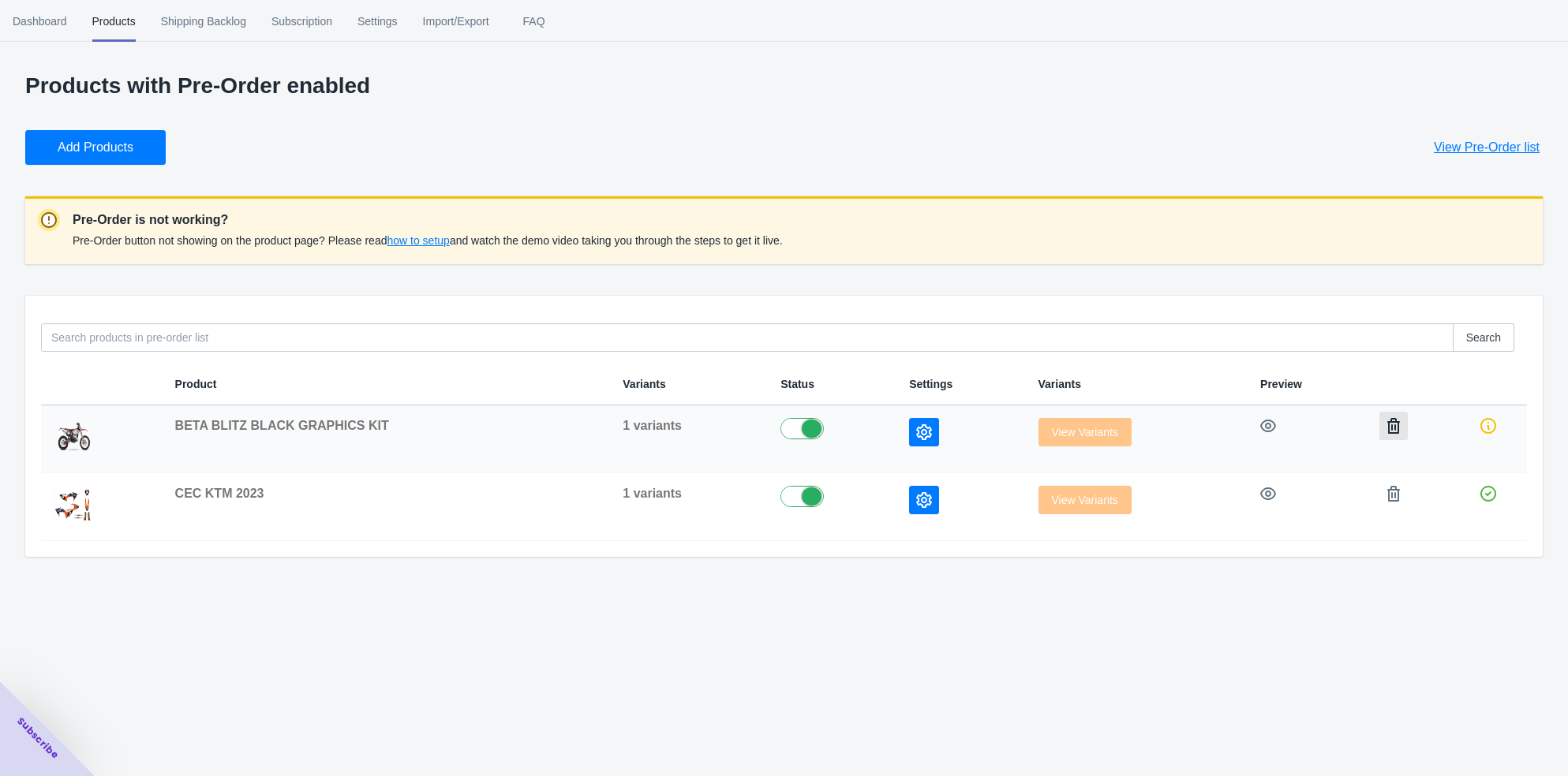
click at [1391, 428] on icon "button" at bounding box center [1394, 426] width 16 height 16
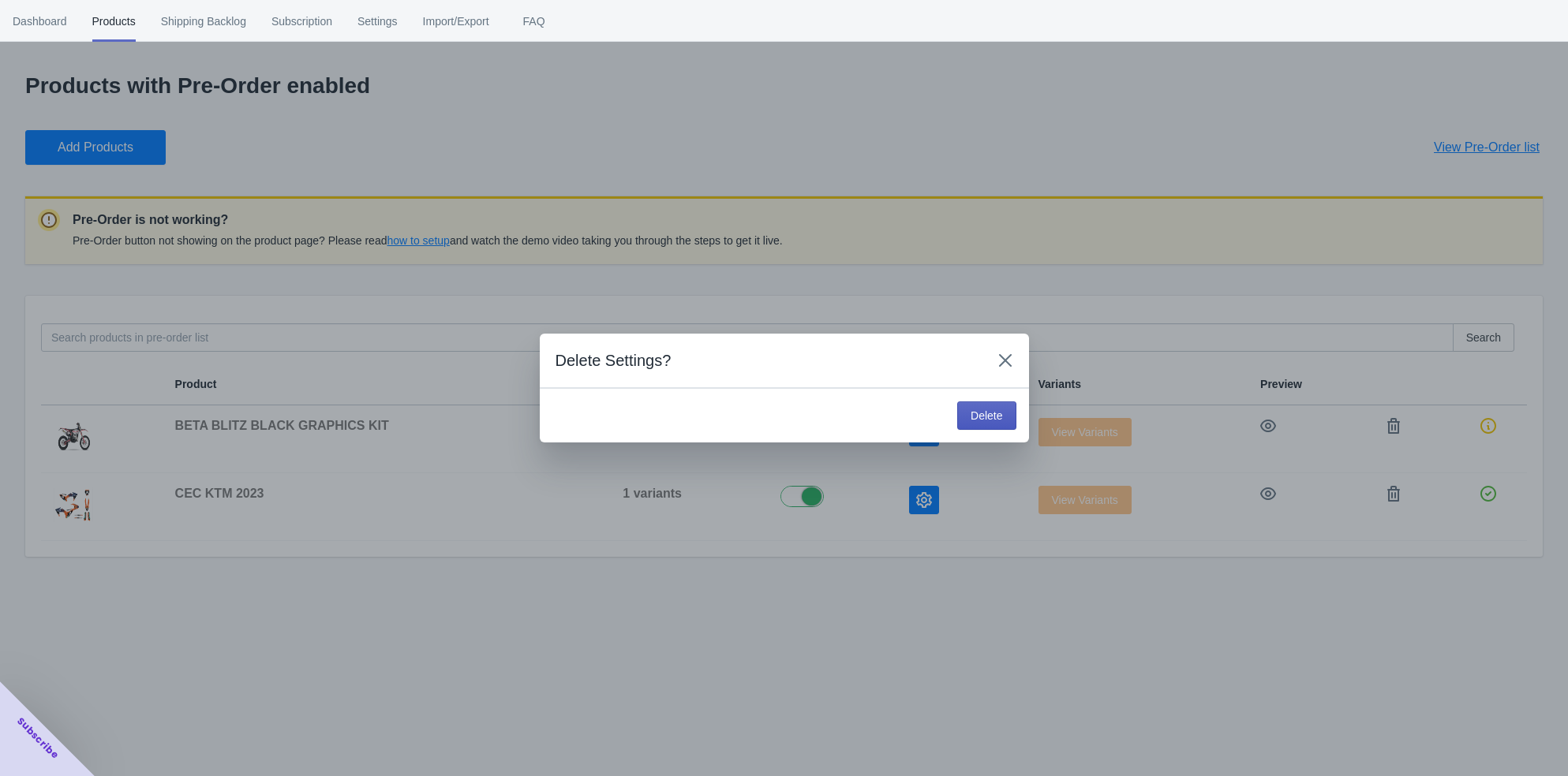
click at [1000, 423] on button "Delete" at bounding box center [986, 415] width 58 height 29
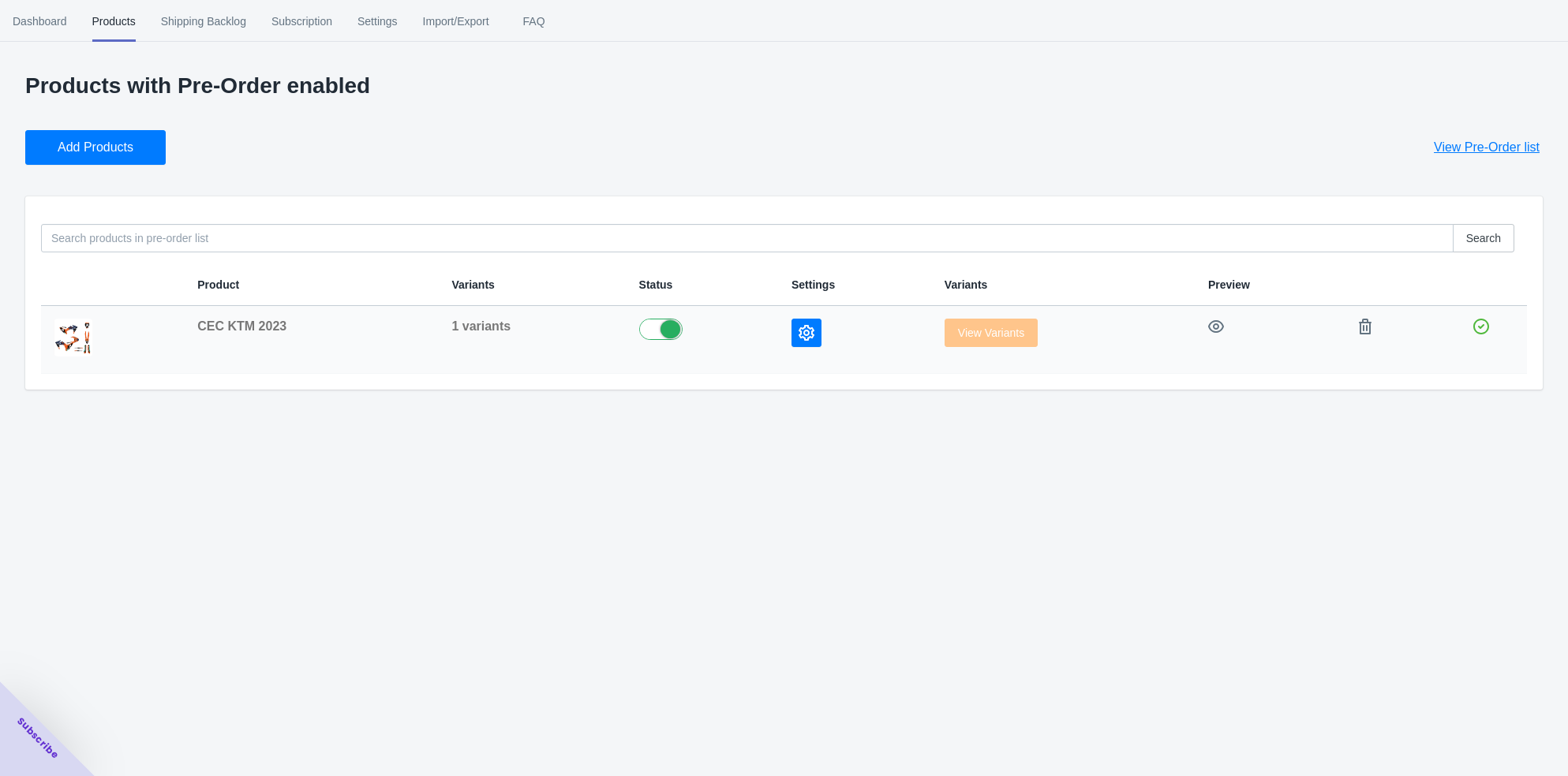
click at [795, 313] on td at bounding box center [855, 340] width 153 height 67
click at [799, 330] on icon "button" at bounding box center [807, 333] width 16 height 16
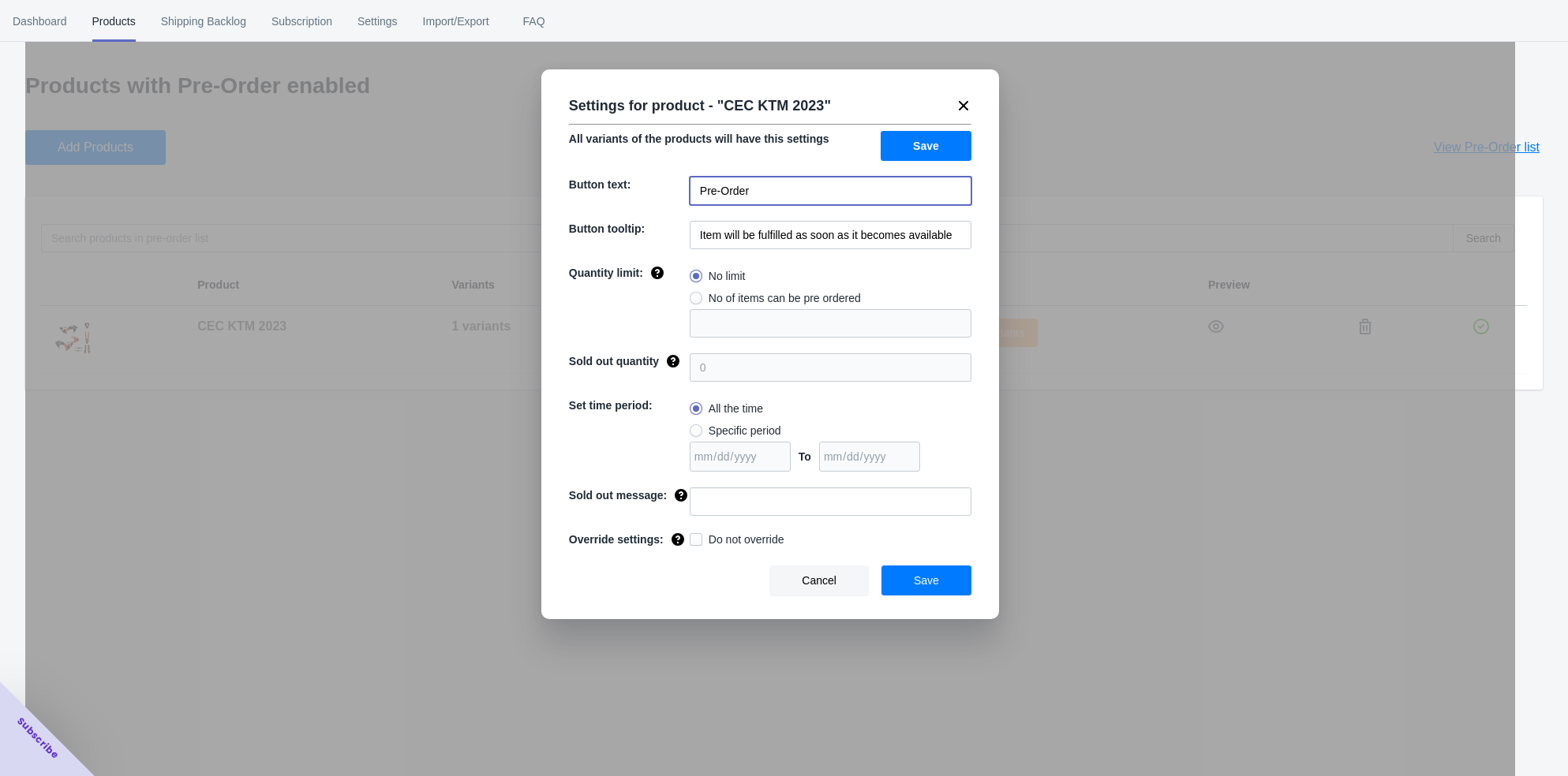
click at [788, 197] on input "Pre-Order" at bounding box center [831, 190] width 281 height 29
click at [797, 235] on input "Item will be fulfilled as soon as it becomes available" at bounding box center [831, 235] width 281 height 29
click at [698, 295] on span at bounding box center [696, 298] width 13 height 13
click at [694, 295] on input "No of items can be pre ordered" at bounding box center [694, 294] width 1 height 1
radio input "true"
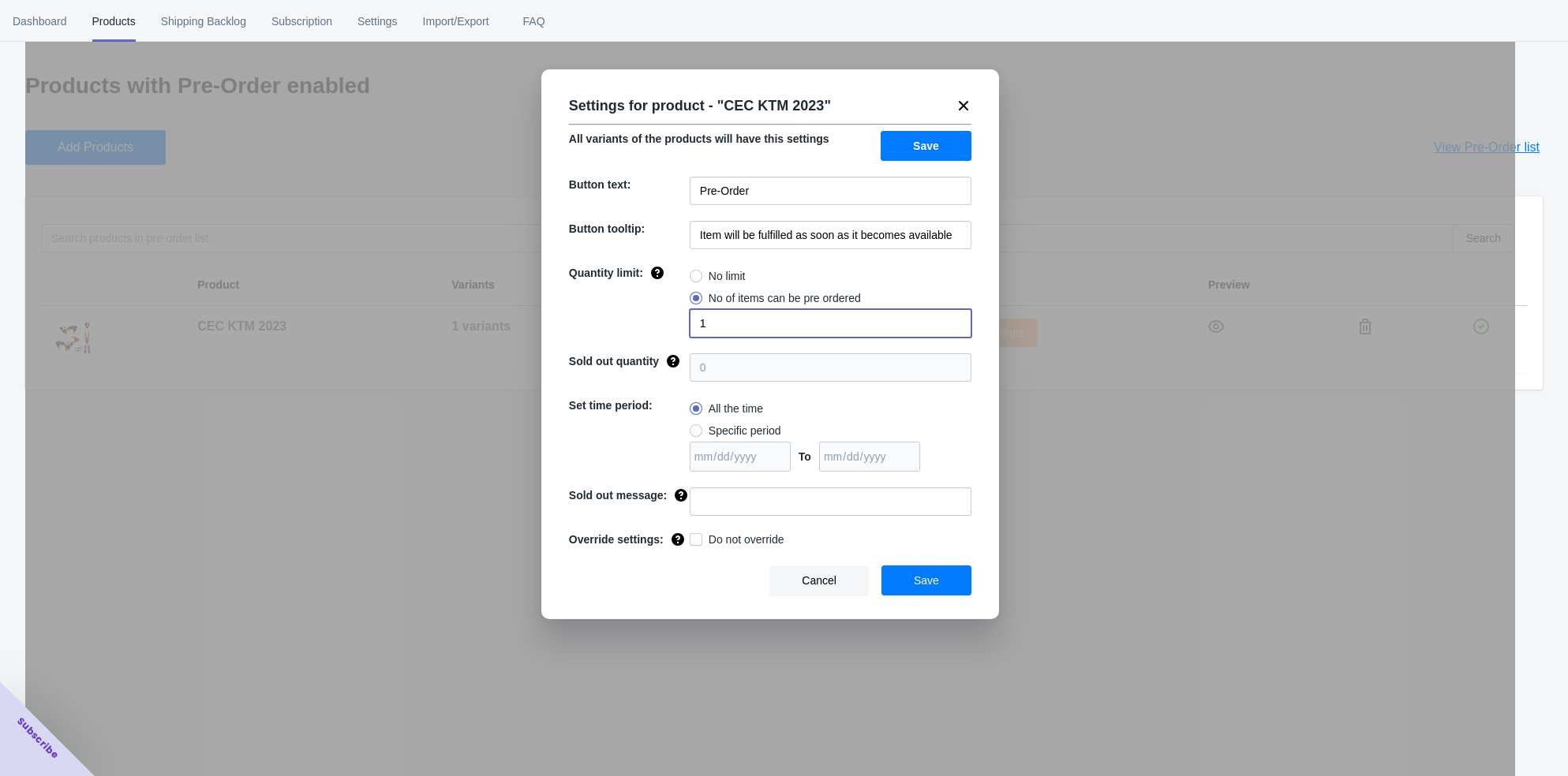
click at [748, 323] on input "1" at bounding box center [831, 323] width 281 height 29
type input "50"
click at [930, 596] on button "Save" at bounding box center [926, 581] width 90 height 30
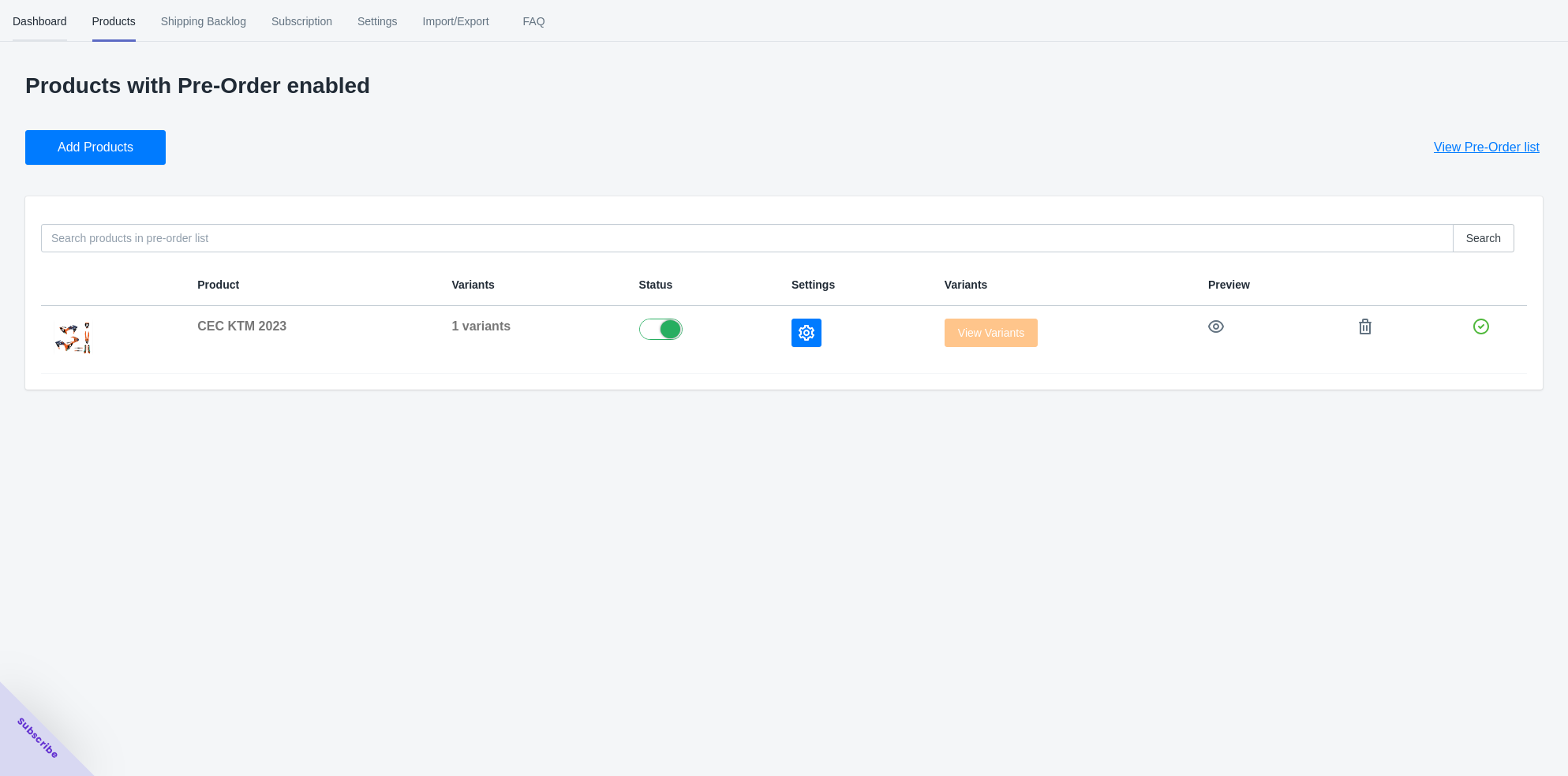
click at [41, 14] on span "Dashboard" at bounding box center [40, 21] width 55 height 41
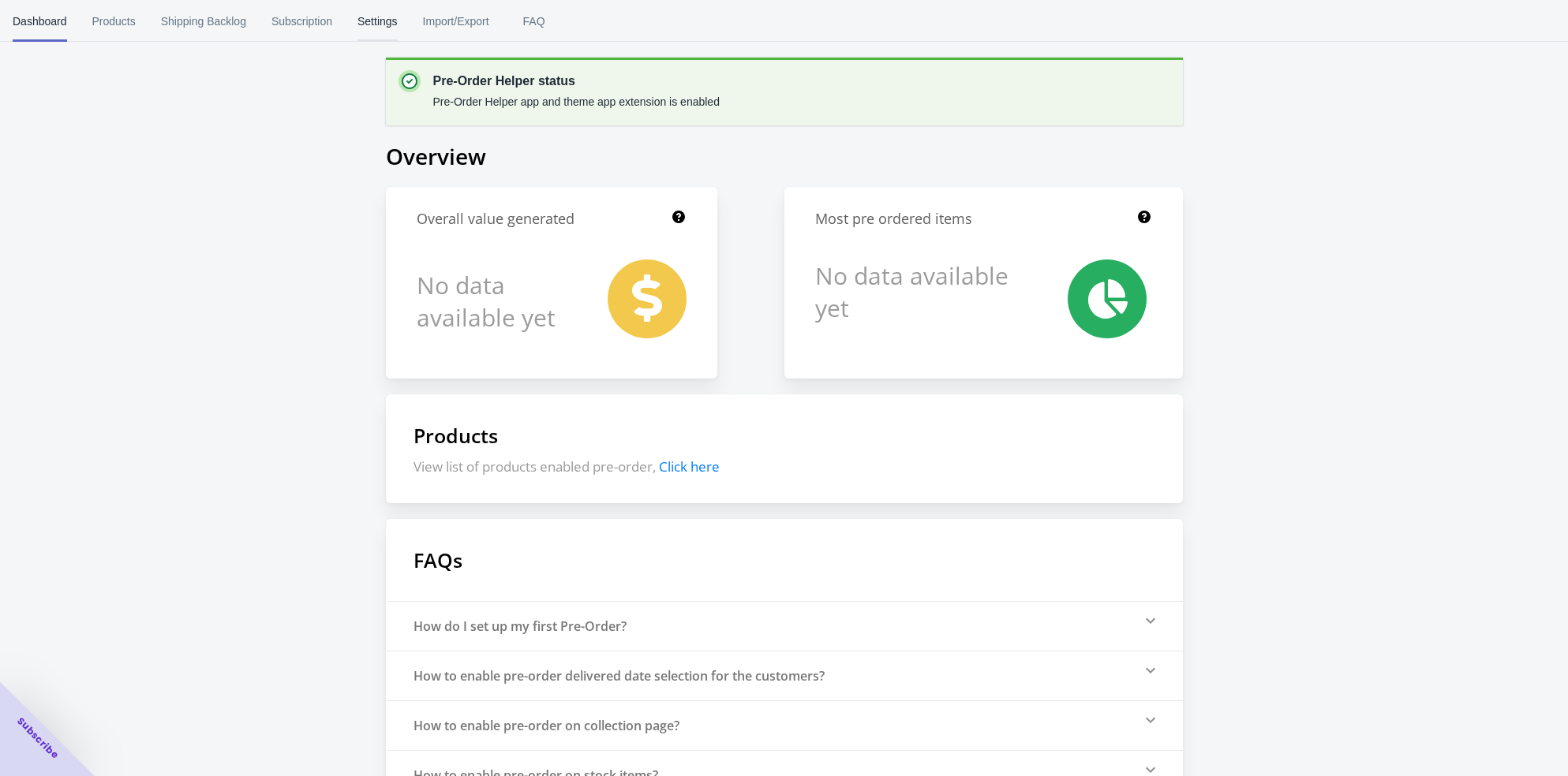
click at [369, 25] on span "Settings" at bounding box center [378, 21] width 41 height 41
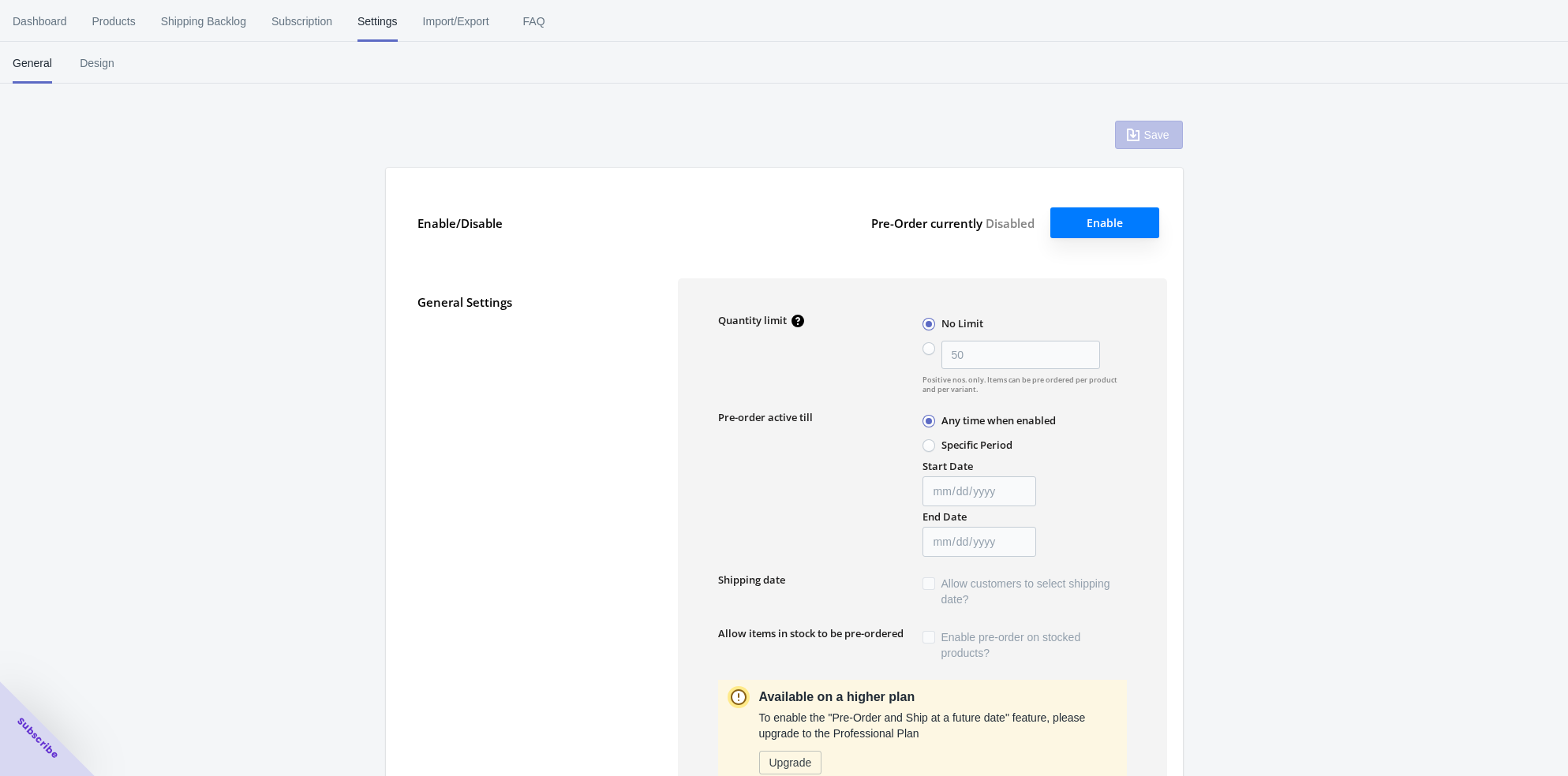
type input "50"
type textarea "Inventory level is <qty>. Some of the items will be pre-ordered."
type textarea "Only <qty> items left in stock."
type textarea "A maximum of <qty> products can be pre ordered."
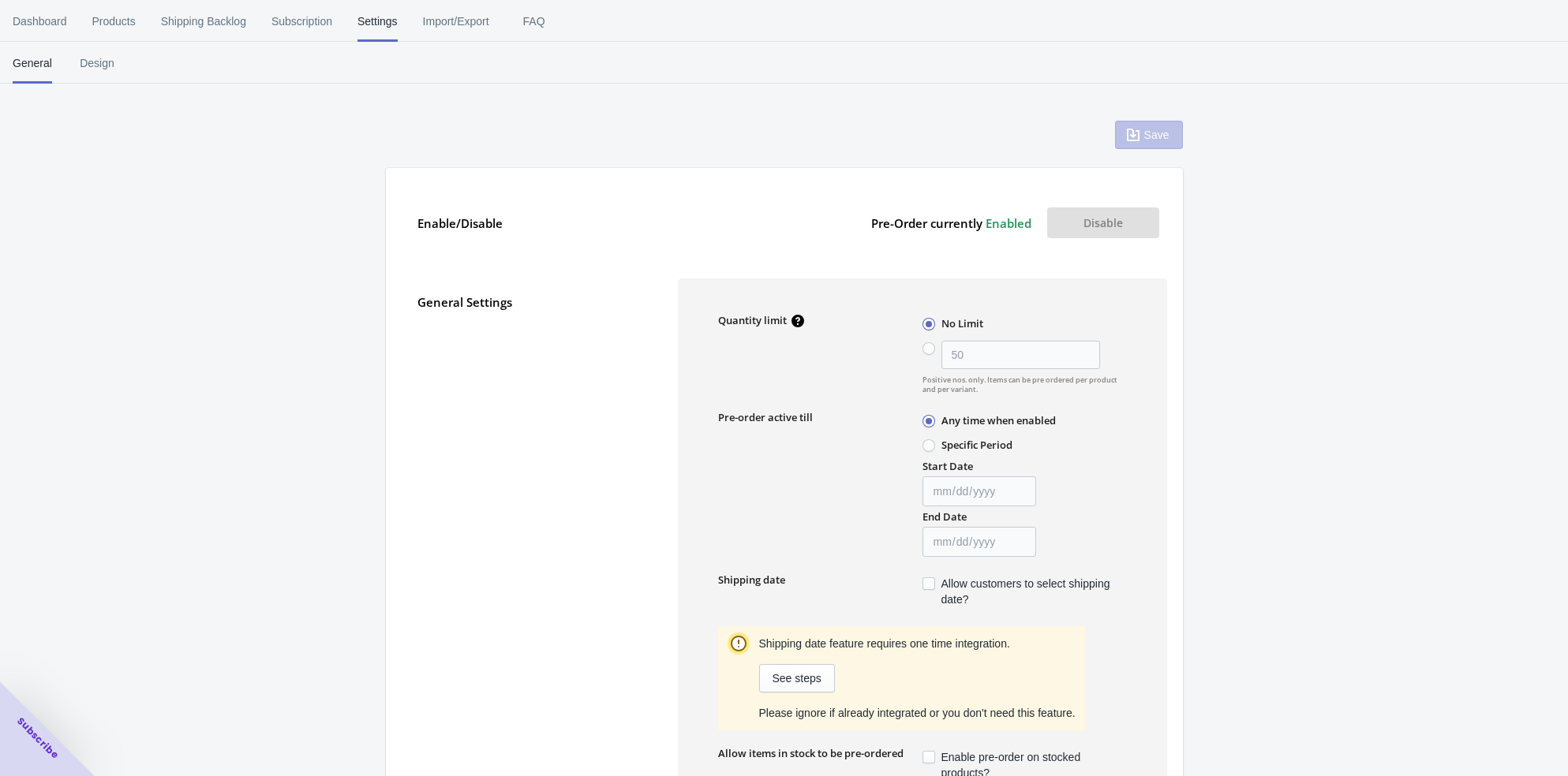
click at [1141, 223] on button "Disable" at bounding box center [1102, 222] width 112 height 31
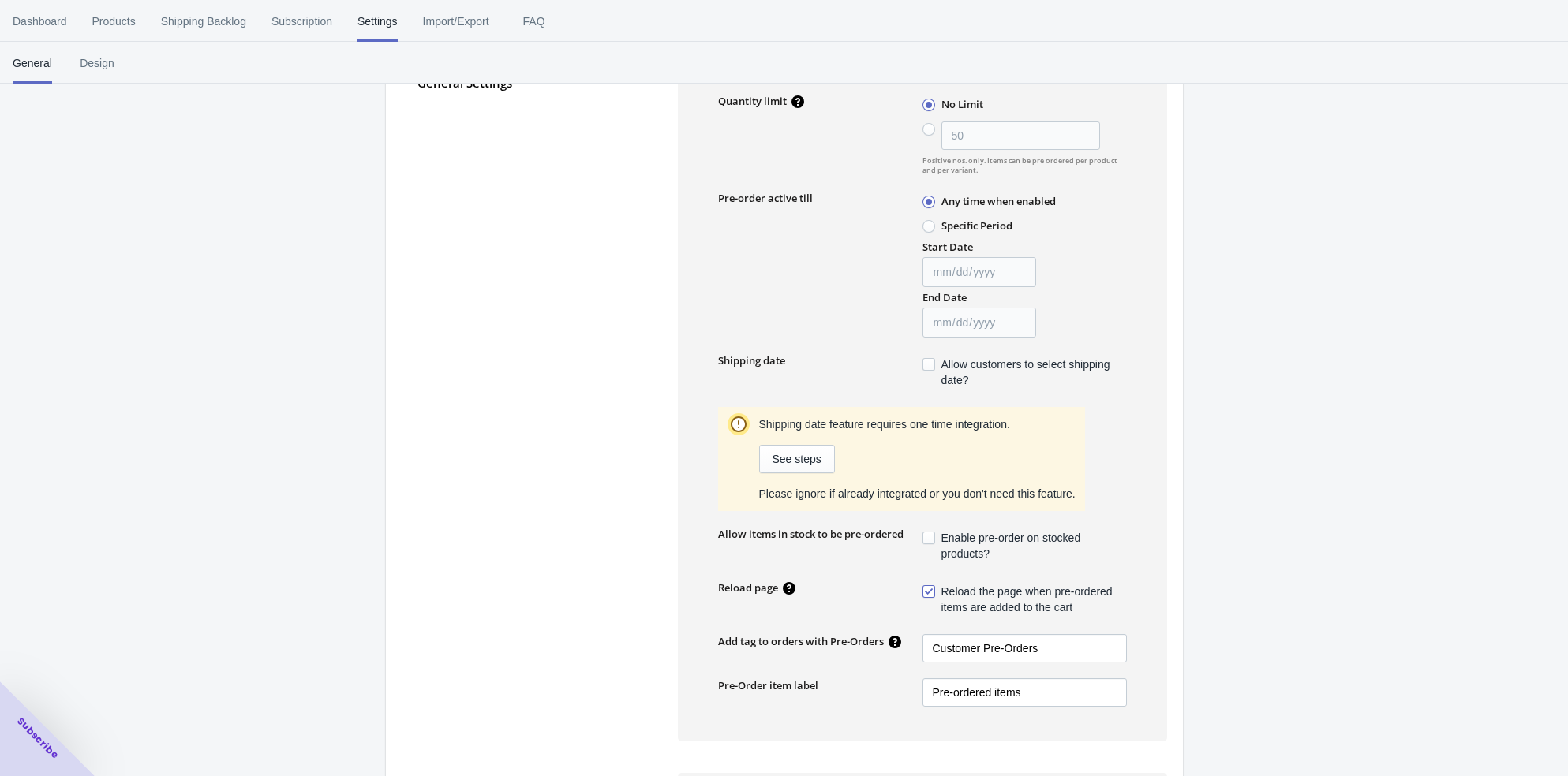
scroll to position [230, 0]
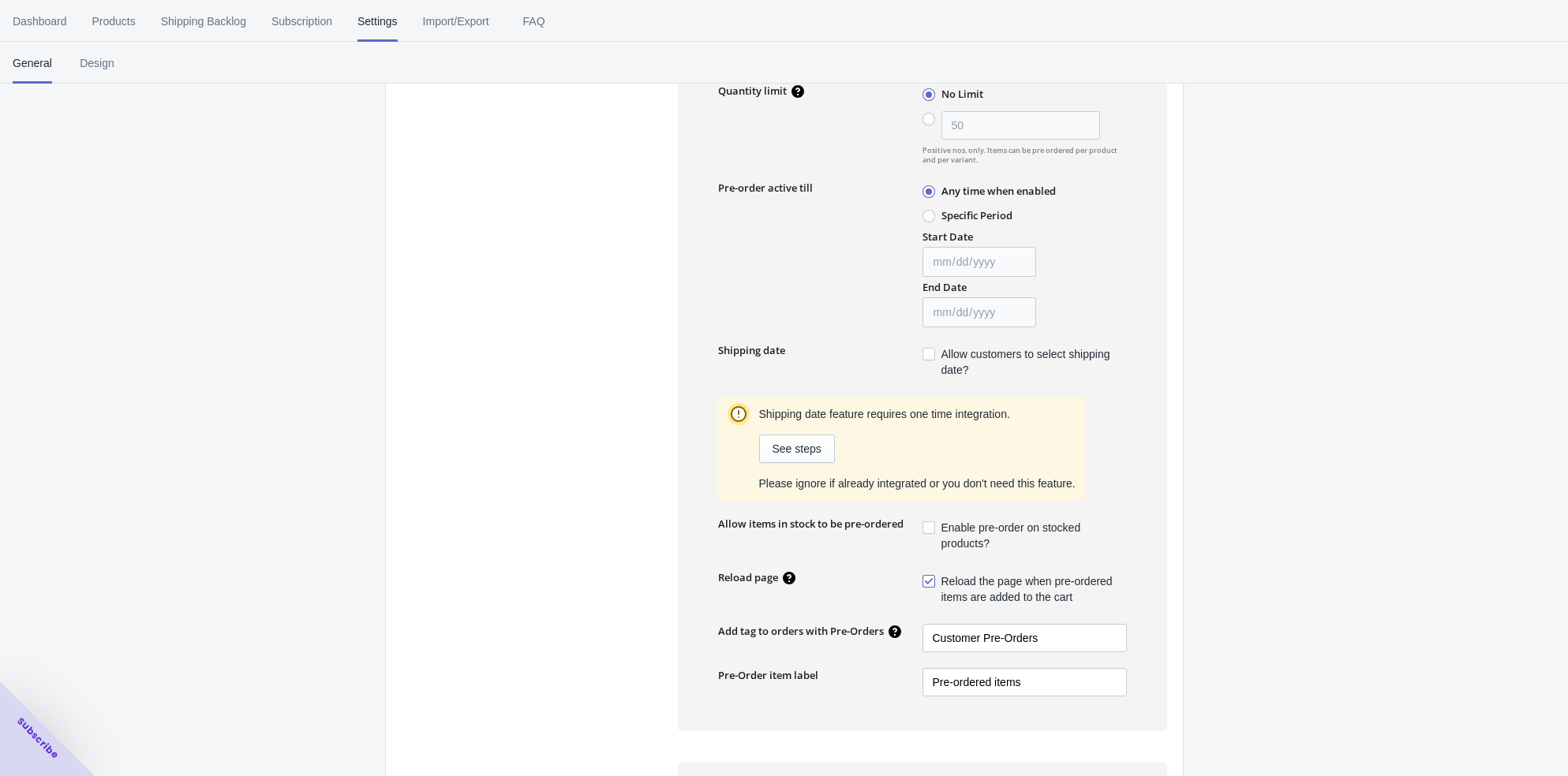
click at [930, 522] on span at bounding box center [929, 527] width 13 height 13
click at [927, 524] on input "Enable pre-order on stocked products?" at bounding box center [926, 524] width 1 height 1
click at [931, 524] on span at bounding box center [929, 527] width 13 height 13
click at [927, 524] on input "Enable pre-order on stocked products?" at bounding box center [926, 524] width 1 height 1
checkbox input "false"
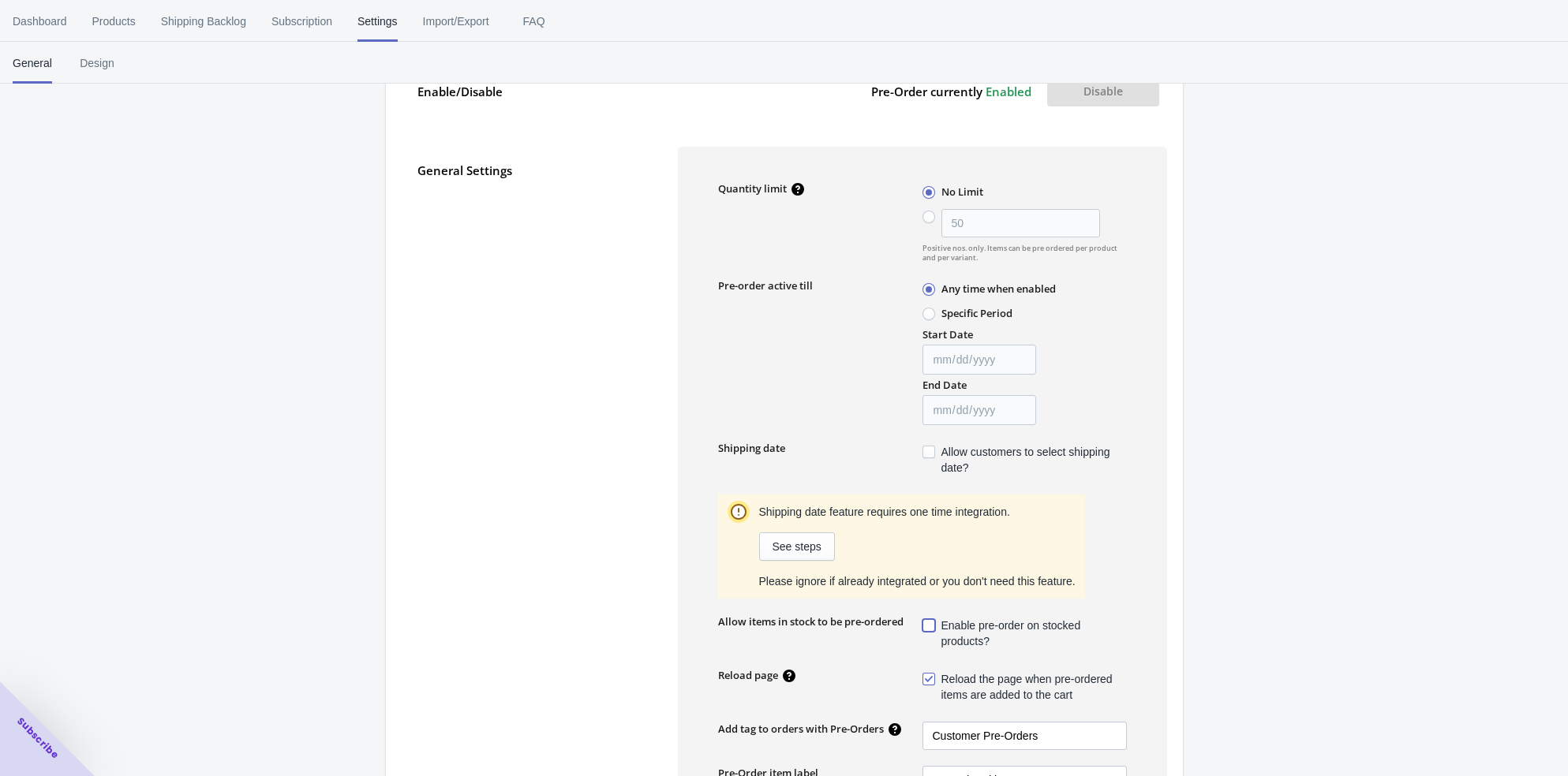
scroll to position [0, 0]
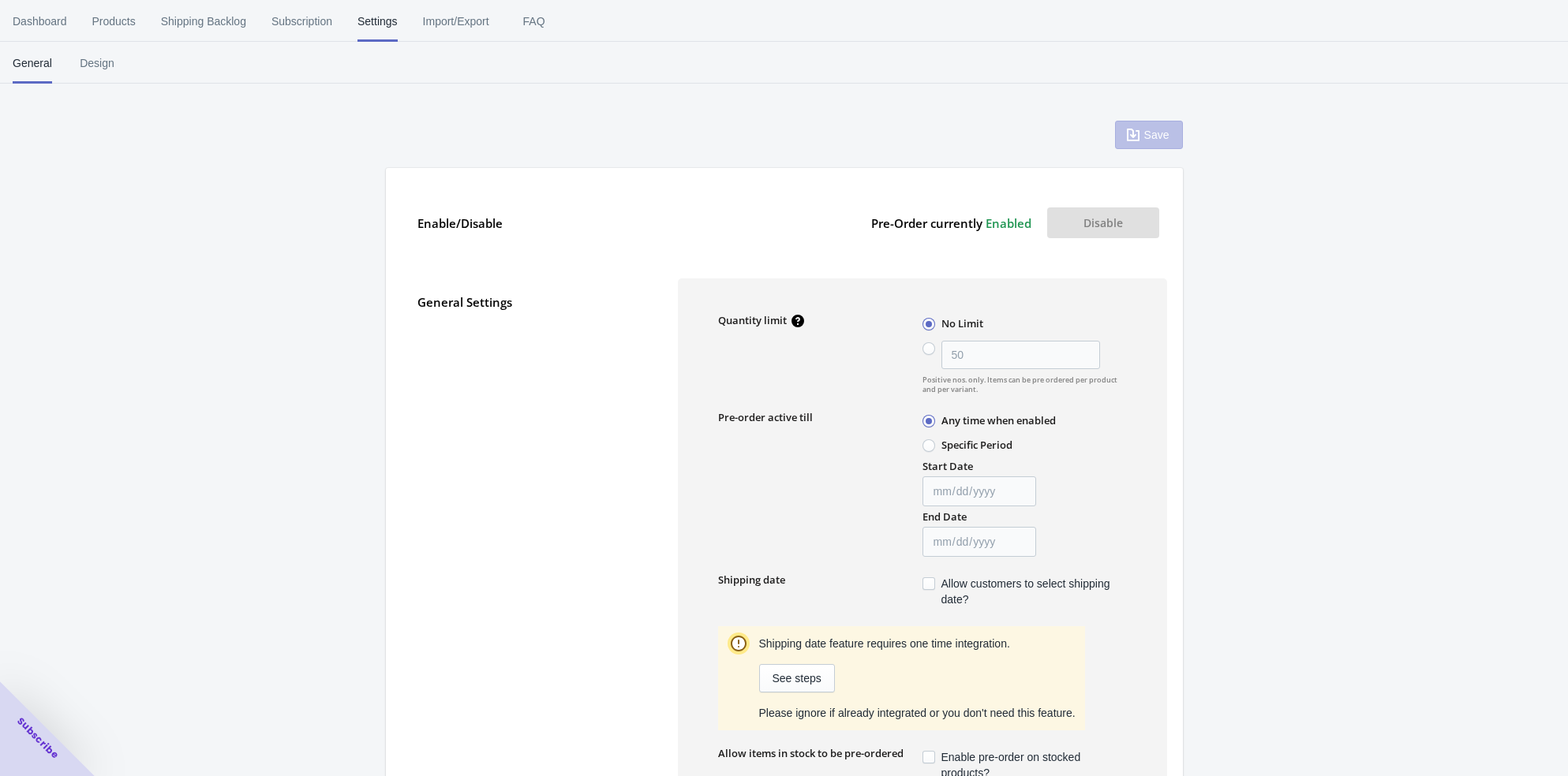
click at [1135, 222] on button "Disable" at bounding box center [1102, 222] width 112 height 31
